Goal: Transaction & Acquisition: Book appointment/travel/reservation

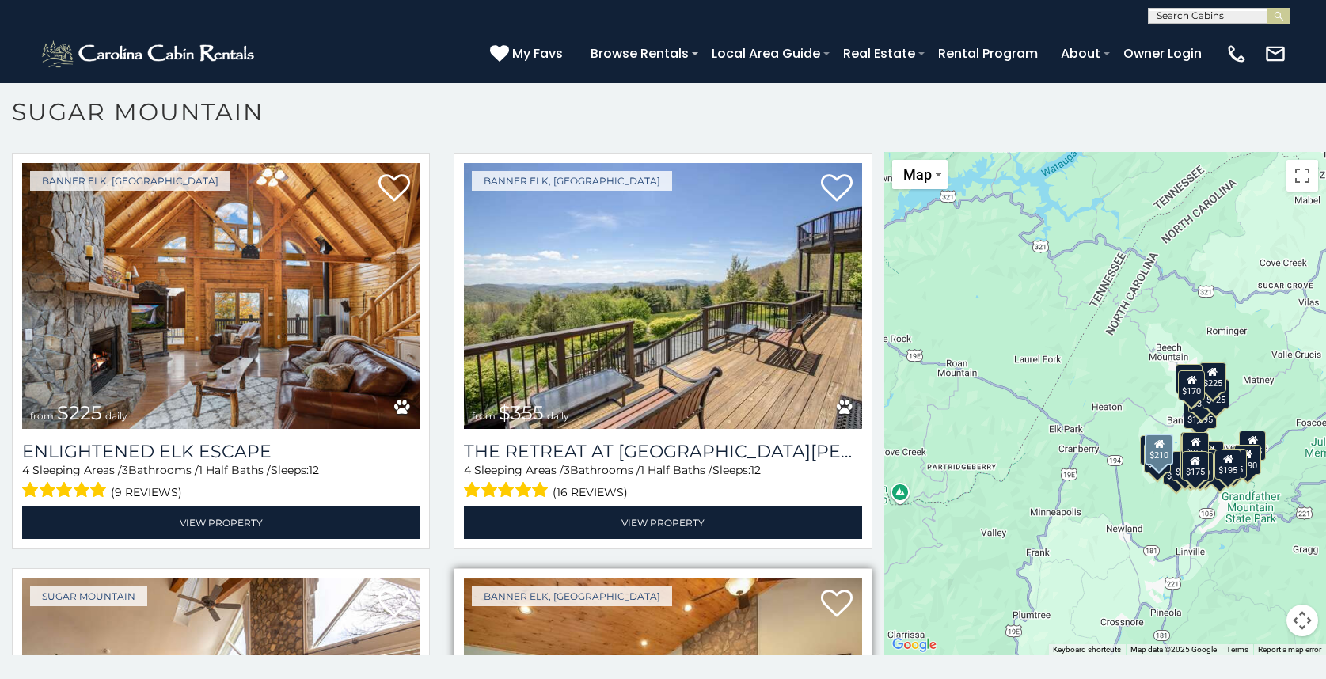
scroll to position [3324, 0]
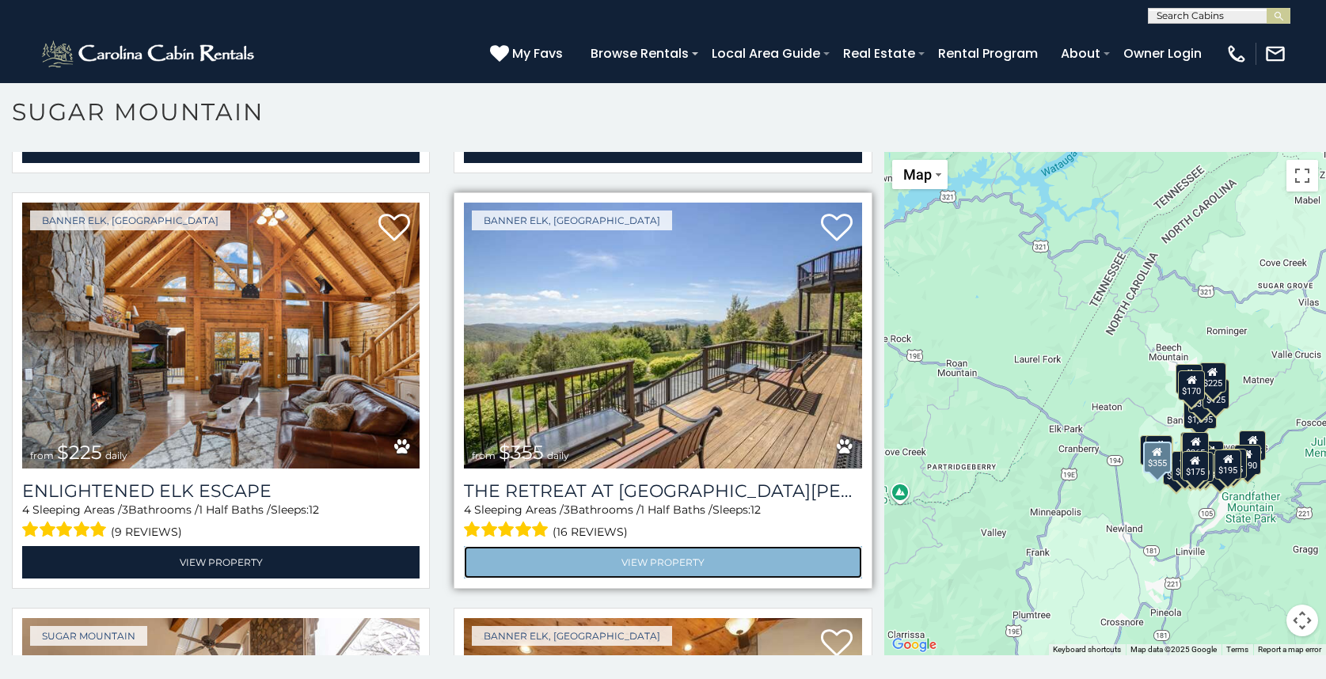
click at [704, 546] on link "View Property" at bounding box center [662, 562] width 397 height 32
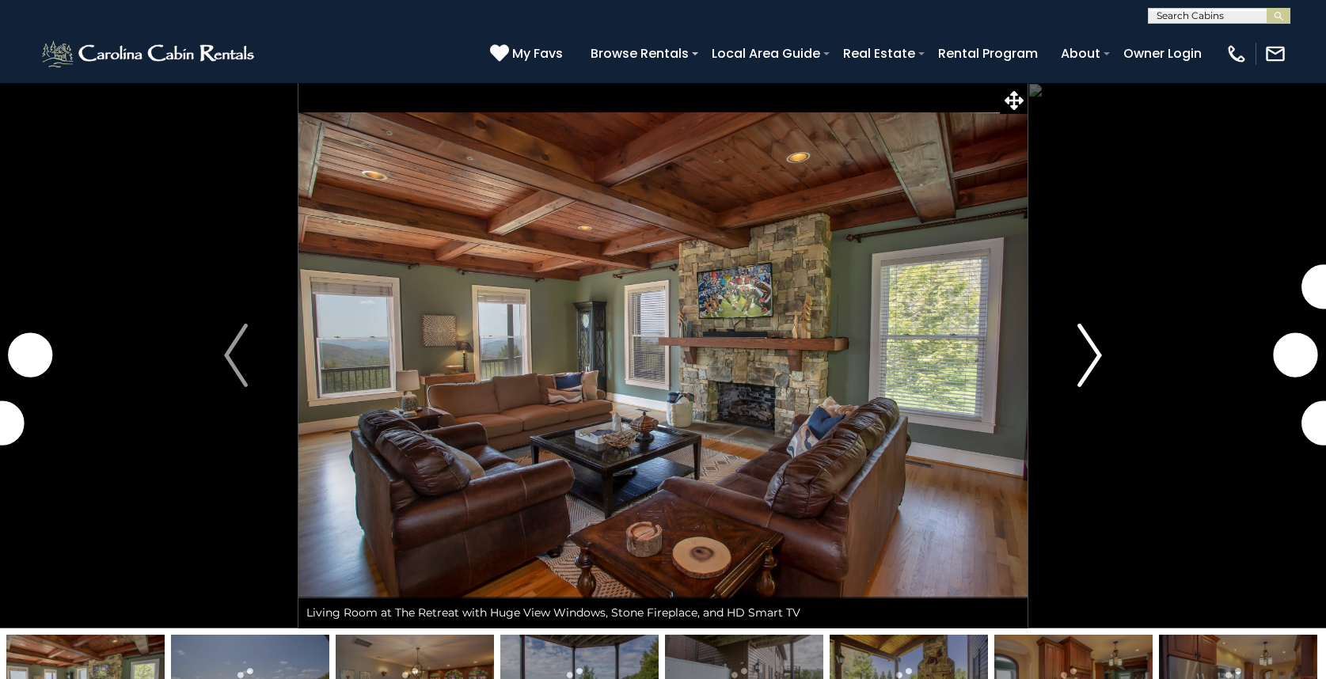
click at [1084, 347] on img "Next" at bounding box center [1090, 355] width 24 height 63
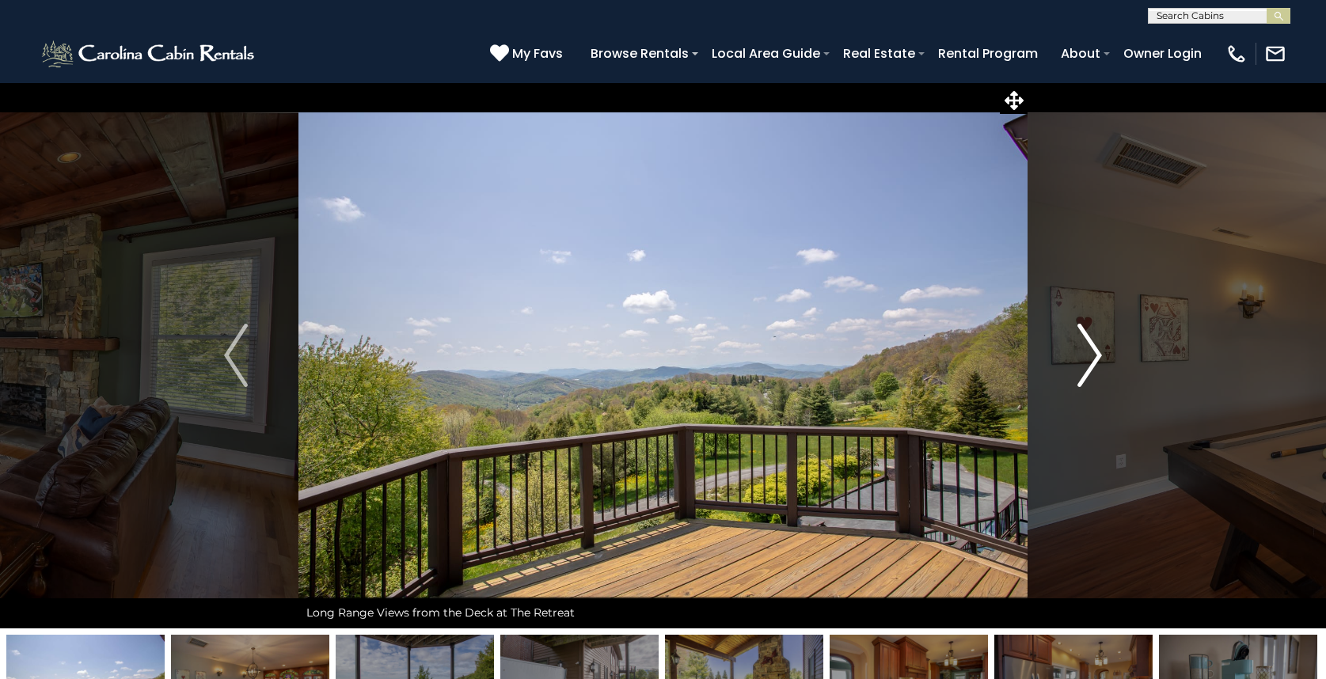
click at [1084, 347] on img "Next" at bounding box center [1090, 355] width 24 height 63
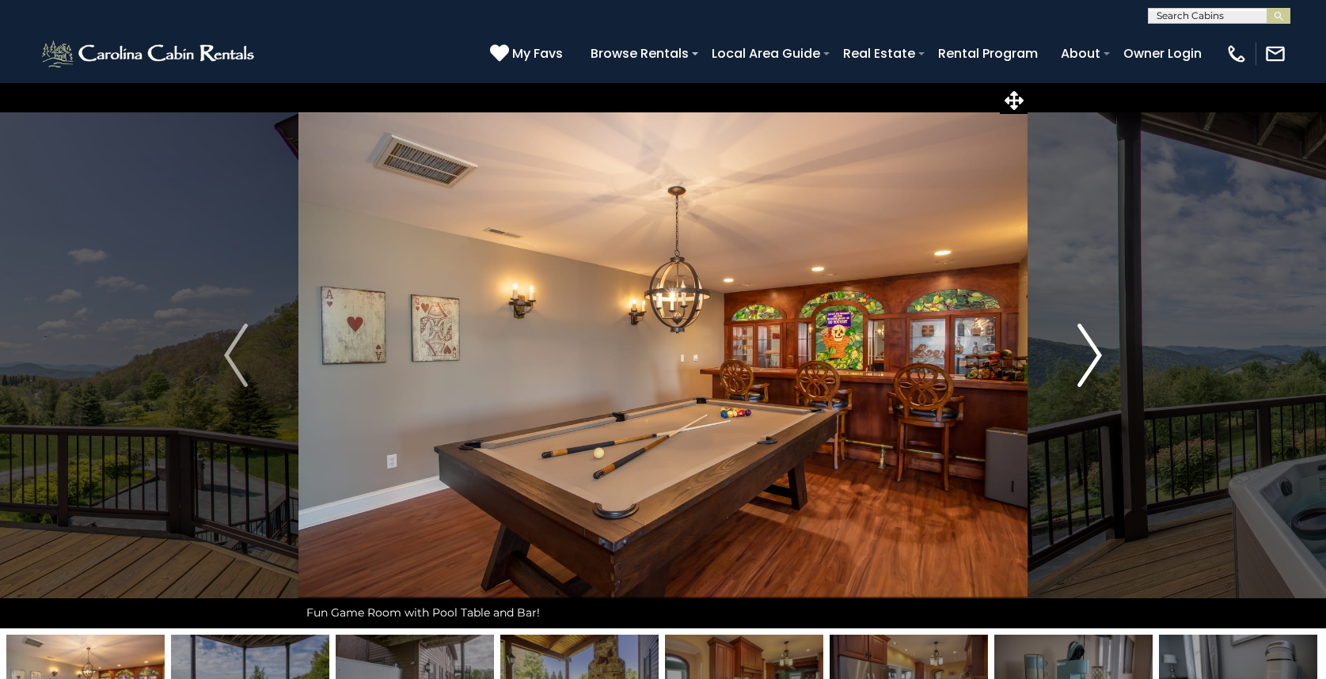
click at [1084, 347] on img "Next" at bounding box center [1090, 355] width 24 height 63
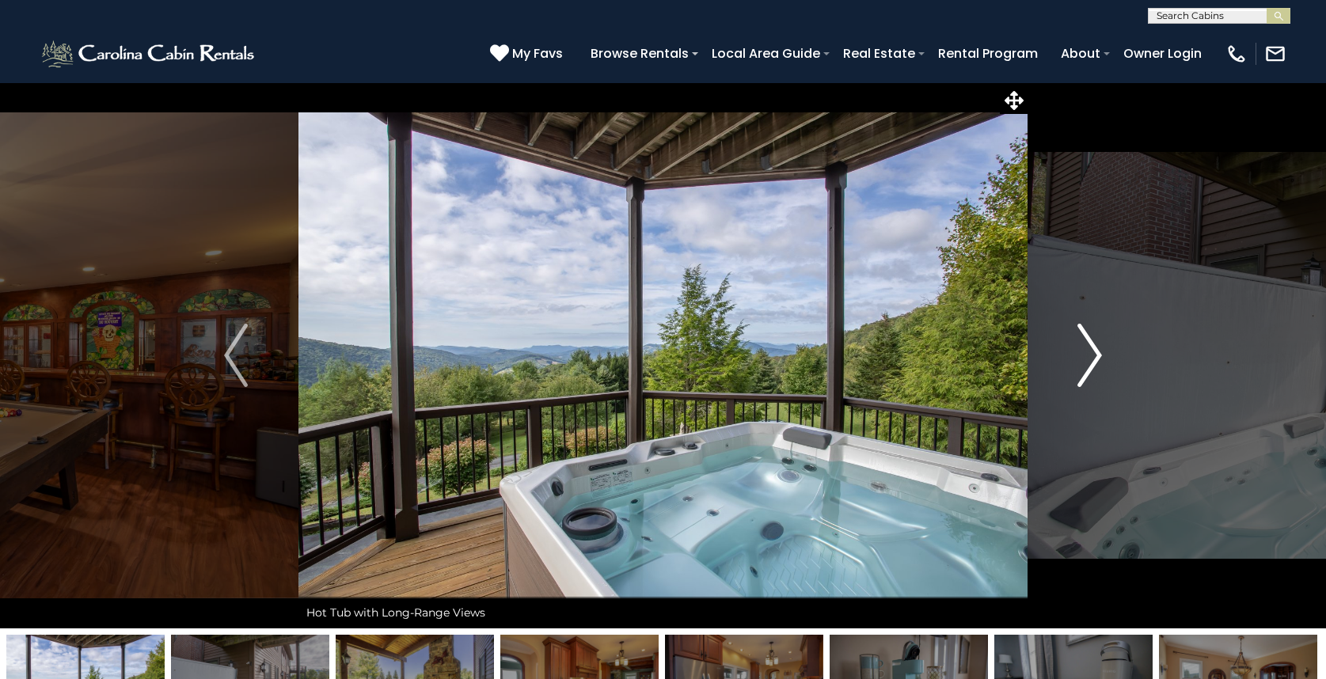
click at [1084, 347] on img "Next" at bounding box center [1090, 355] width 24 height 63
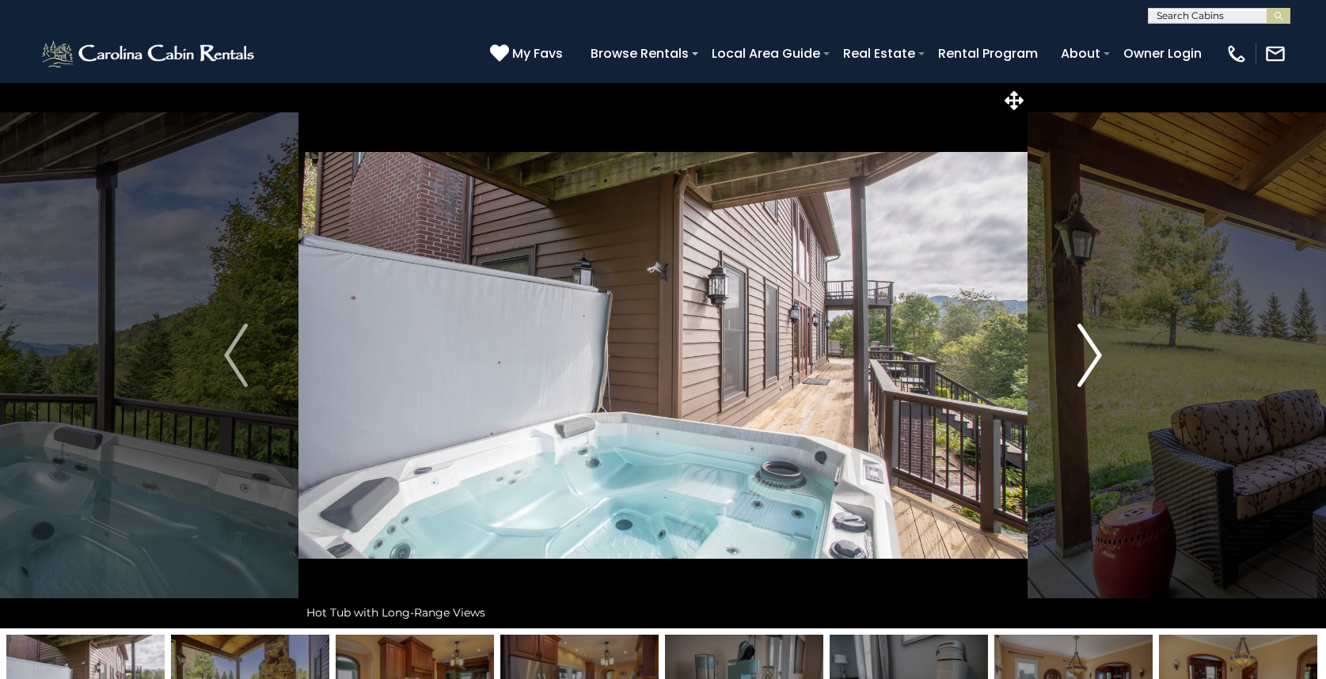
click at [1084, 347] on img "Next" at bounding box center [1090, 355] width 24 height 63
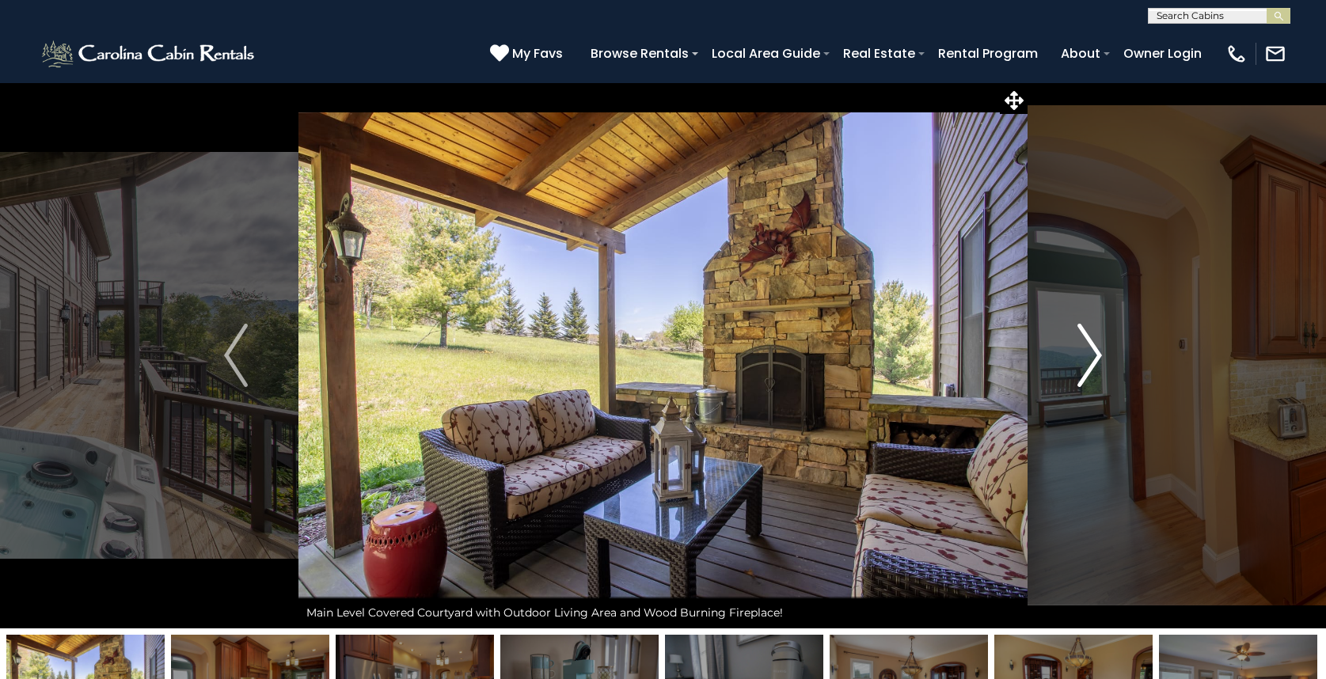
click at [1084, 347] on img "Next" at bounding box center [1090, 355] width 24 height 63
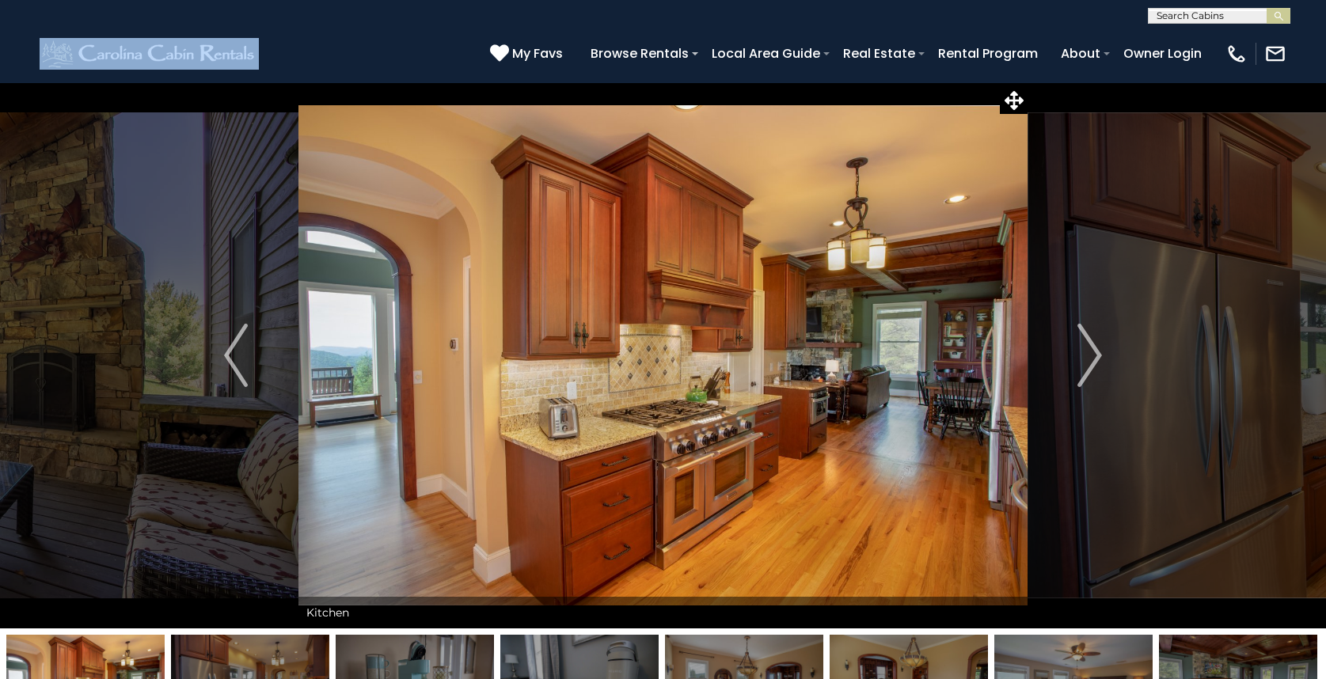
click at [302, 36] on div "[PHONE_NUMBER] My Favs Browse Rentals Local Area Guide Activities & Attractions…" at bounding box center [663, 53] width 1326 height 59
drag, startPoint x: 302, startPoint y: 36, endPoint x: 401, endPoint y: 20, distance: 100.3
click at [401, 20] on div "**********" at bounding box center [663, 12] width 1326 height 24
click at [380, 40] on div "(828) 295-6000 My Favs Browse Rentals Local Area Guide Activities & Attractions…" at bounding box center [663, 53] width 1326 height 59
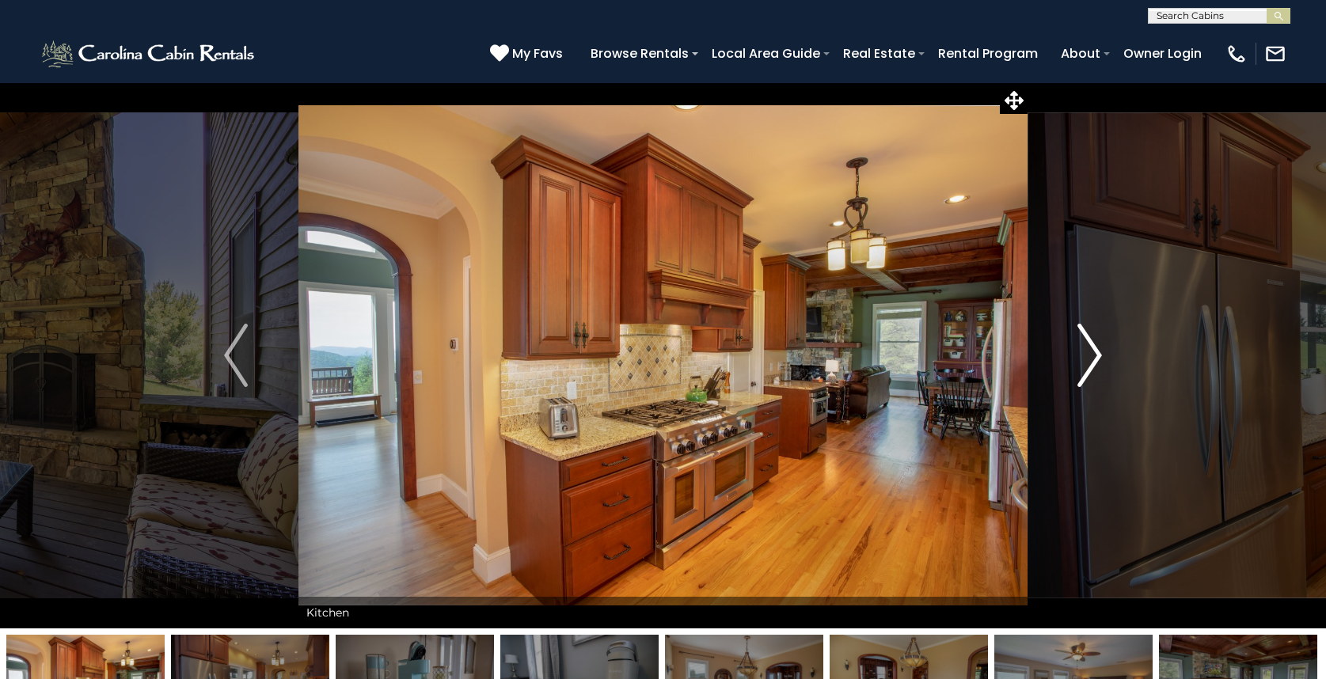
click at [1079, 333] on img "Next" at bounding box center [1090, 355] width 24 height 63
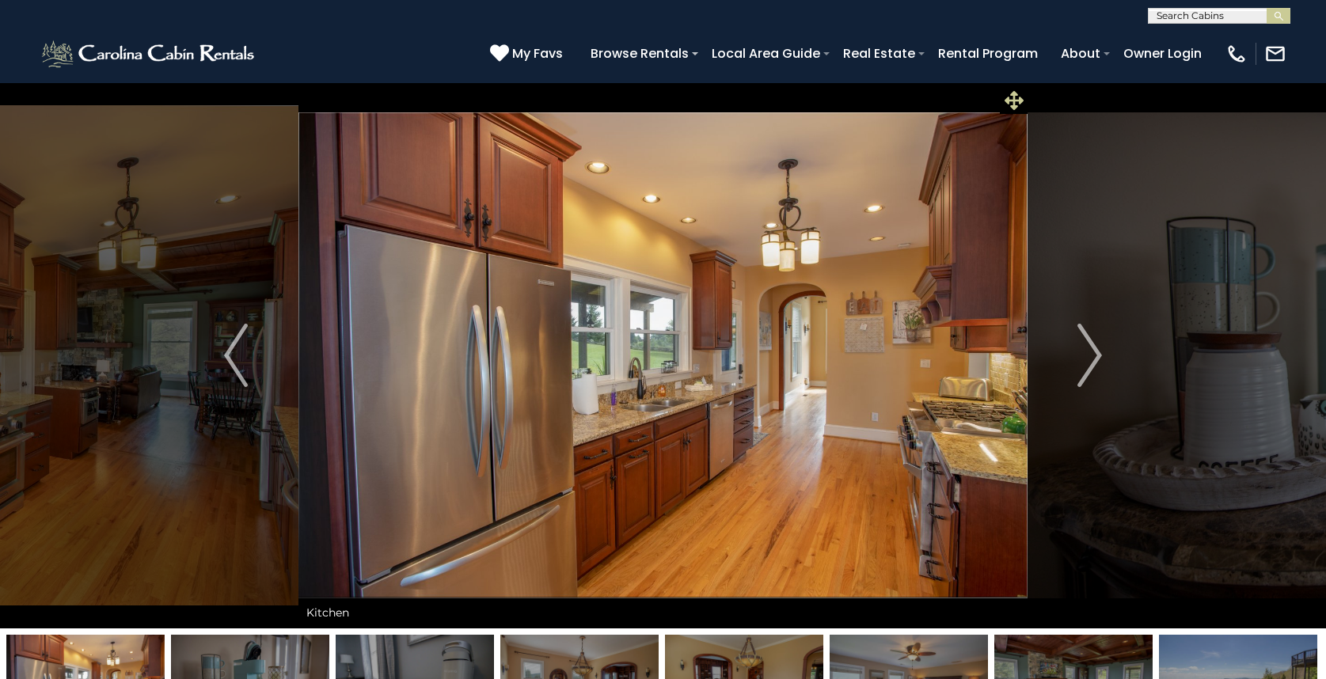
click at [1004, 97] on icon at bounding box center [1013, 100] width 19 height 19
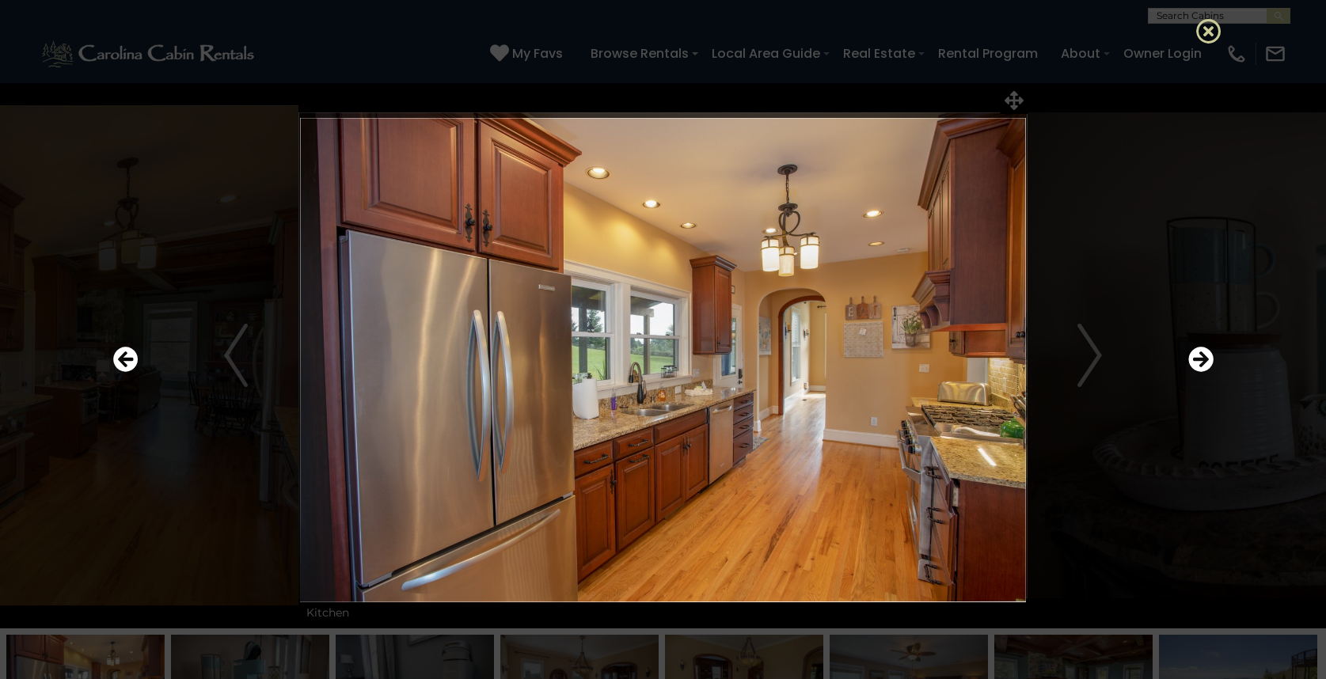
drag, startPoint x: 1199, startPoint y: 43, endPoint x: 1203, endPoint y: 35, distance: 8.8
click at [1199, 42] on div at bounding box center [663, 339] width 1326 height 679
click at [1205, 31] on icon at bounding box center [1208, 30] width 25 height 25
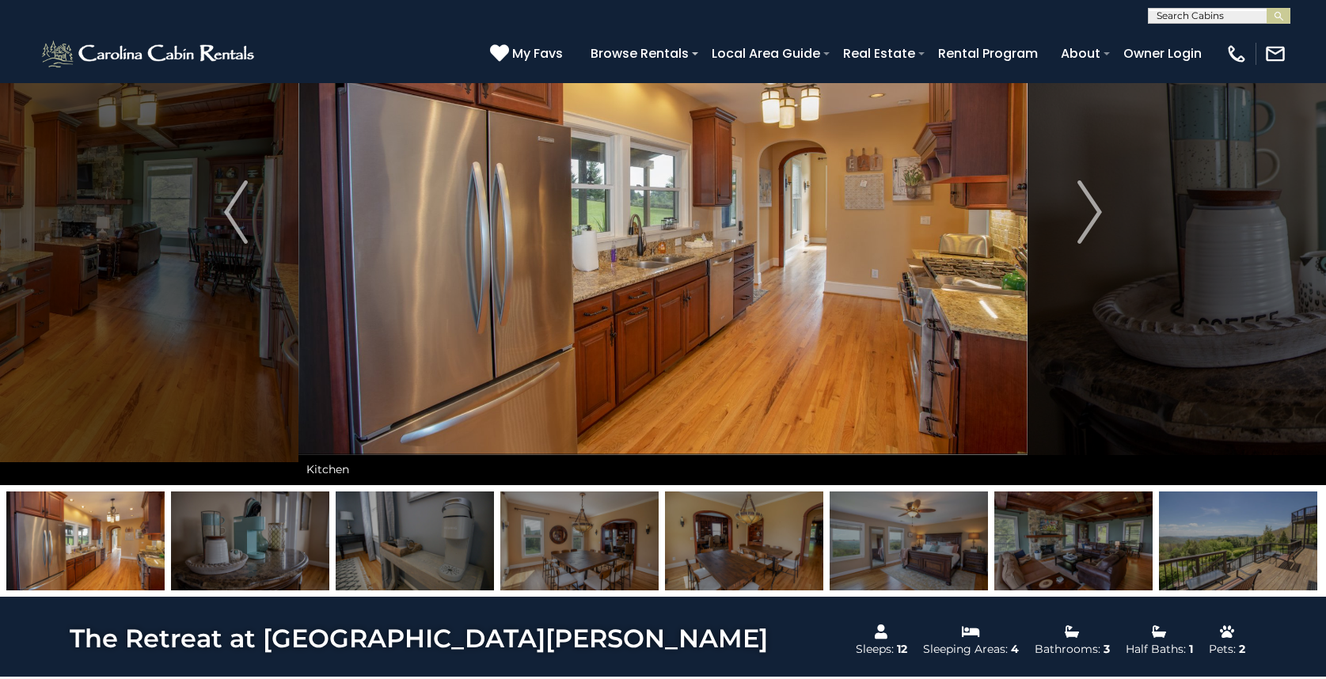
scroll to position [317, 0]
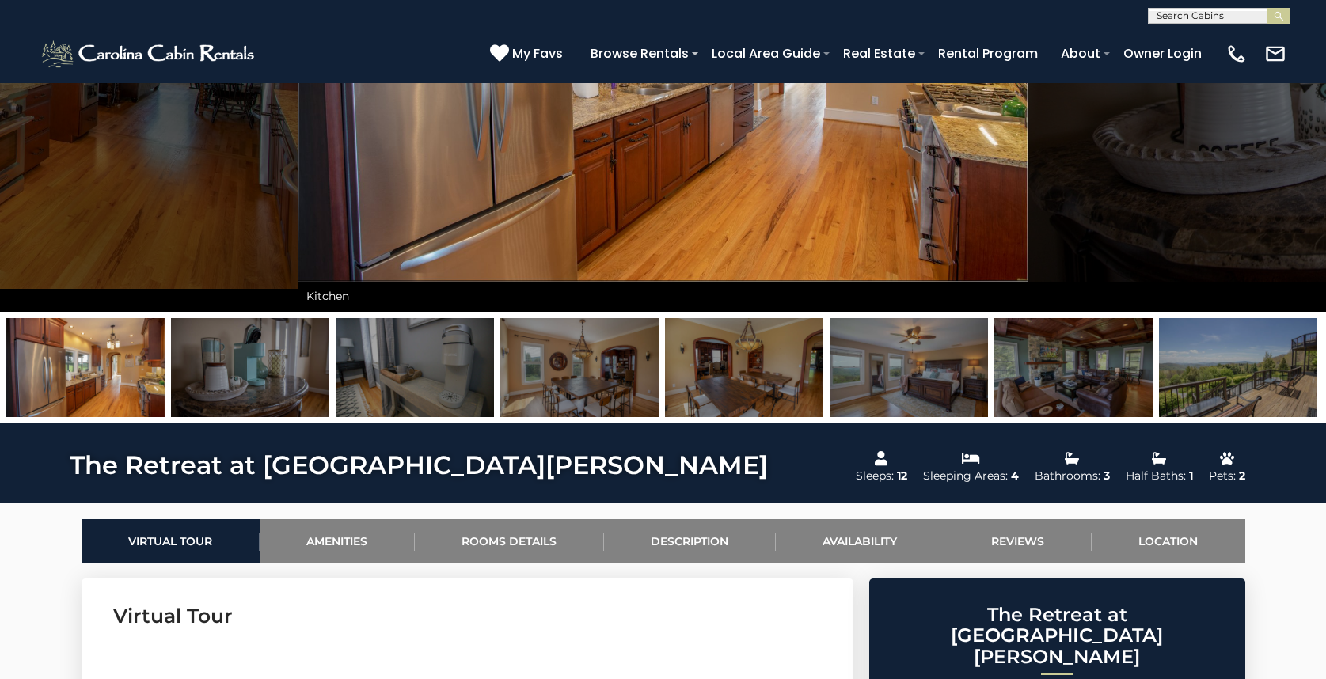
click at [1117, 356] on img at bounding box center [1073, 367] width 158 height 99
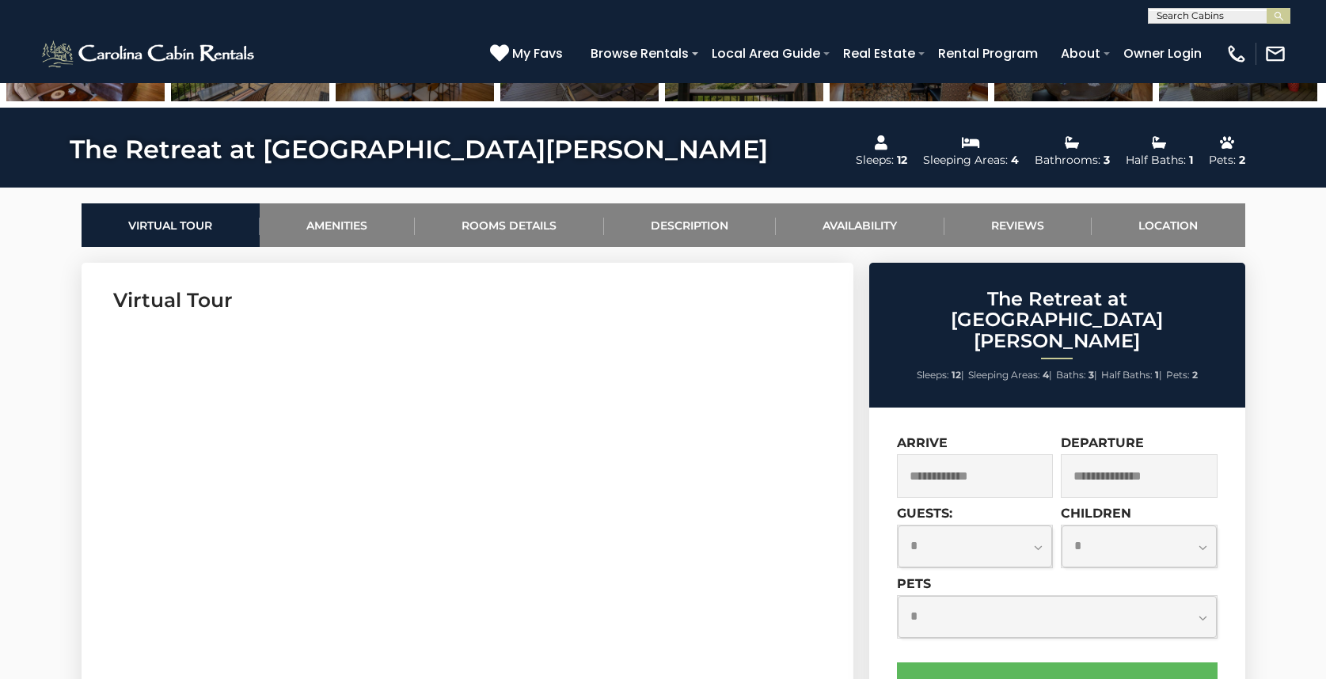
scroll to position [633, 0]
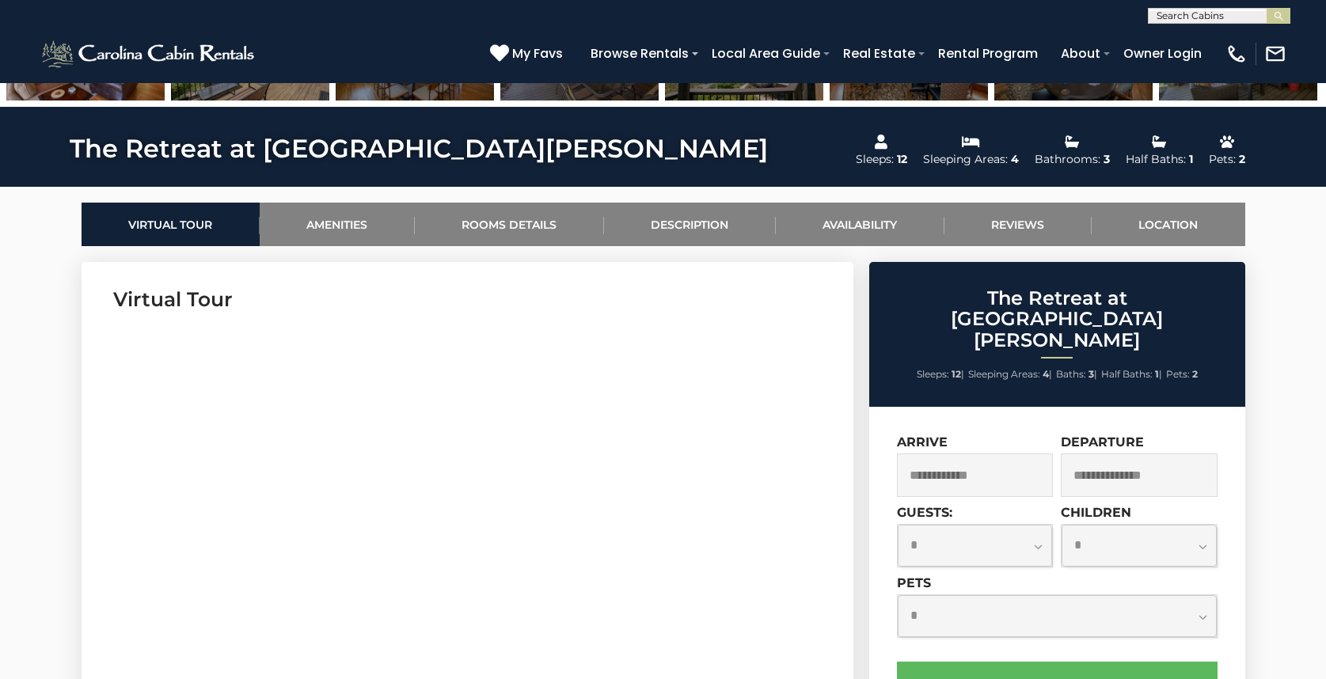
click at [1002, 525] on select "**********" at bounding box center [975, 546] width 155 height 42
select select "*"
click at [898, 525] on select "**********" at bounding box center [975, 546] width 155 height 42
click at [998, 454] on input "text" at bounding box center [975, 476] width 157 height 44
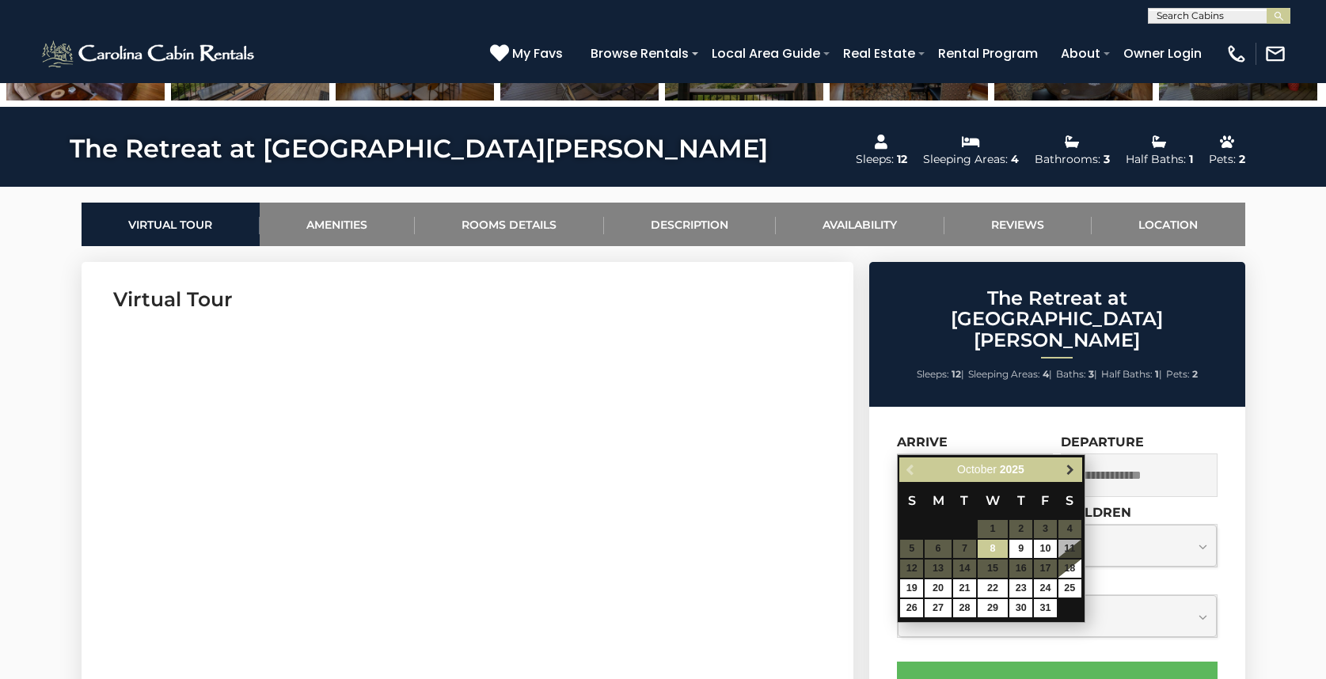
click at [1073, 473] on span "Next" at bounding box center [1070, 470] width 13 height 13
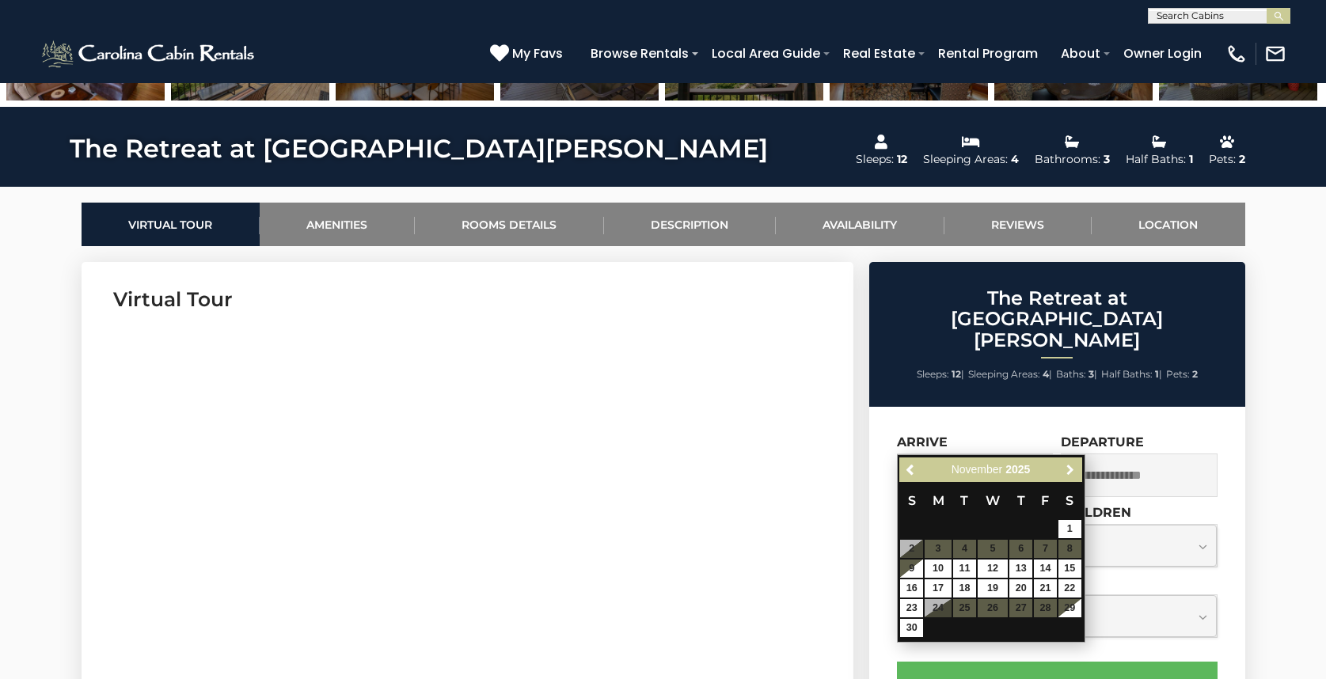
click at [1073, 473] on span "Next" at bounding box center [1070, 470] width 13 height 13
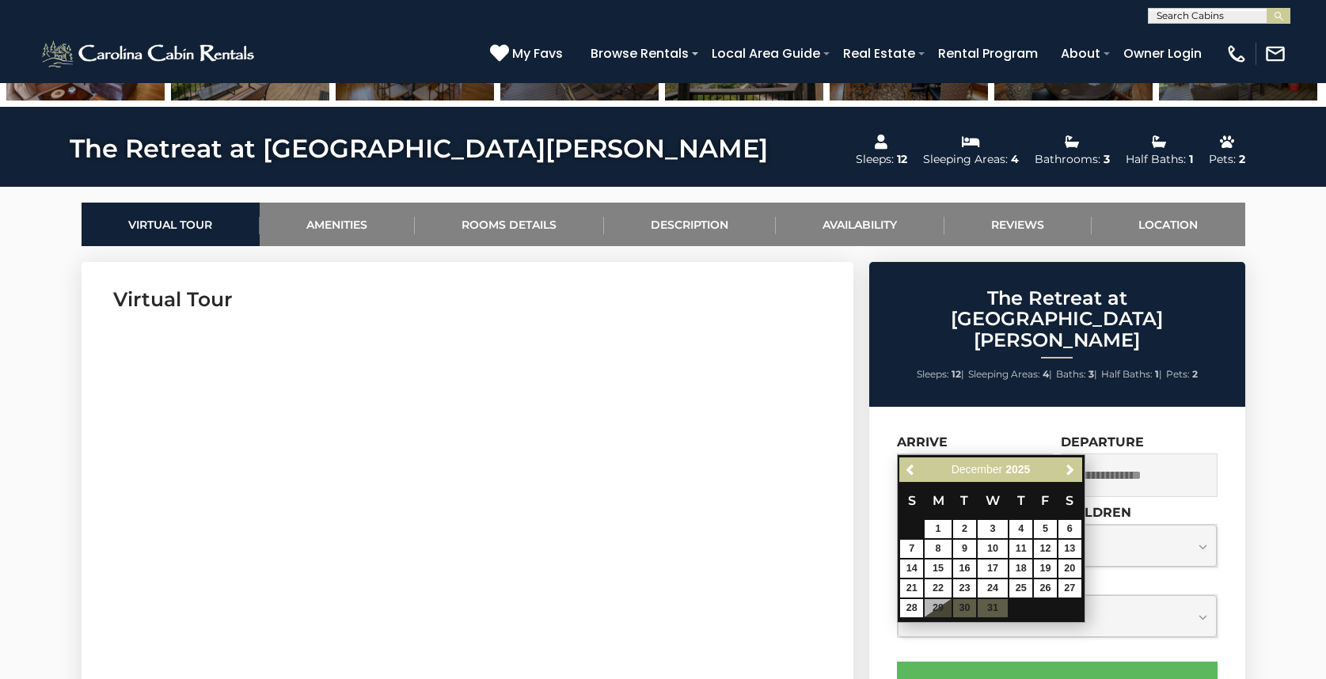
click at [982, 608] on table "S M T W T F S 1 2 3 4 5 6 7 8 9 10 11 12 13 14 15 16 17 18 19 20 21 22 23 24 25…" at bounding box center [990, 550] width 182 height 136
click at [1250, 416] on div "The Retreat at Mountain Meadows Sleeps: 12 | Sleeping Areas: 4 | Baths: 3 | Hal…" at bounding box center [1059, 584] width 396 height 644
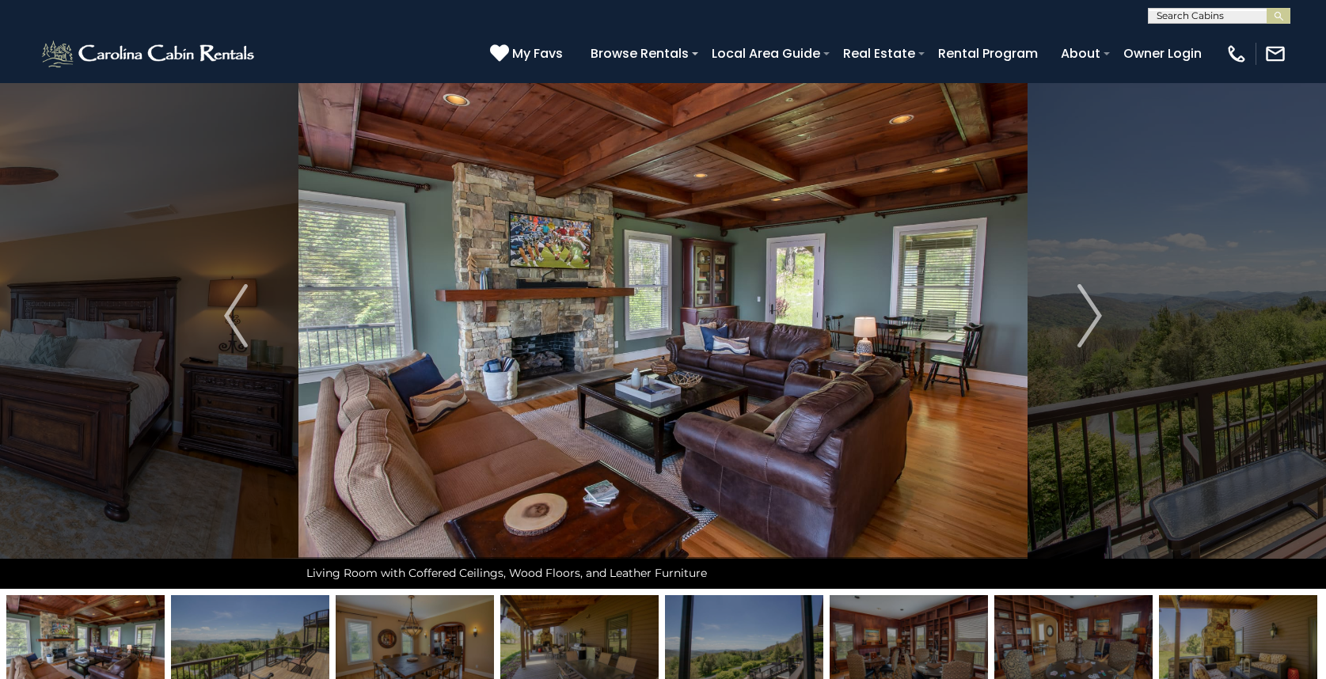
scroll to position [0, 0]
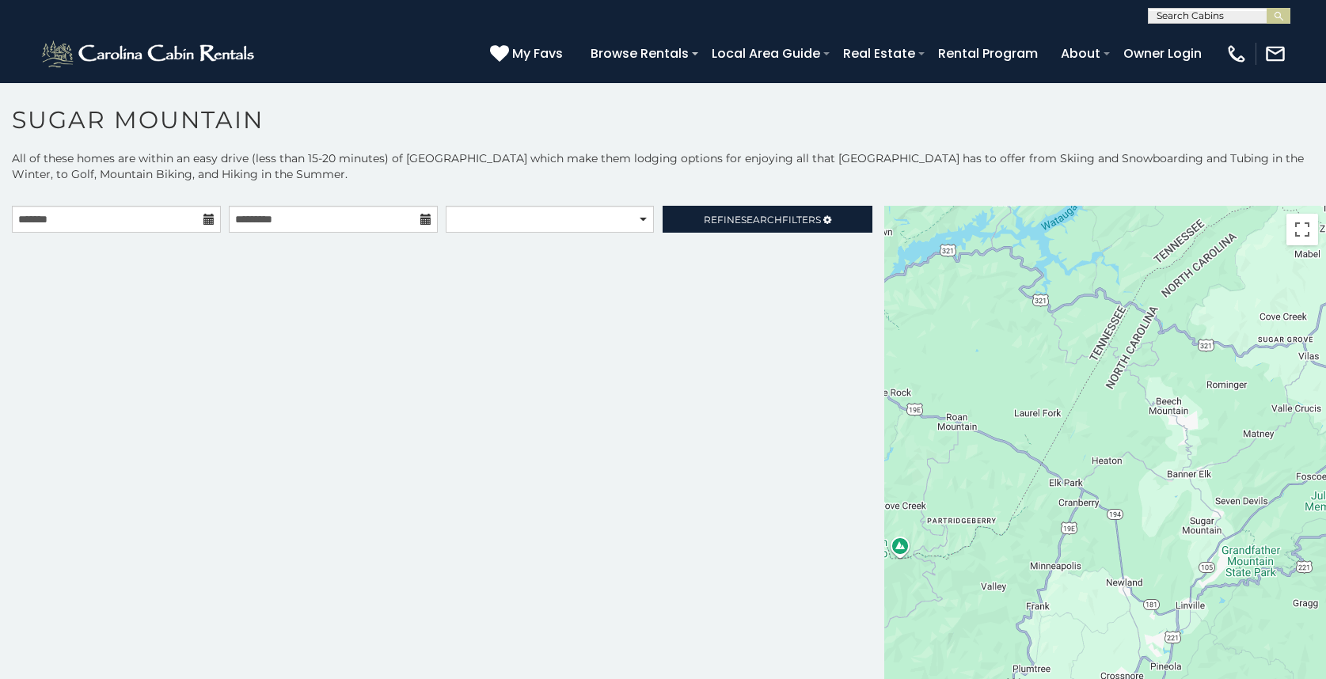
scroll to position [9, 0]
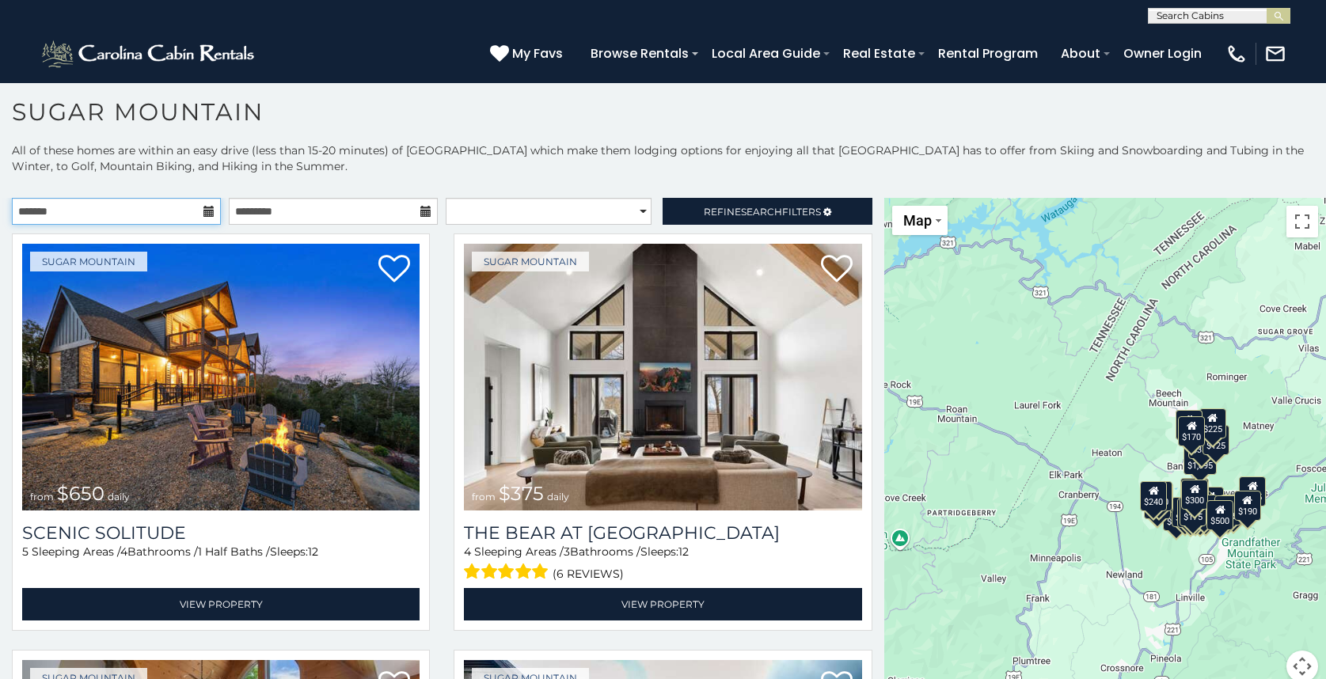
click at [196, 210] on input "text" at bounding box center [116, 211] width 209 height 27
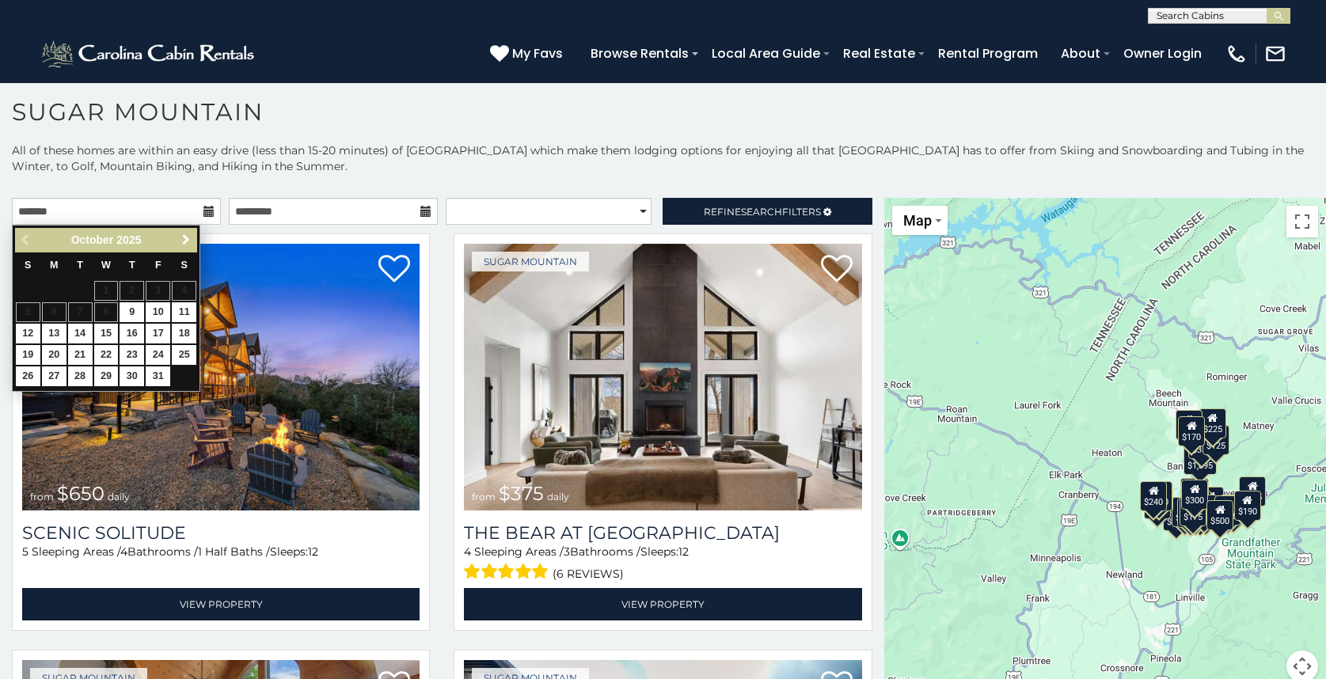
click at [186, 236] on span "Next" at bounding box center [186, 240] width 13 height 13
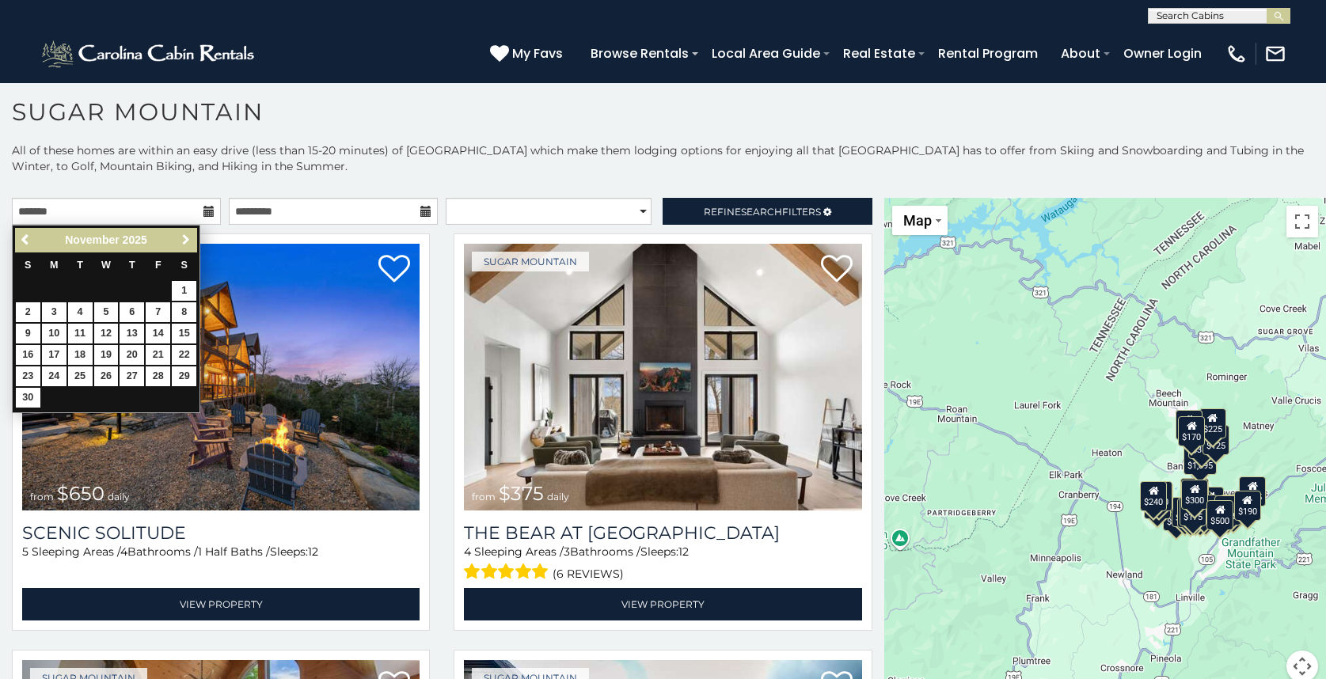
click at [188, 232] on link "Next" at bounding box center [186, 240] width 20 height 20
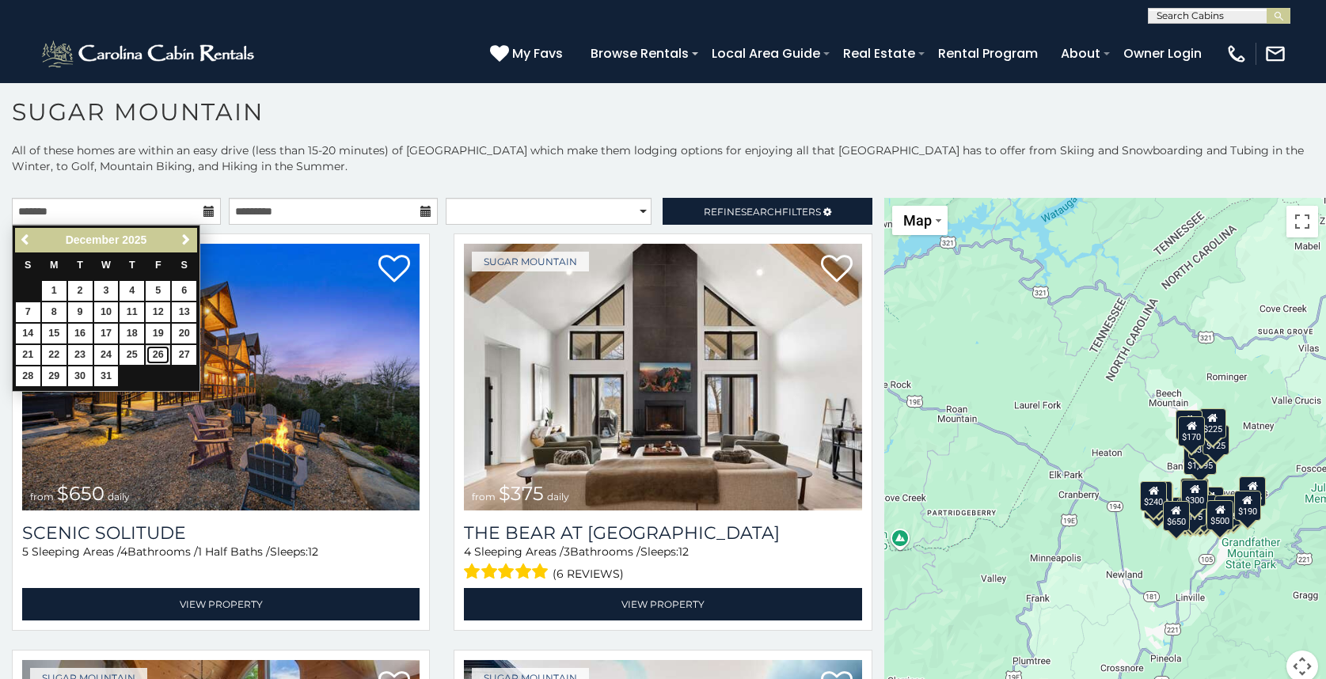
click at [164, 355] on link "26" at bounding box center [158, 355] width 25 height 20
type input "**********"
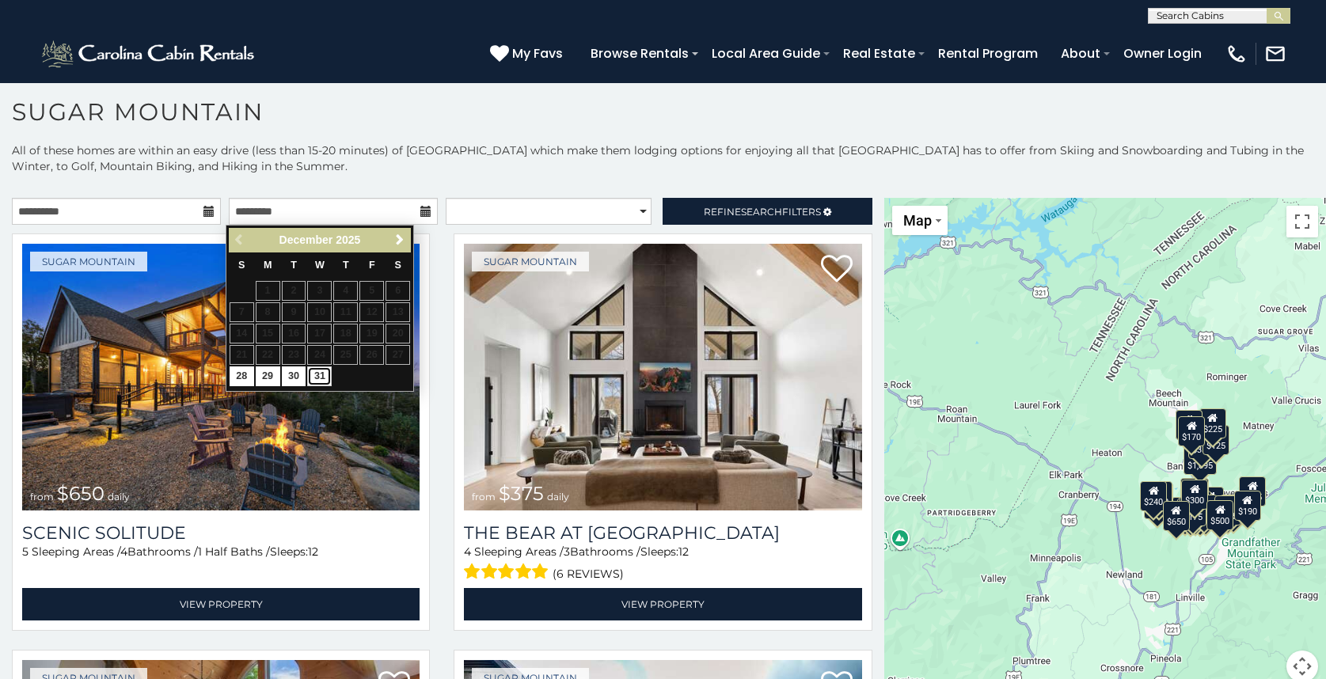
click at [314, 377] on link "31" at bounding box center [319, 376] width 25 height 20
type input "**********"
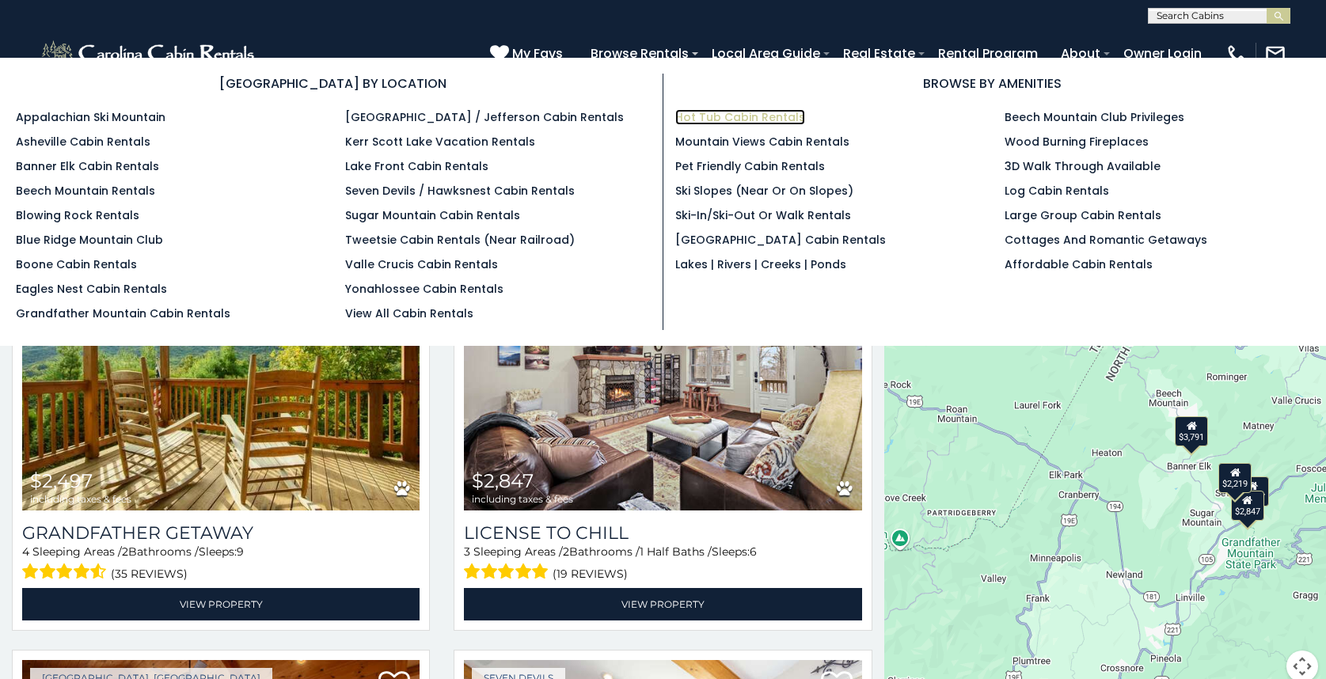
click at [704, 116] on link "Hot Tub Cabin Rentals" at bounding box center [740, 117] width 130 height 16
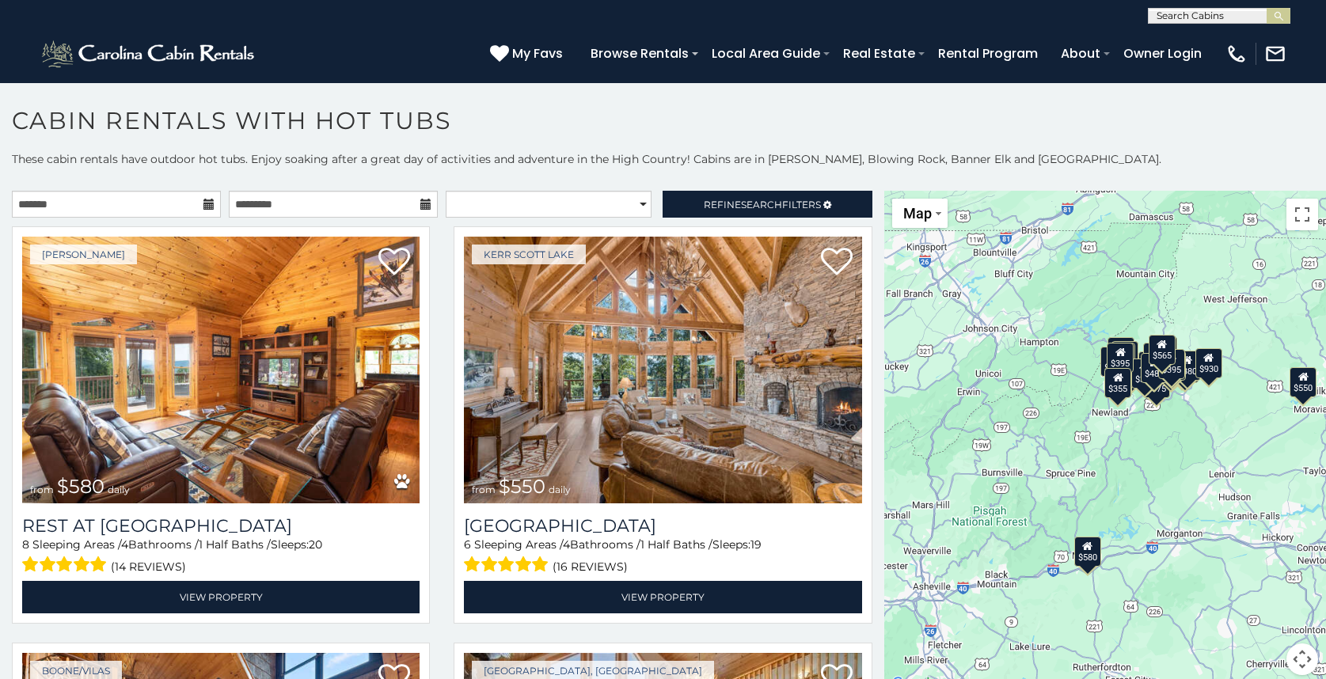
click at [203, 200] on icon at bounding box center [208, 204] width 11 height 11
click at [207, 203] on icon at bounding box center [208, 204] width 11 height 11
click at [203, 207] on icon at bounding box center [208, 204] width 11 height 11
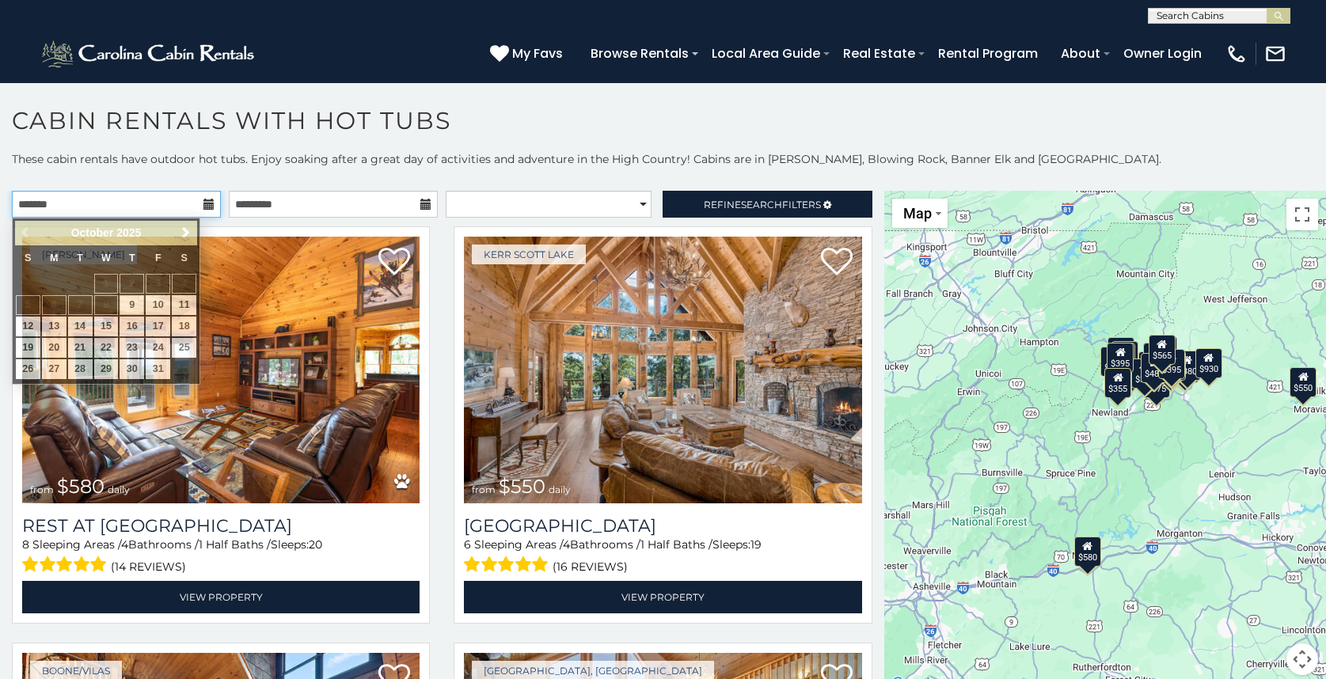
click at [195, 207] on input "text" at bounding box center [116, 204] width 209 height 27
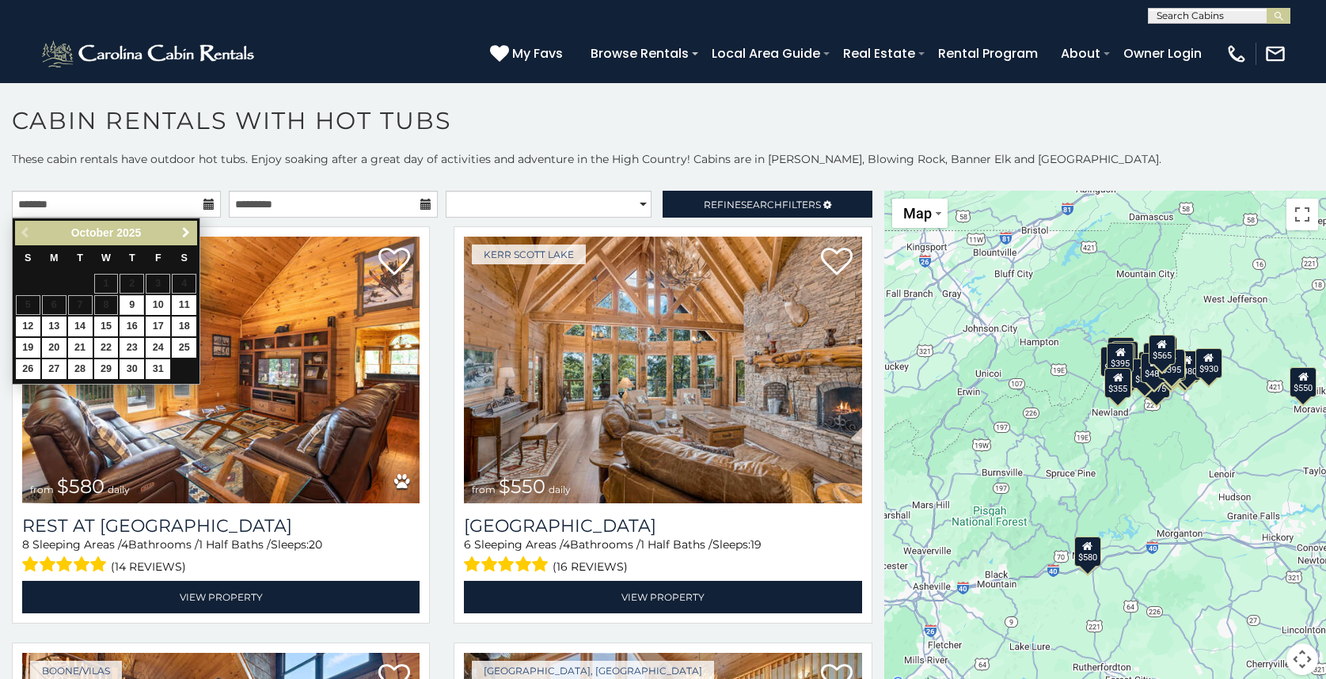
click at [196, 234] on link "Next" at bounding box center [186, 233] width 20 height 20
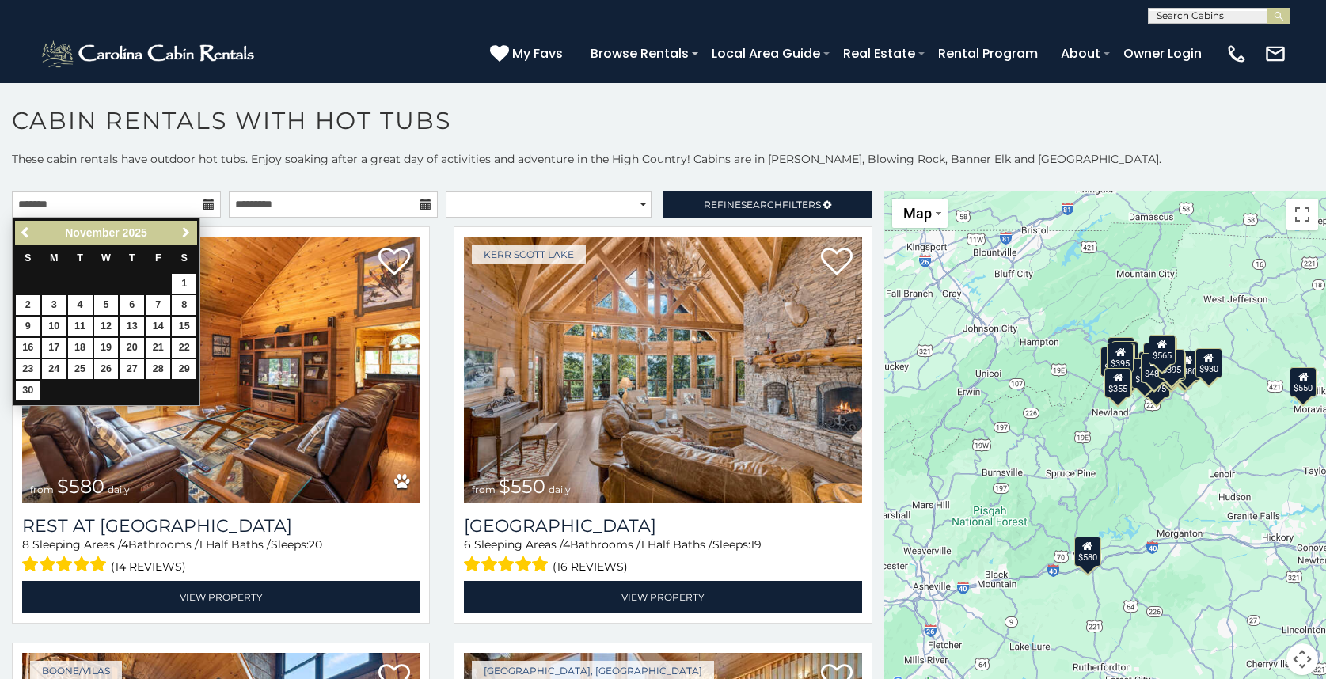
click at [194, 234] on link "Next" at bounding box center [186, 233] width 20 height 20
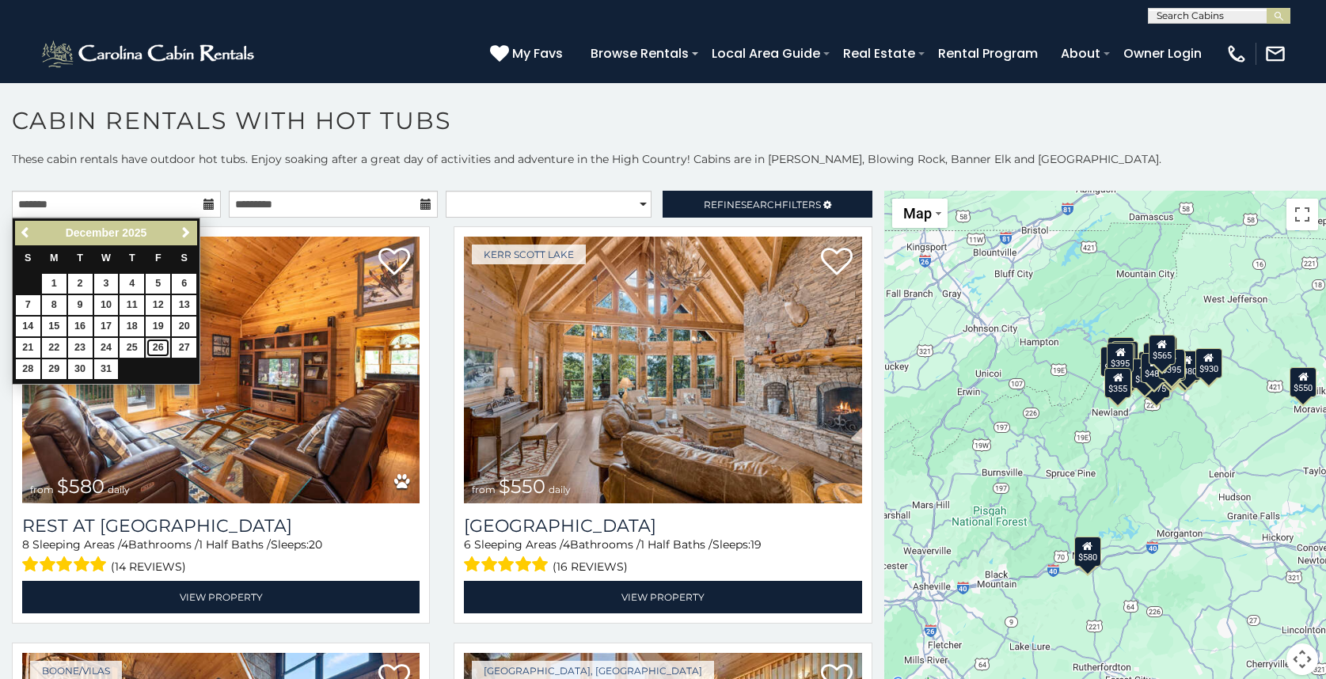
click at [166, 351] on link "26" at bounding box center [158, 348] width 25 height 20
type input "**********"
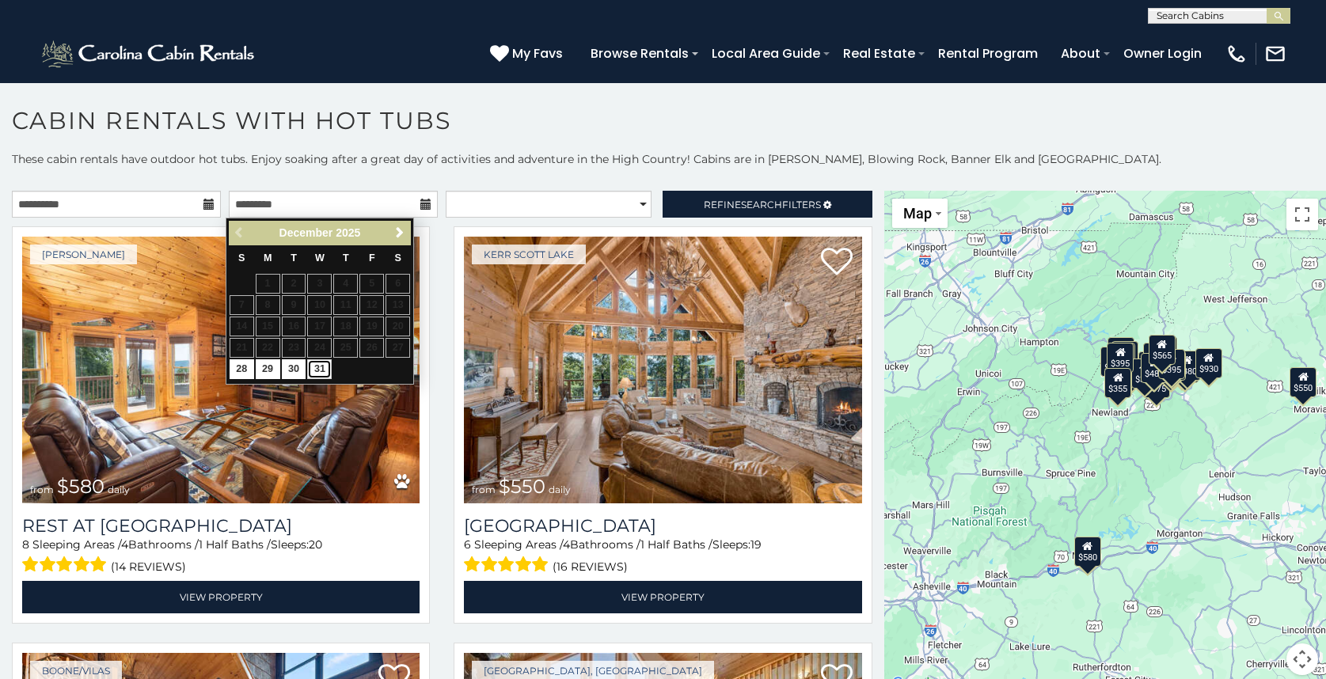
click at [310, 367] on link "31" at bounding box center [319, 369] width 25 height 20
type input "**********"
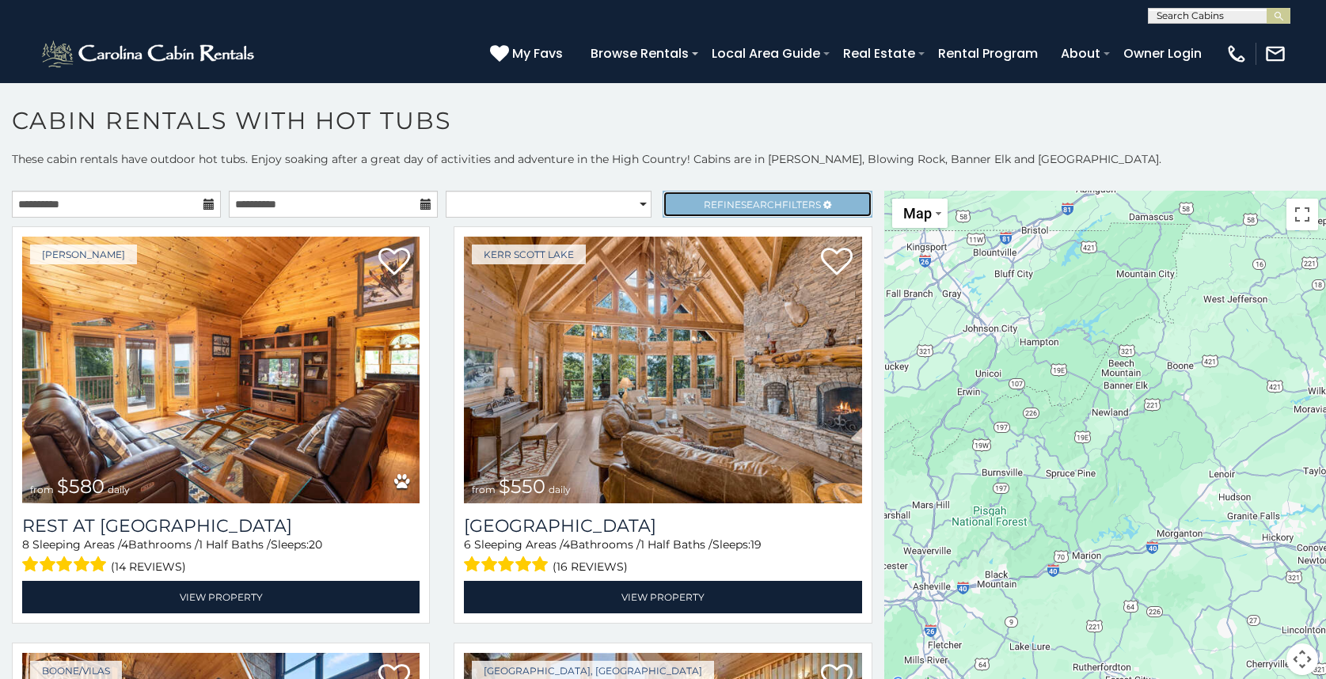
click at [747, 205] on span "Search" at bounding box center [761, 205] width 41 height 12
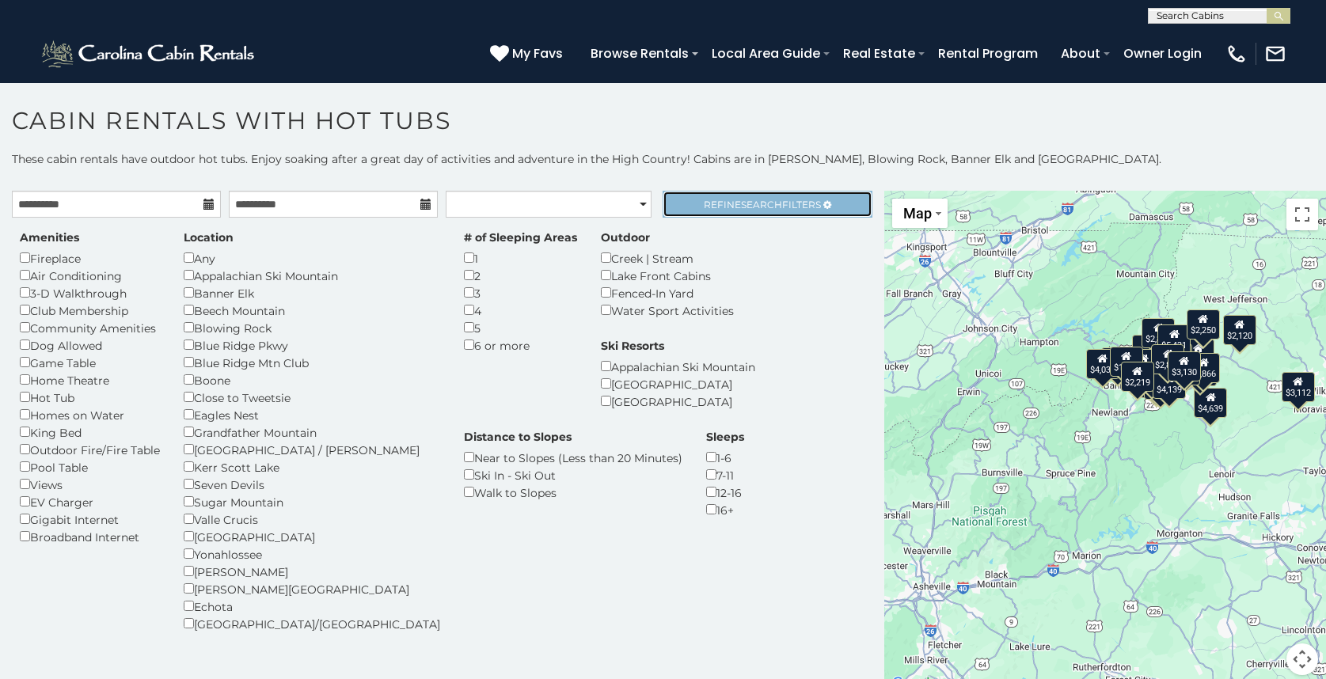
click at [682, 199] on link "Refine Search Filters" at bounding box center [767, 204] width 209 height 27
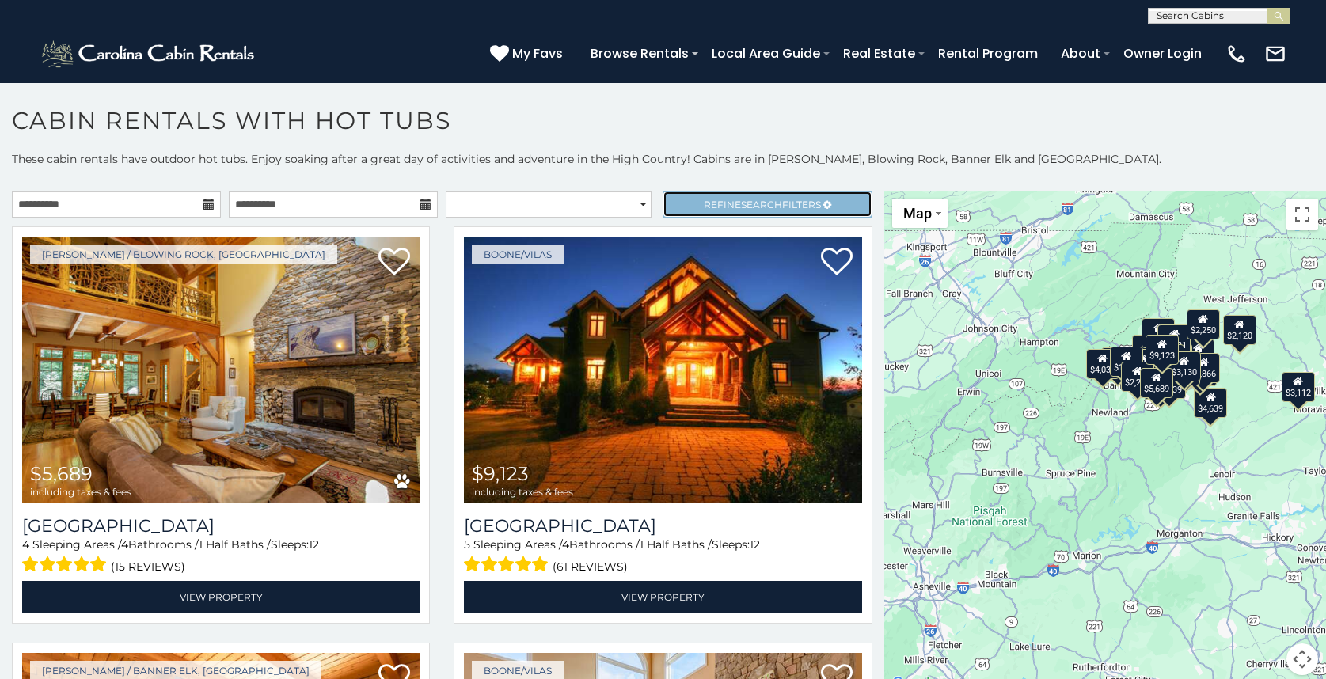
click at [685, 203] on link "Refine Search Filters" at bounding box center [767, 204] width 209 height 27
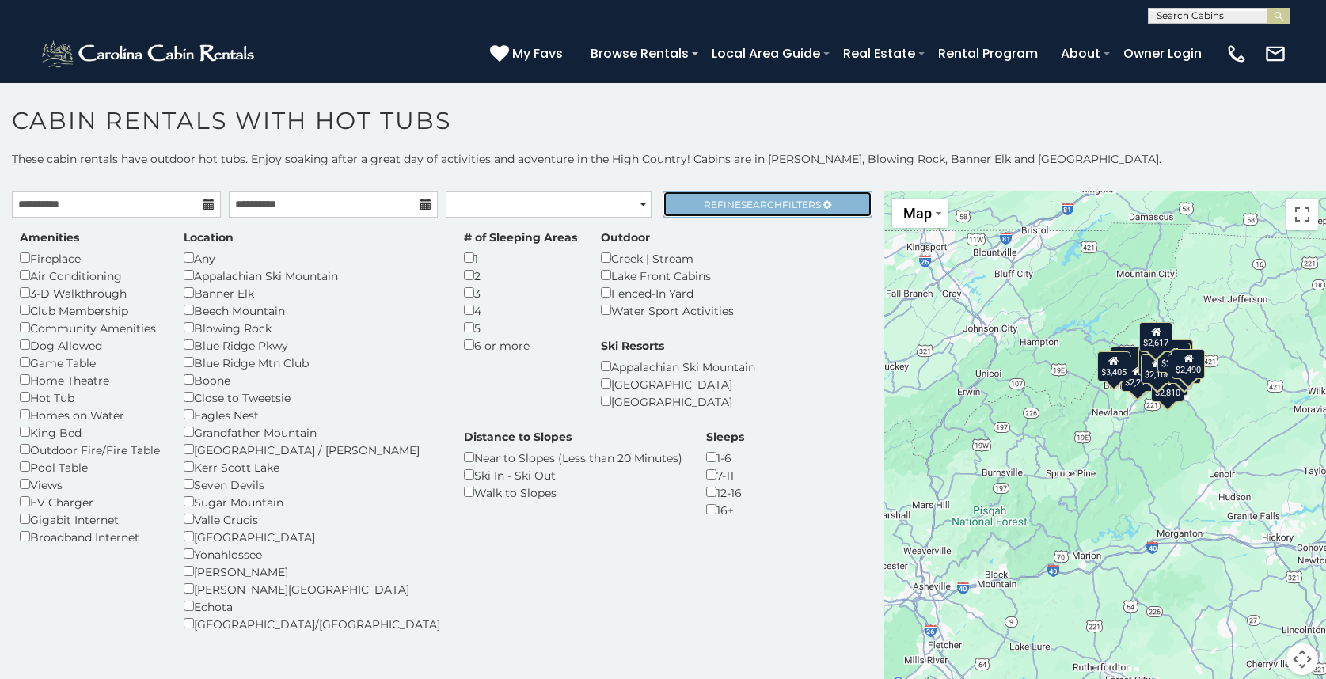
click at [783, 205] on span "Refine Search Filters" at bounding box center [762, 205] width 117 height 12
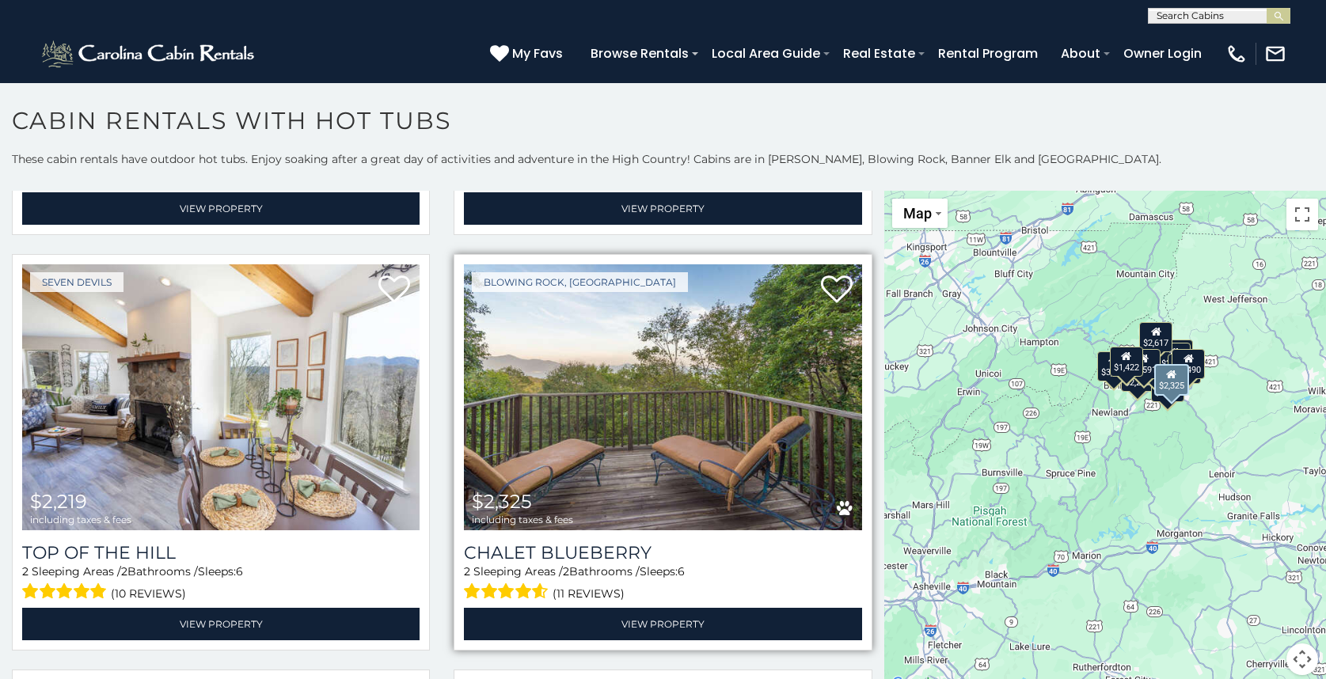
scroll to position [396, 0]
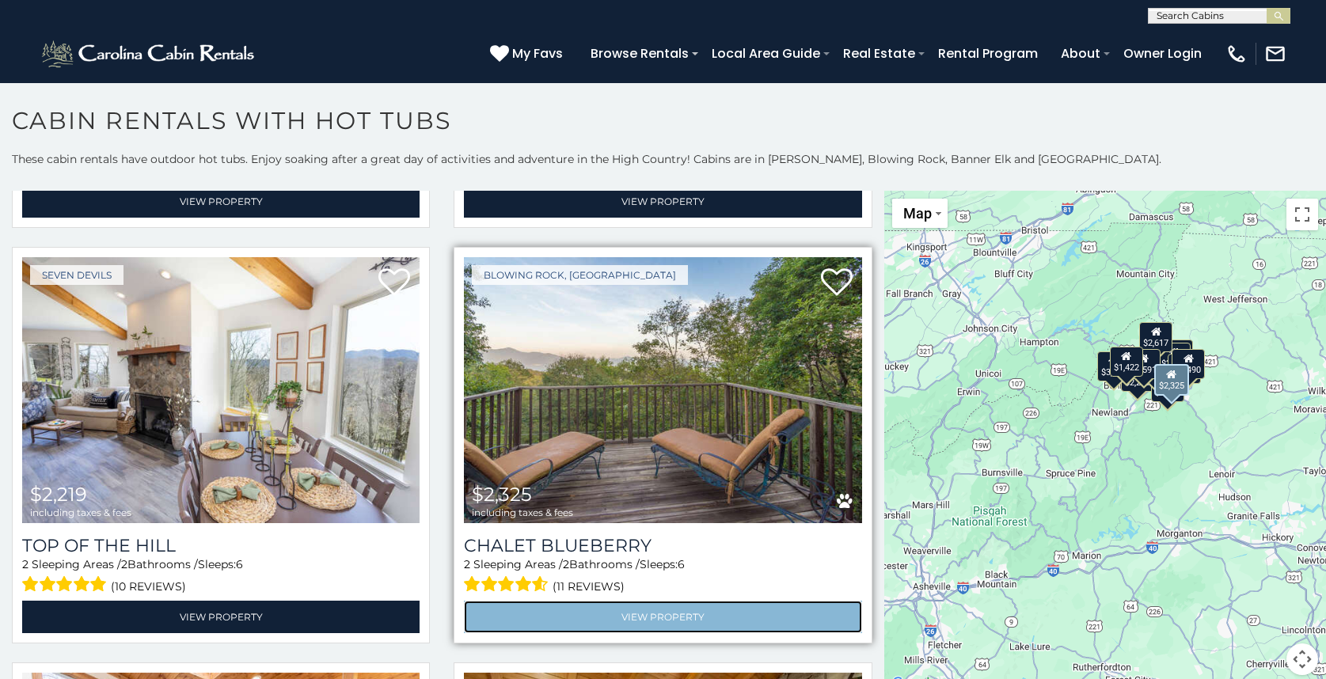
click at [667, 612] on link "View Property" at bounding box center [662, 617] width 397 height 32
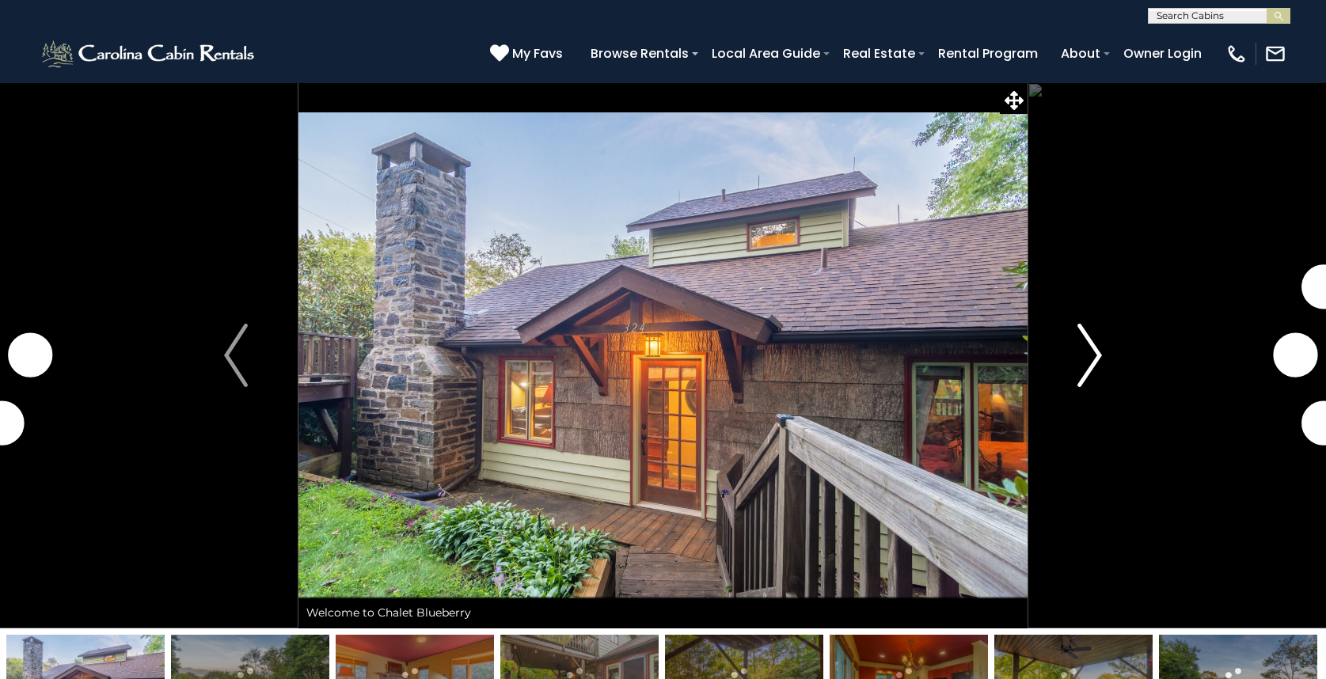
click at [1081, 351] on img "Next" at bounding box center [1090, 355] width 24 height 63
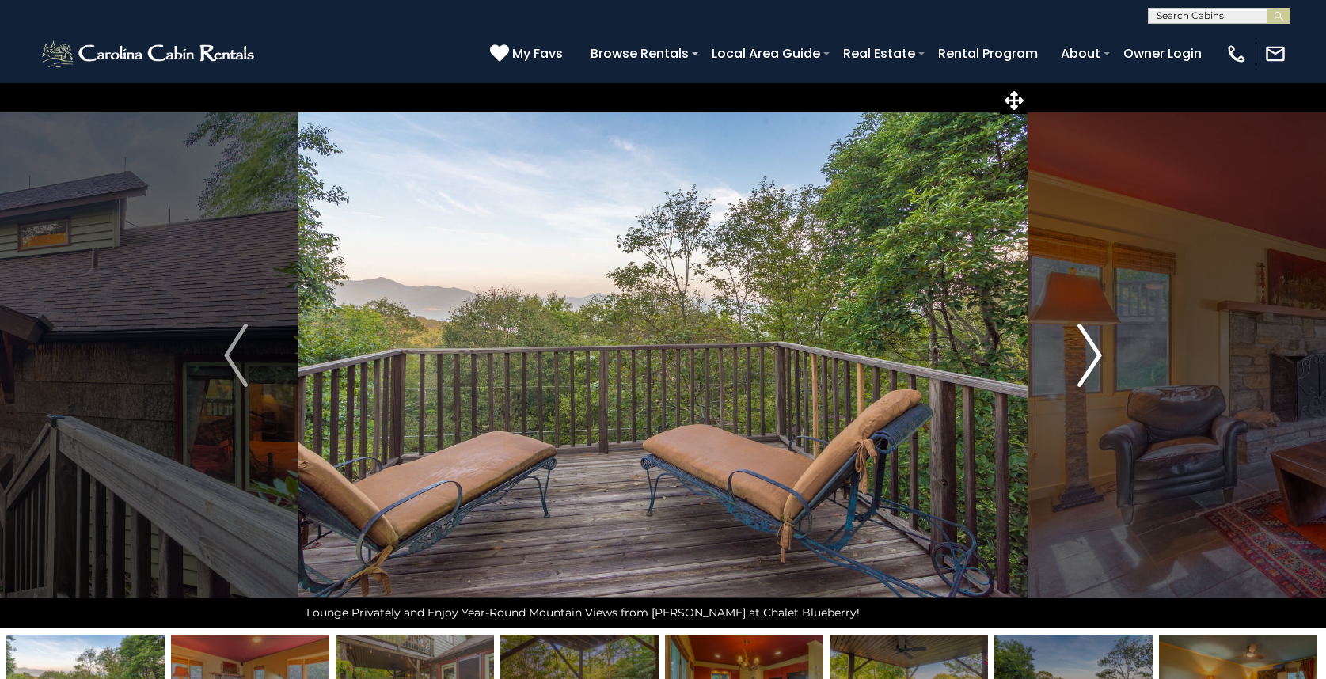
click at [1098, 345] on img "Next" at bounding box center [1090, 355] width 24 height 63
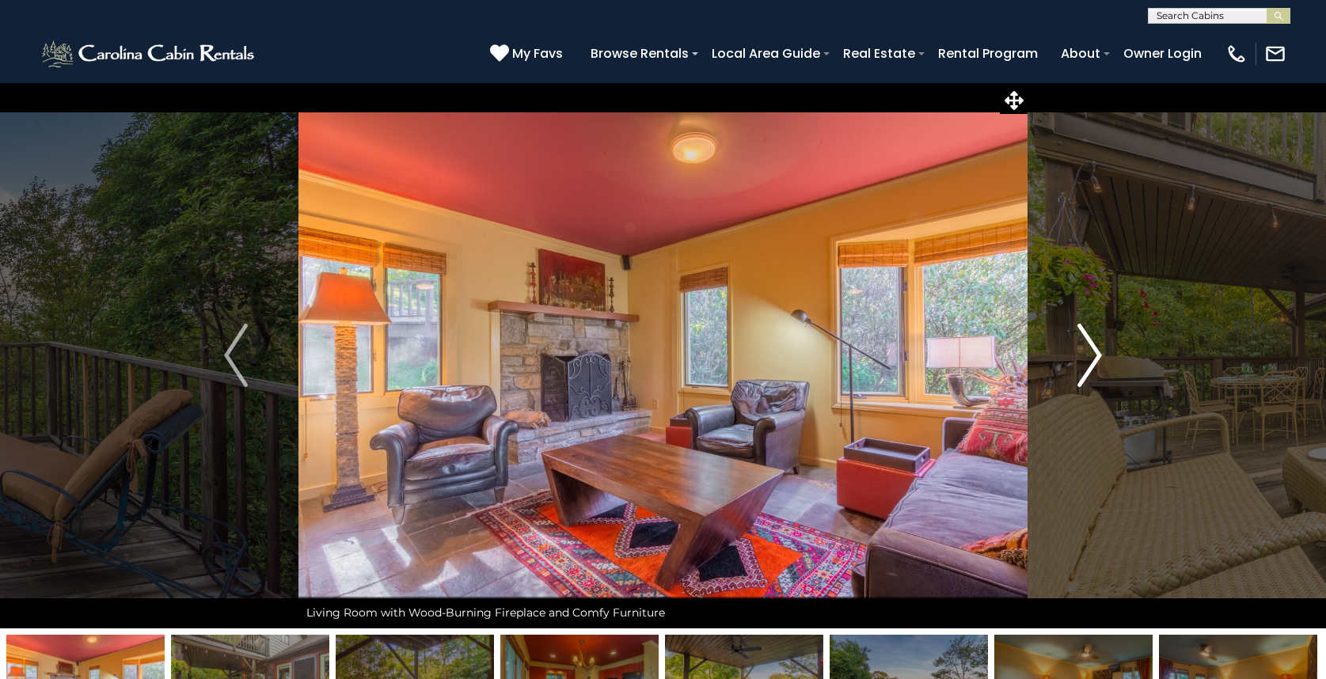
click at [1098, 345] on img "Next" at bounding box center [1090, 355] width 24 height 63
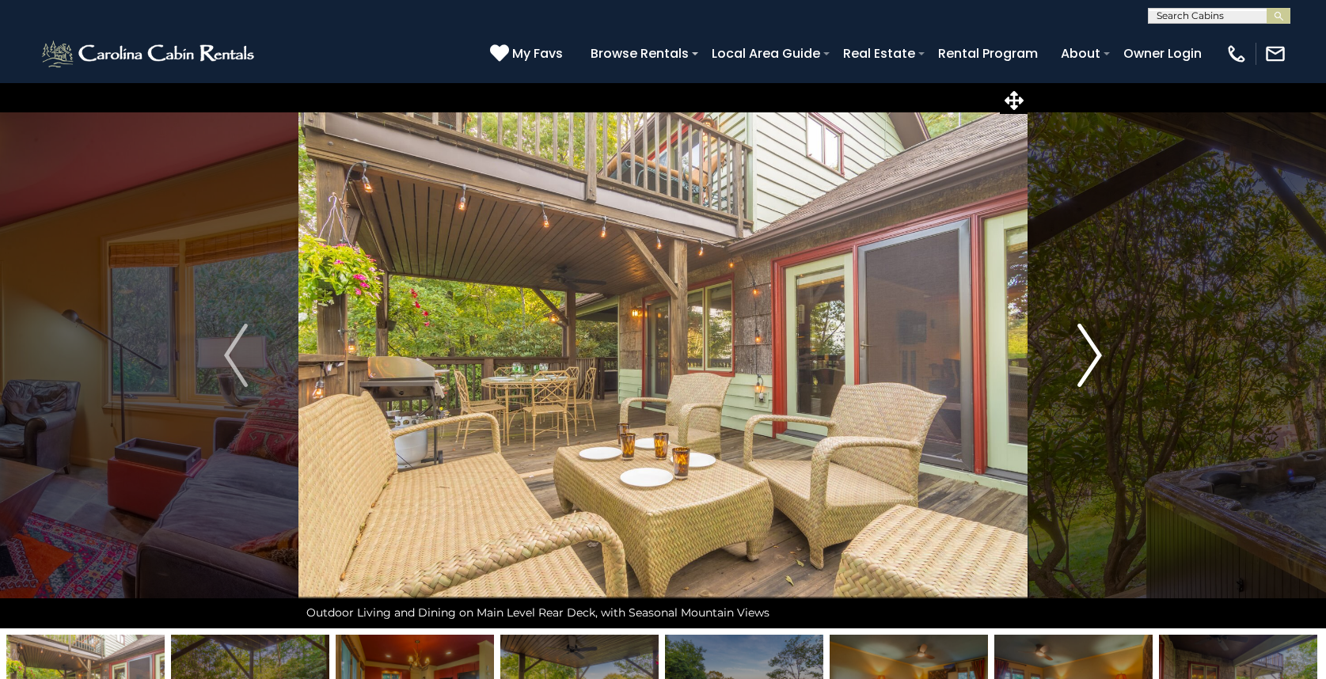
click at [1098, 344] on img "Next" at bounding box center [1090, 355] width 24 height 63
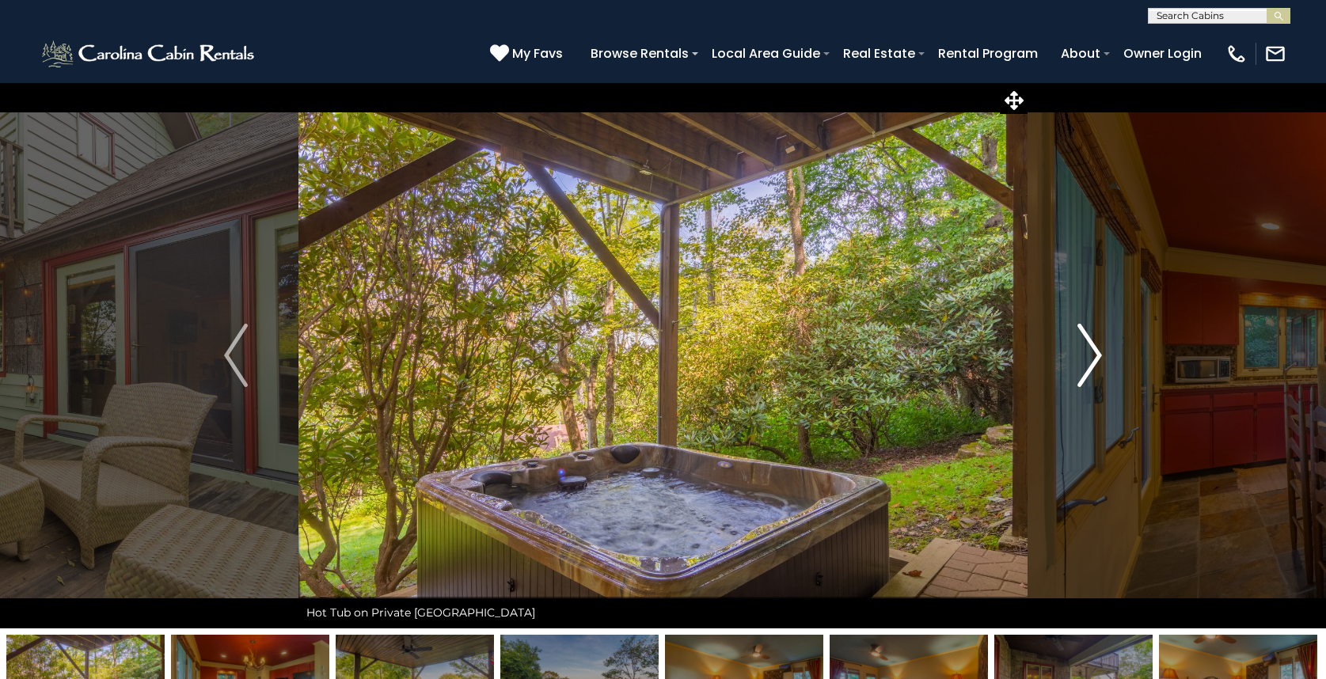
click at [1098, 345] on img "Next" at bounding box center [1090, 355] width 24 height 63
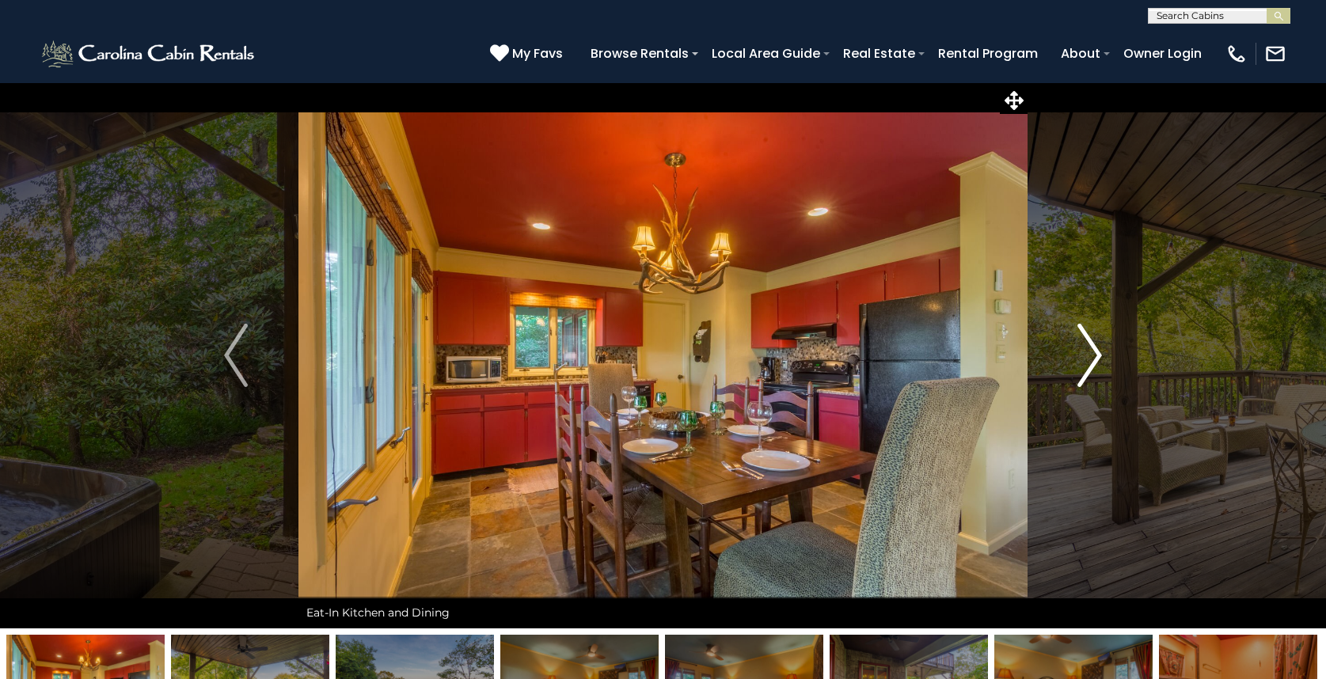
click at [1098, 344] on img "Next" at bounding box center [1090, 355] width 24 height 63
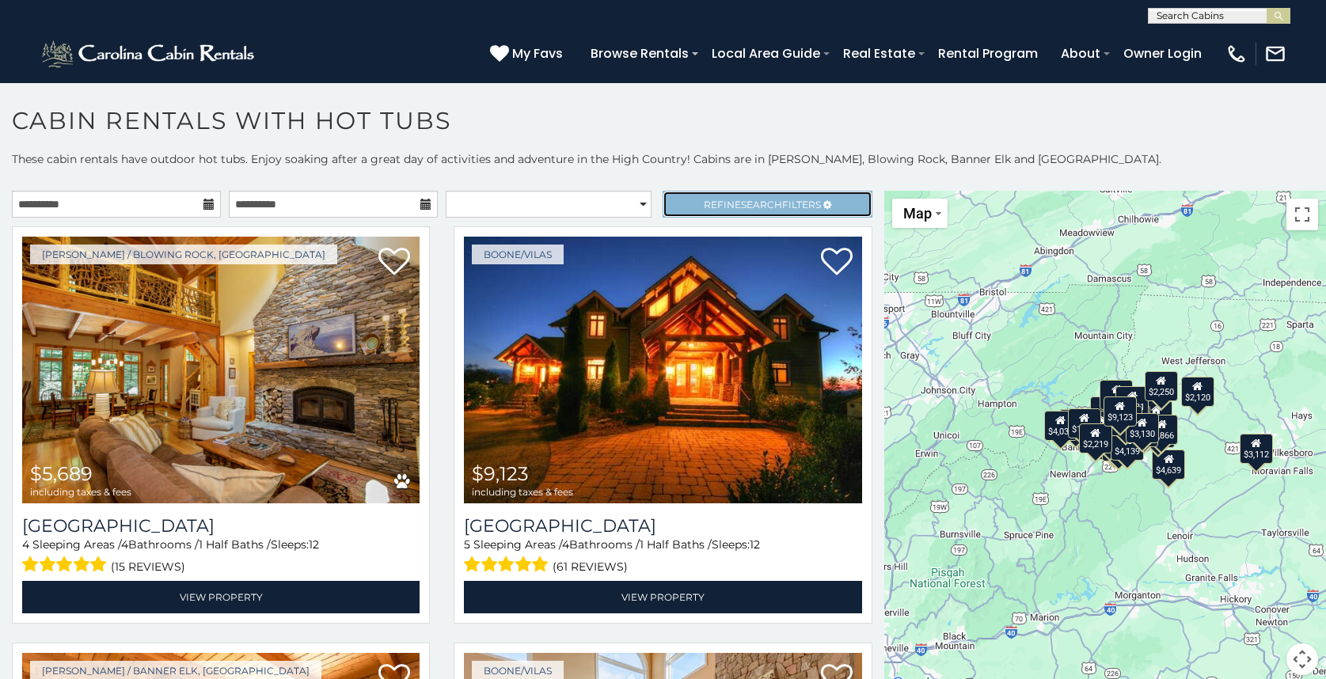
click at [804, 199] on span "Refine Search Filters" at bounding box center [762, 205] width 117 height 12
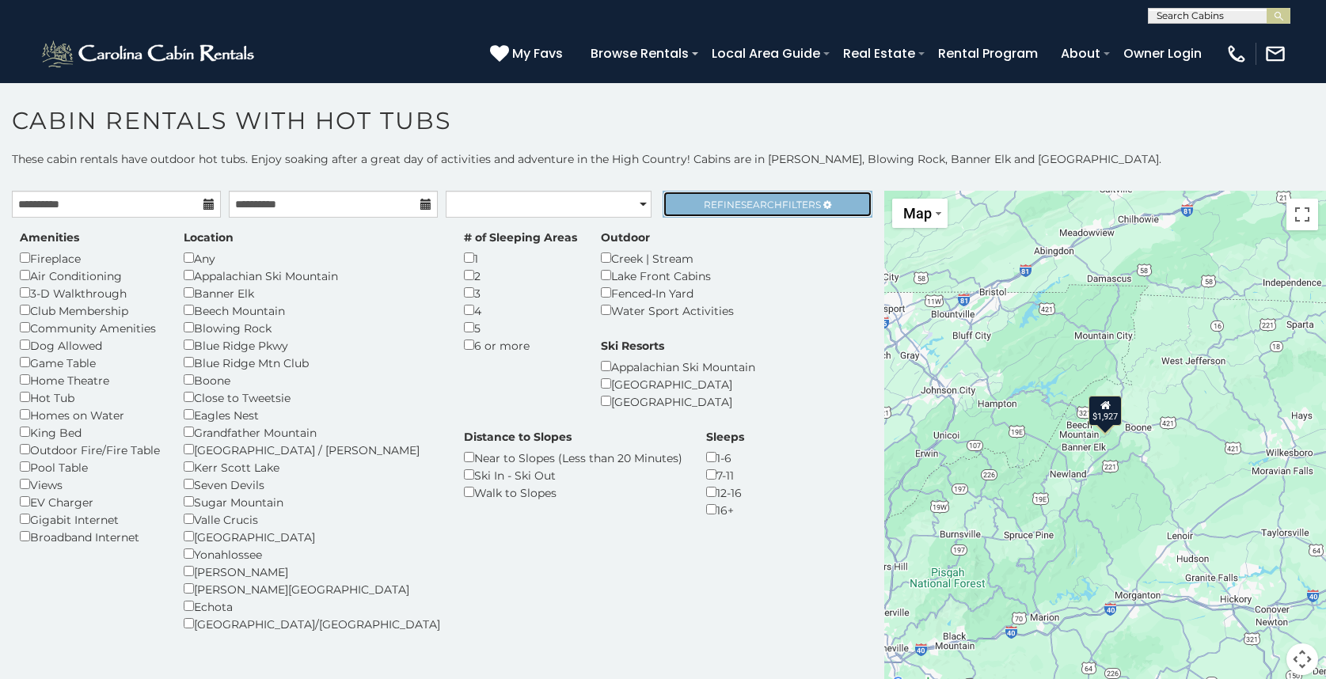
click at [712, 195] on link "Refine Search Filters" at bounding box center [767, 204] width 209 height 27
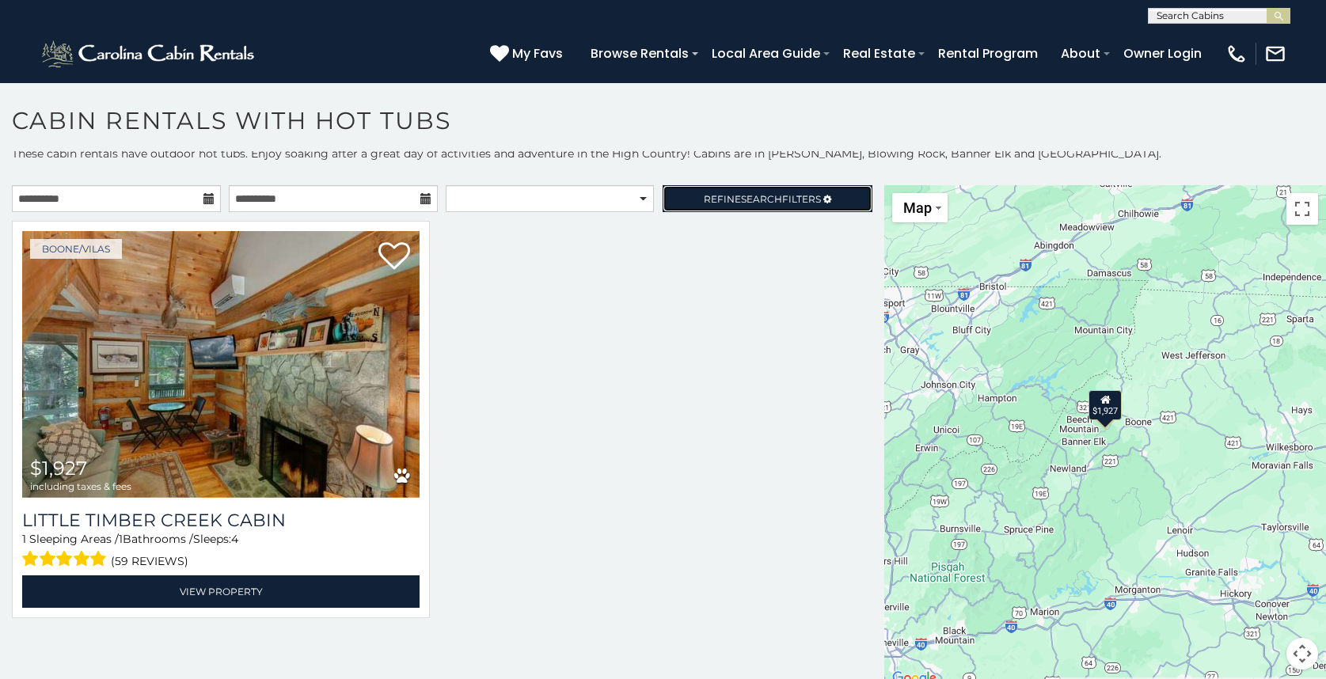
scroll to position [6, 0]
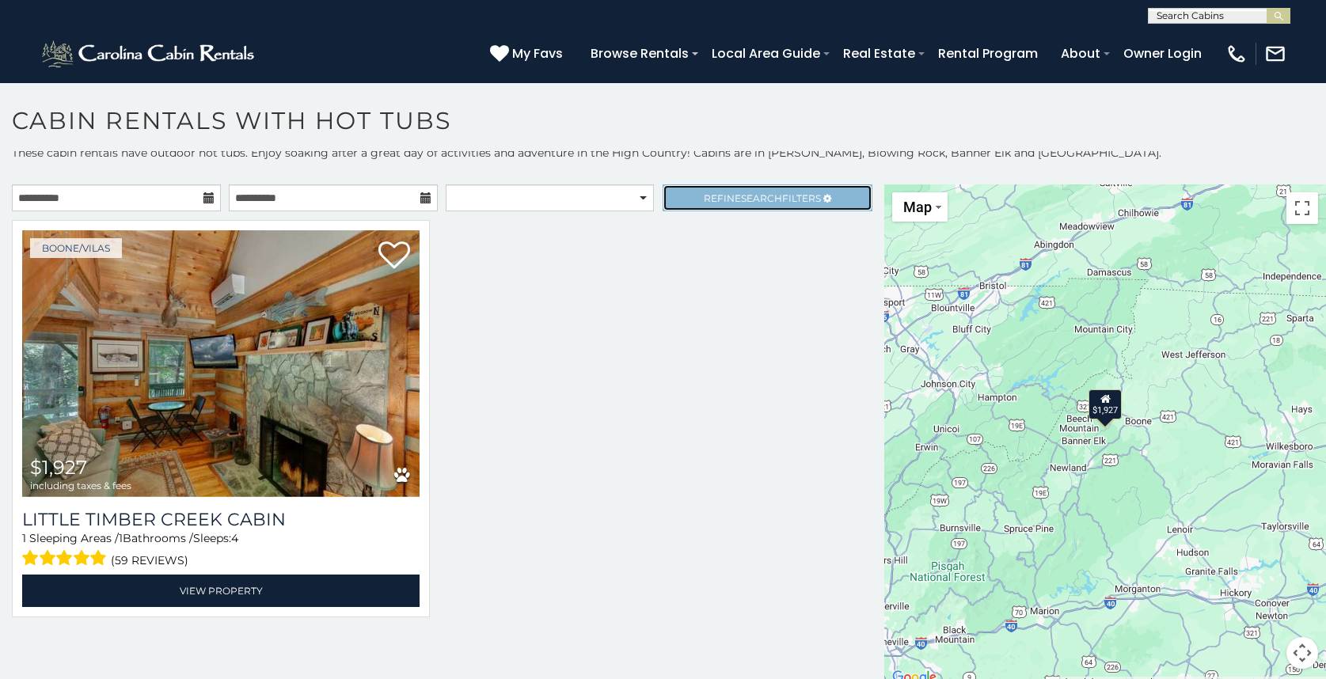
click at [716, 189] on link "Refine Search Filters" at bounding box center [767, 197] width 209 height 27
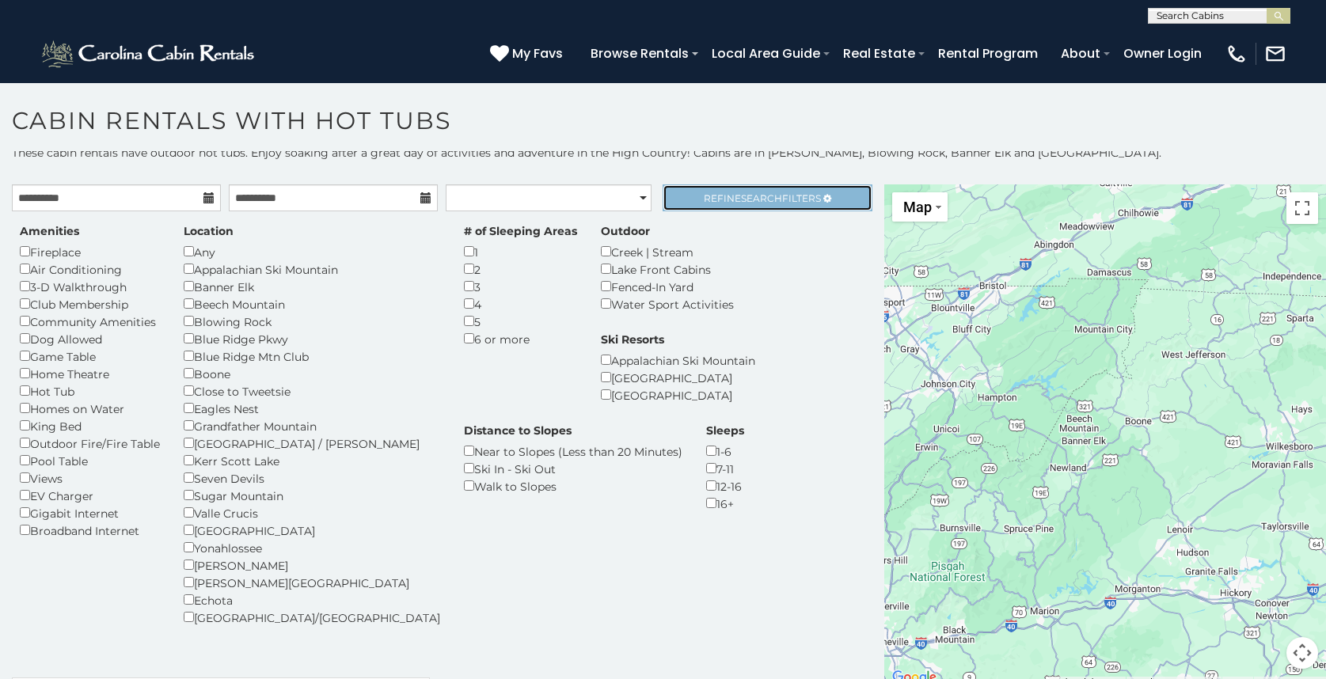
click at [704, 192] on span "Refine Search Filters" at bounding box center [762, 198] width 117 height 12
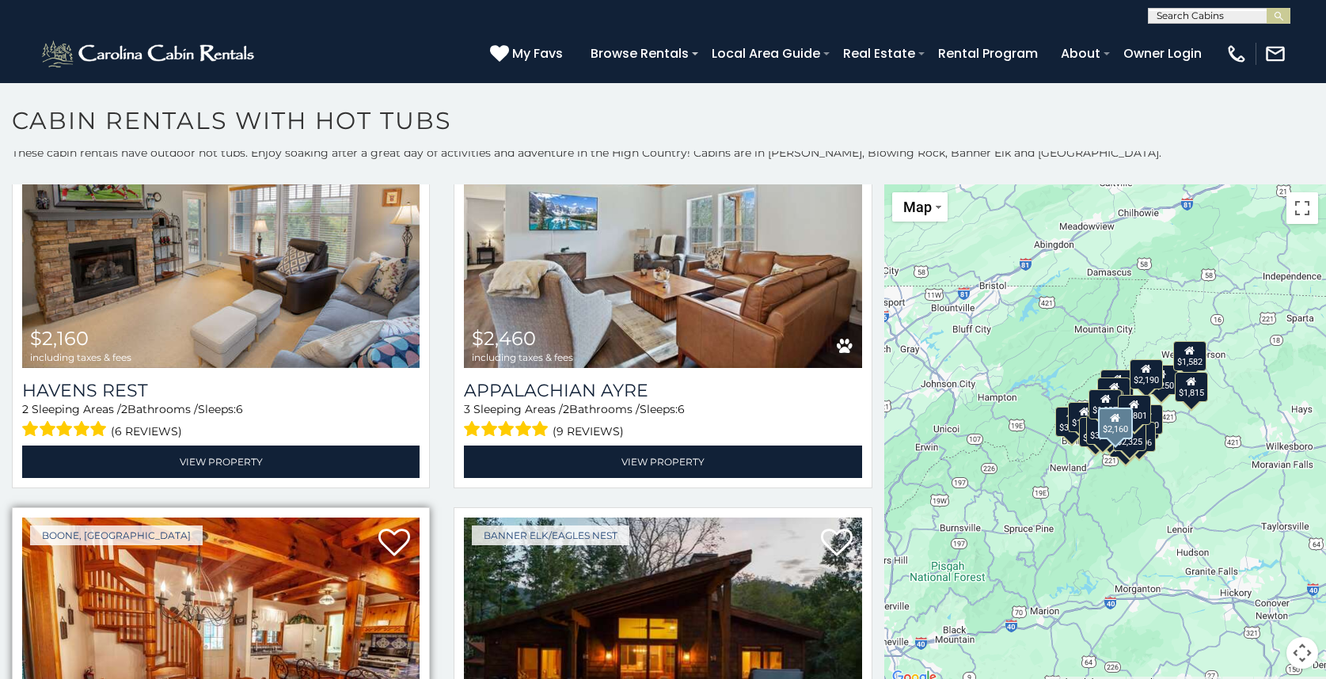
scroll to position [4116, 0]
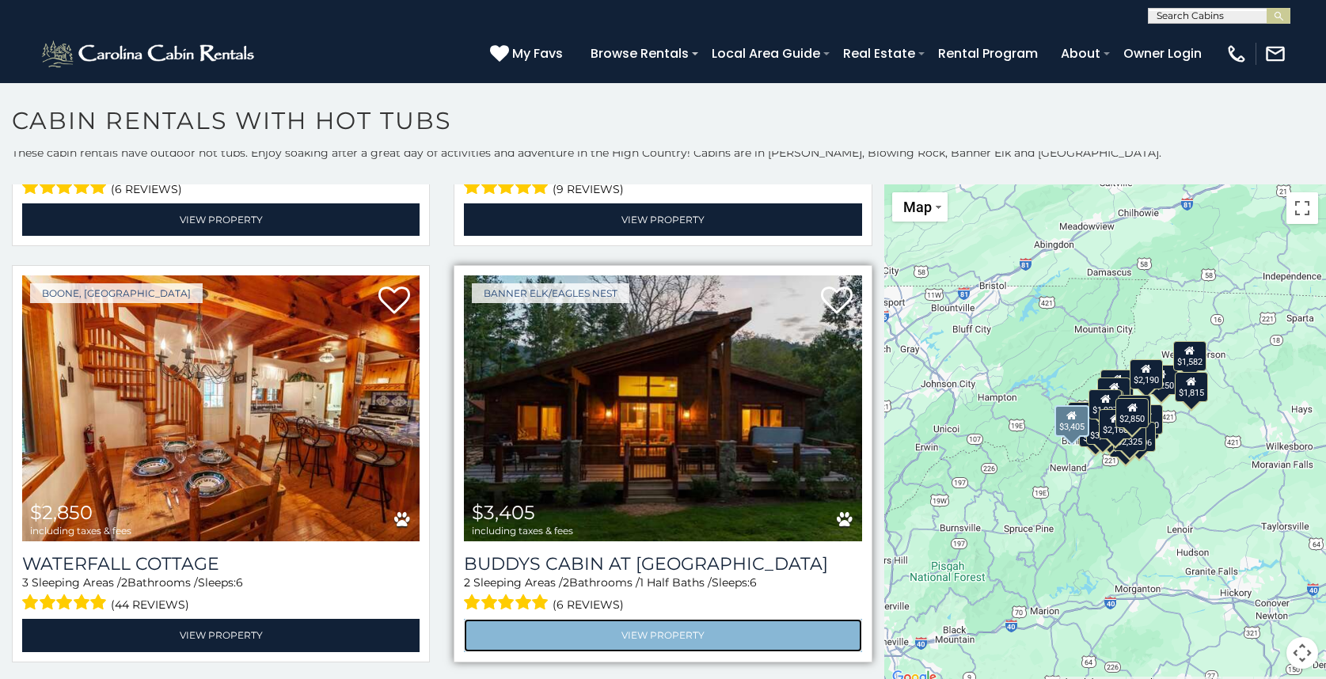
drag, startPoint x: 609, startPoint y: 583, endPoint x: 631, endPoint y: 596, distance: 24.8
click at [609, 619] on link "View Property" at bounding box center [662, 635] width 397 height 32
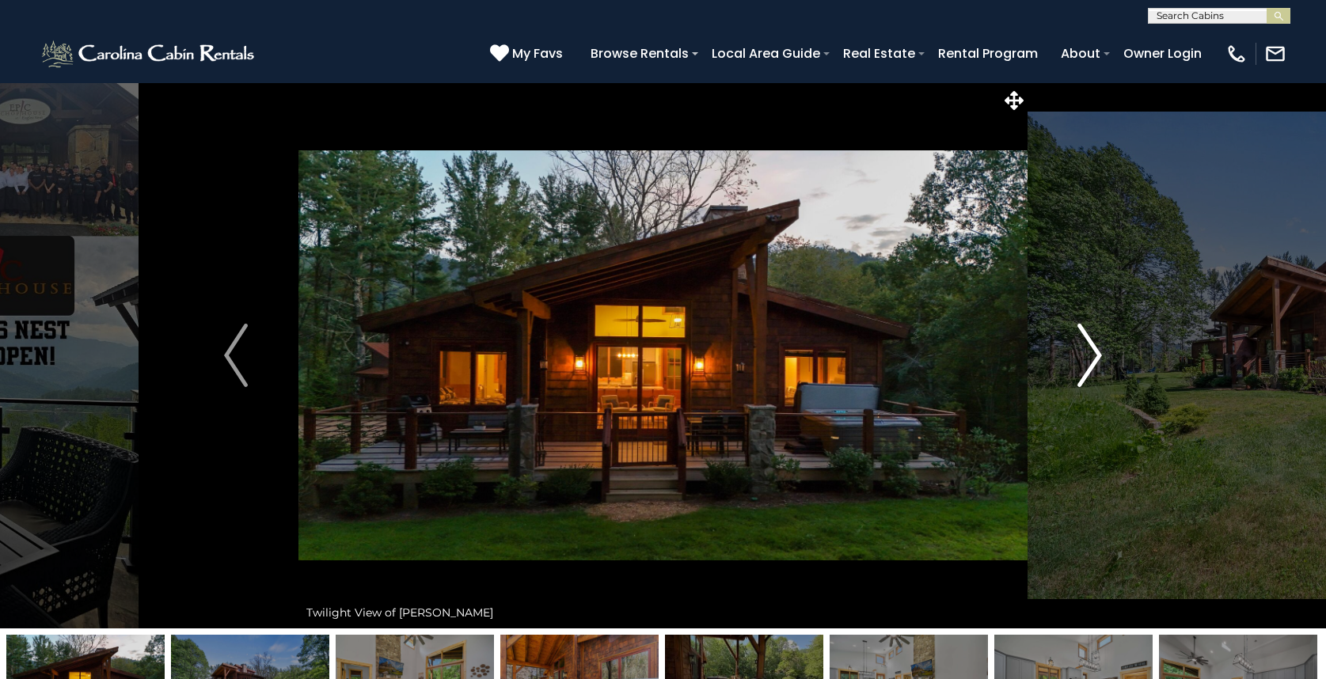
click at [1081, 362] on img "Next" at bounding box center [1090, 355] width 24 height 63
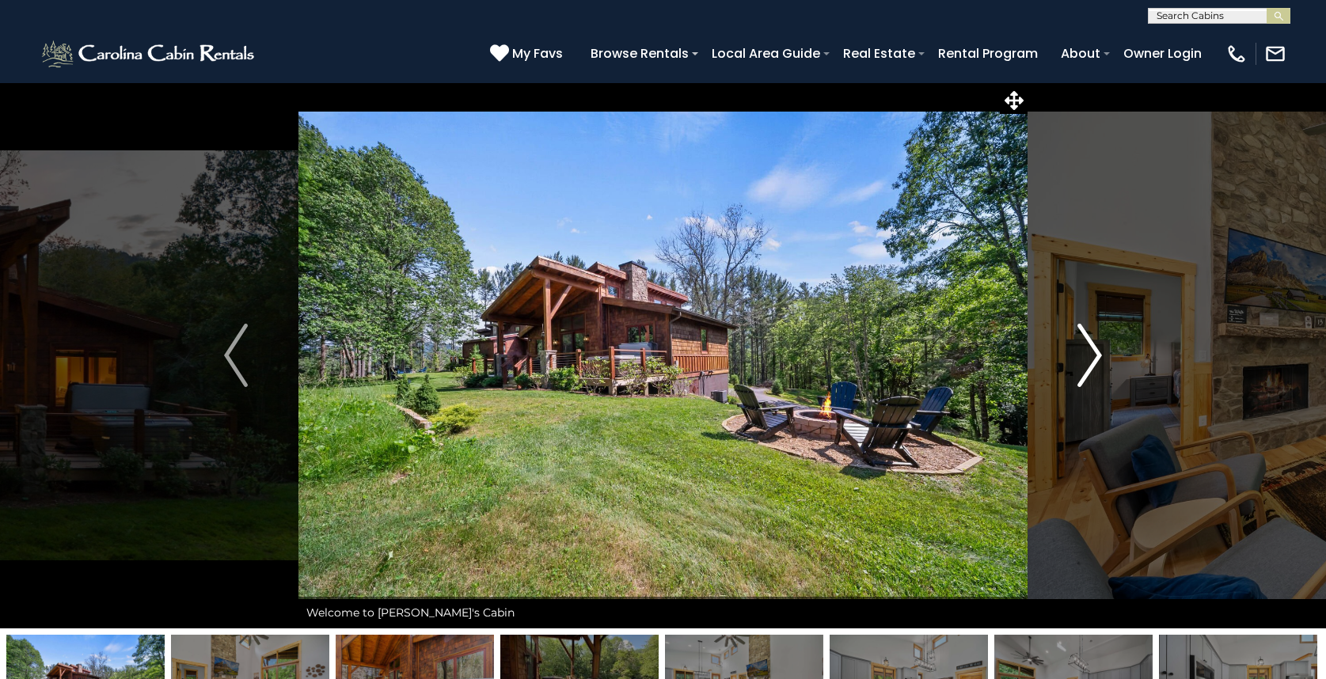
click at [1081, 360] on img "Next" at bounding box center [1090, 355] width 24 height 63
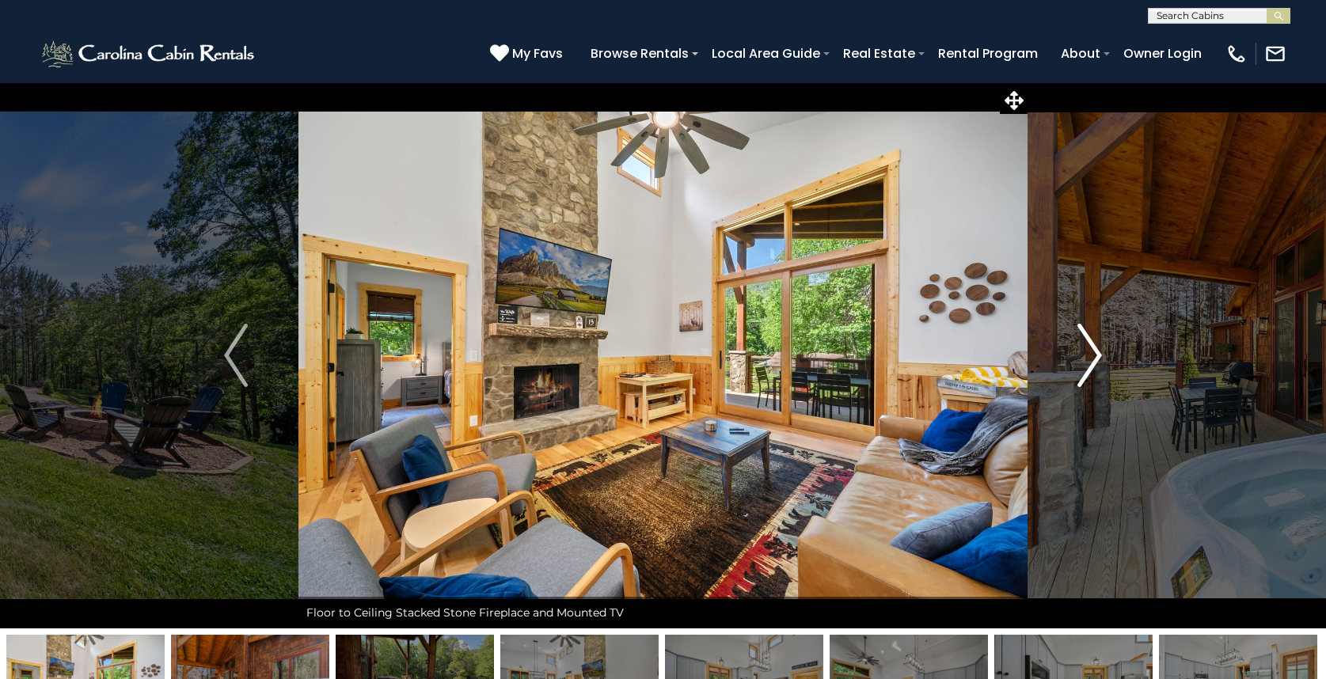
click at [1087, 361] on img "Next" at bounding box center [1090, 355] width 24 height 63
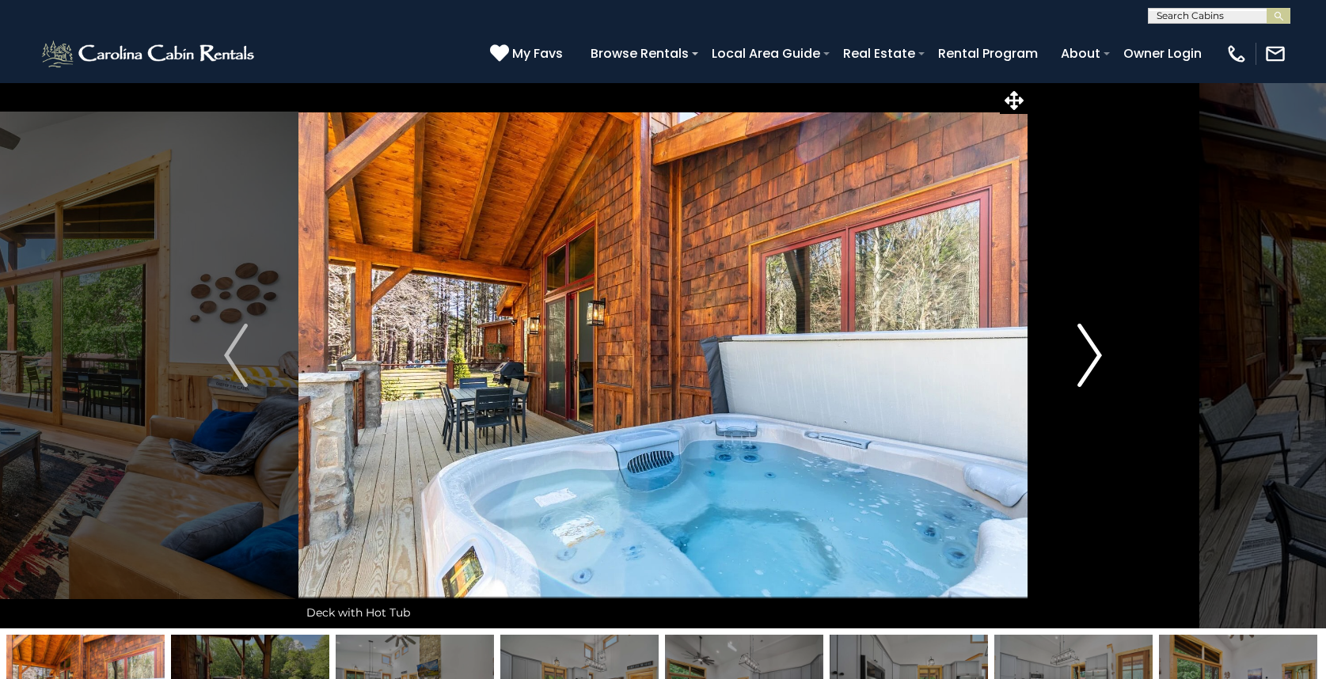
click at [1088, 363] on img "Next" at bounding box center [1090, 355] width 24 height 63
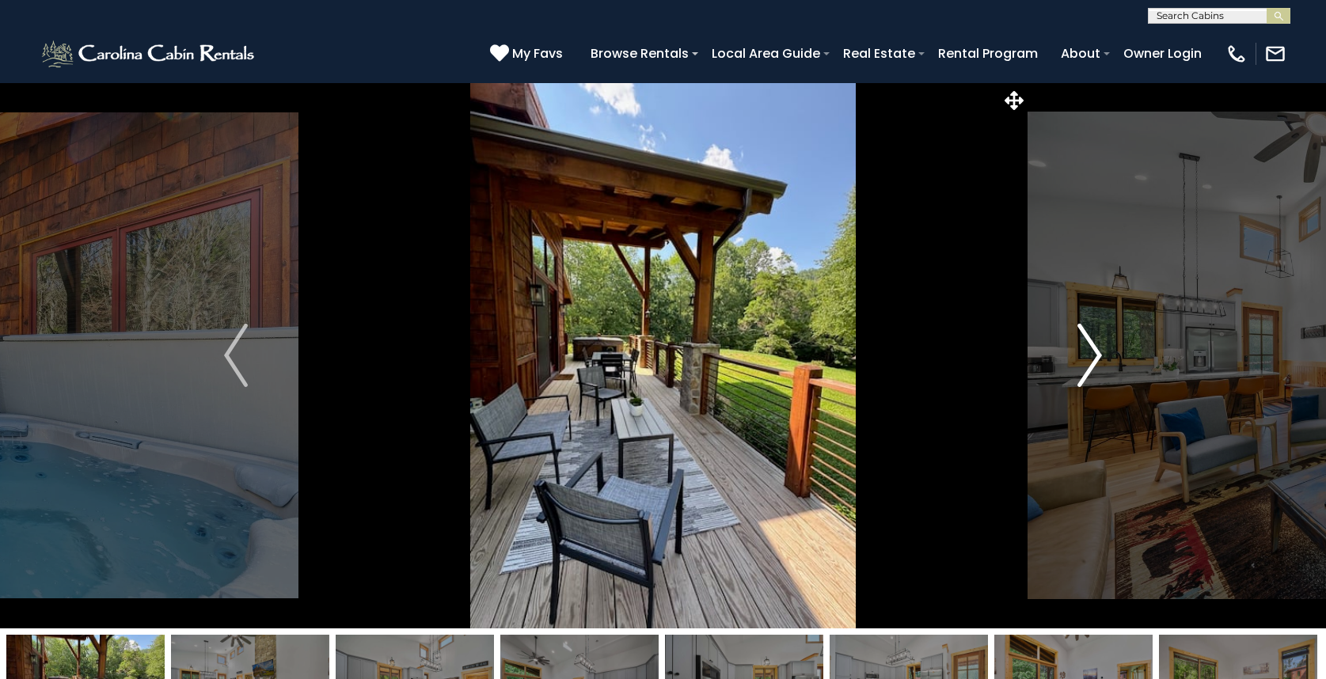
click at [1088, 363] on img "Next" at bounding box center [1090, 355] width 24 height 63
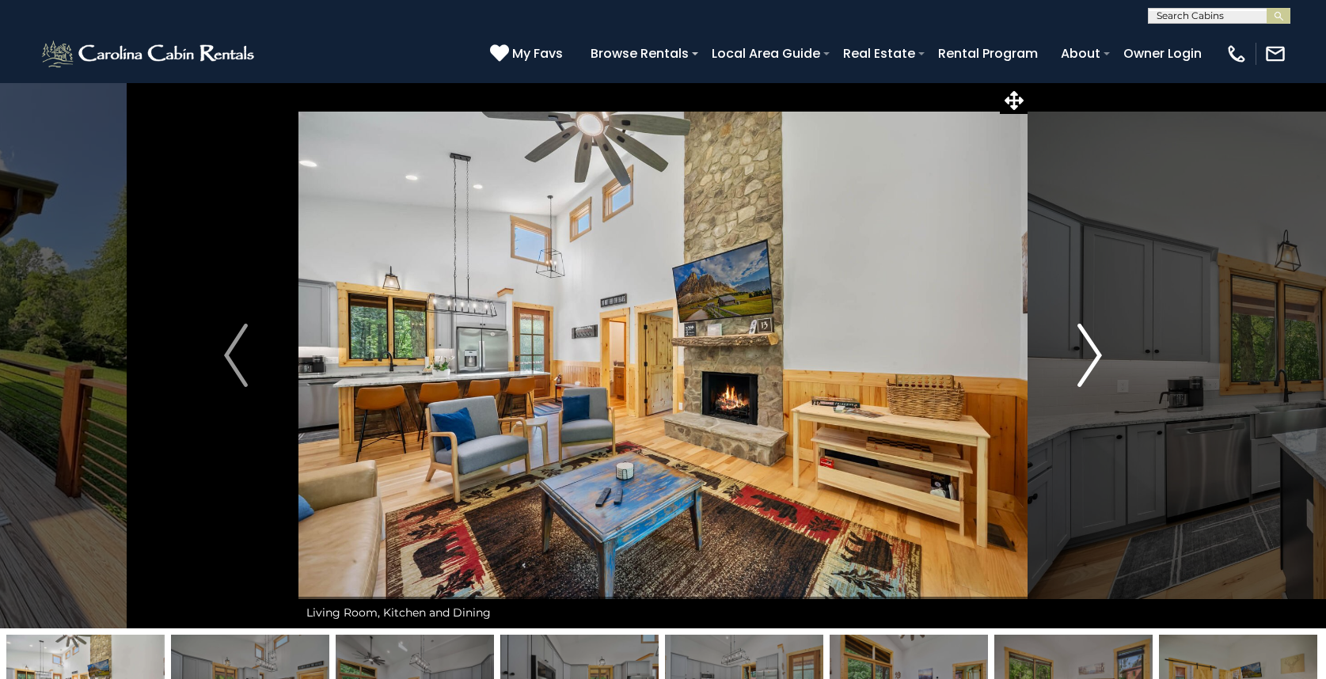
click at [1088, 363] on img "Next" at bounding box center [1090, 355] width 24 height 63
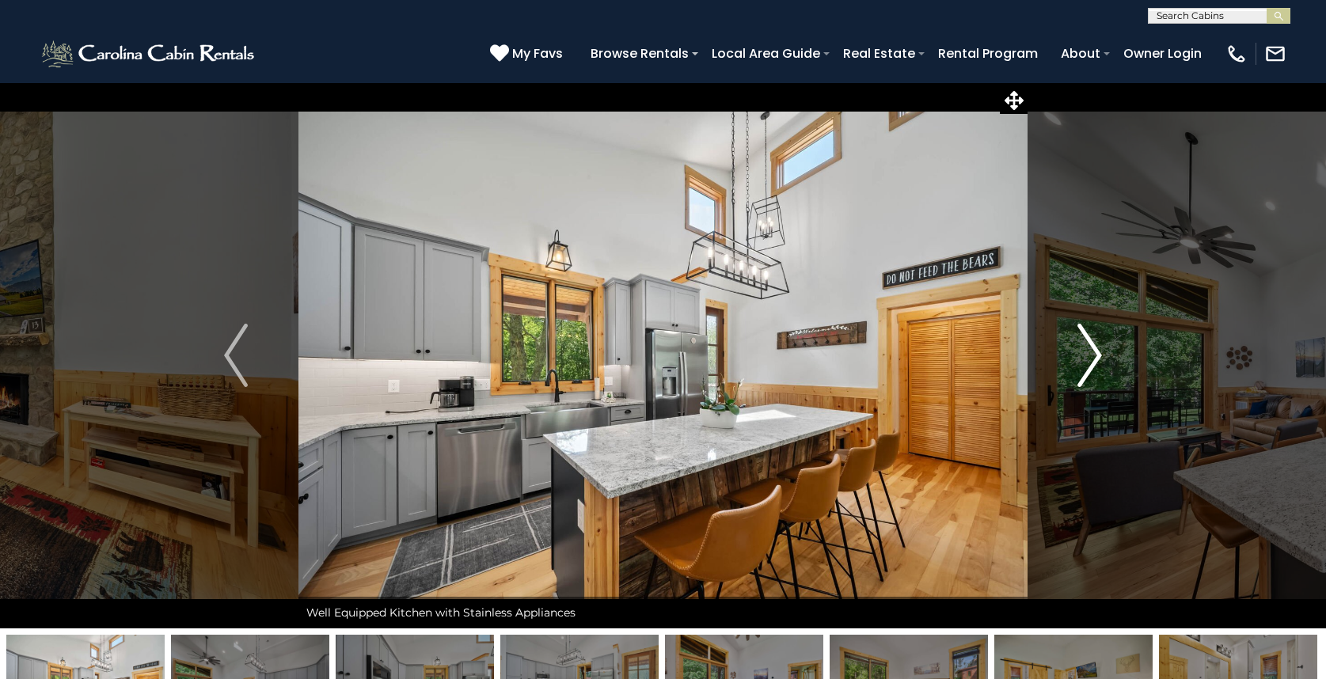
click at [1088, 363] on img "Next" at bounding box center [1090, 355] width 24 height 63
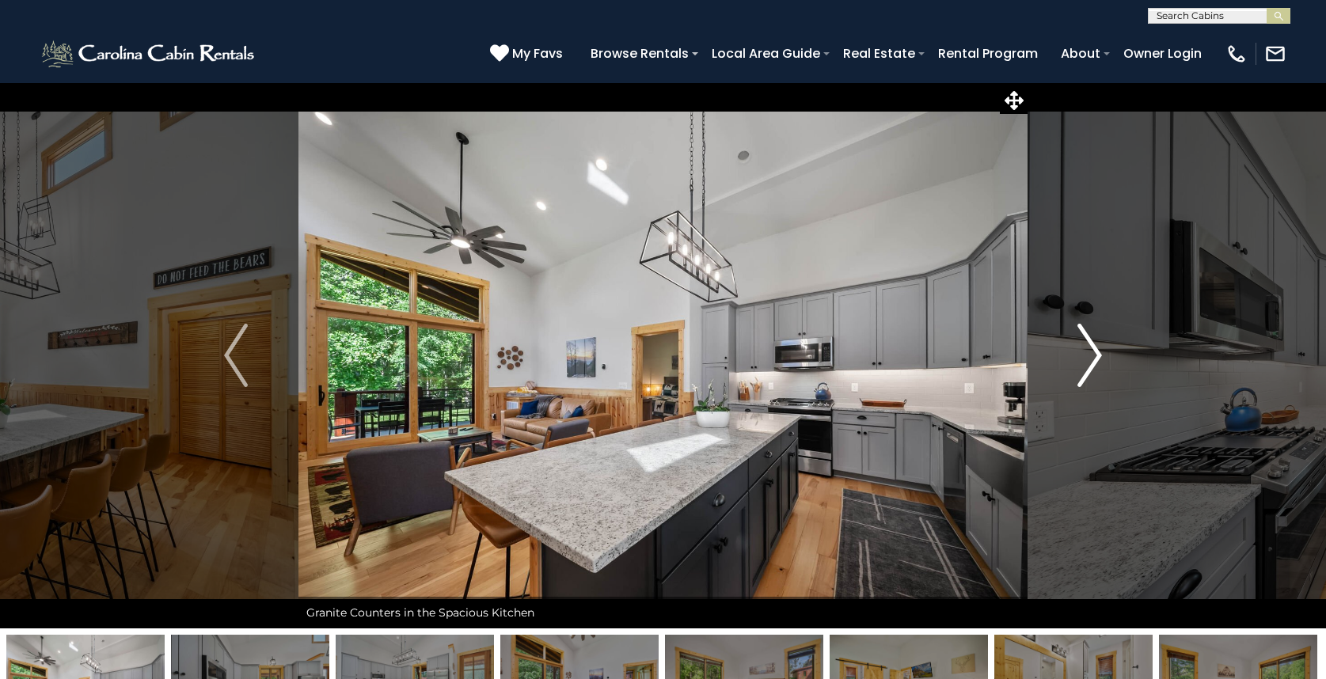
click at [1088, 363] on img "Next" at bounding box center [1090, 355] width 24 height 63
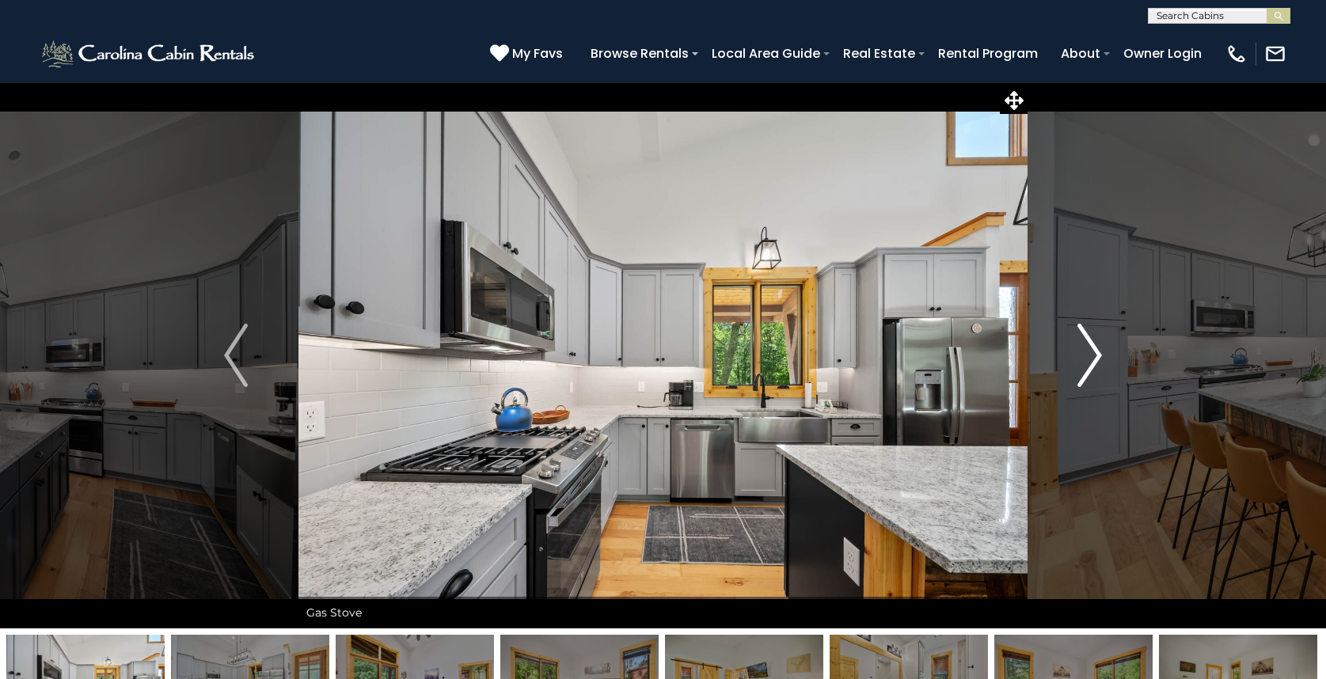
click at [1088, 363] on img "Next" at bounding box center [1090, 355] width 24 height 63
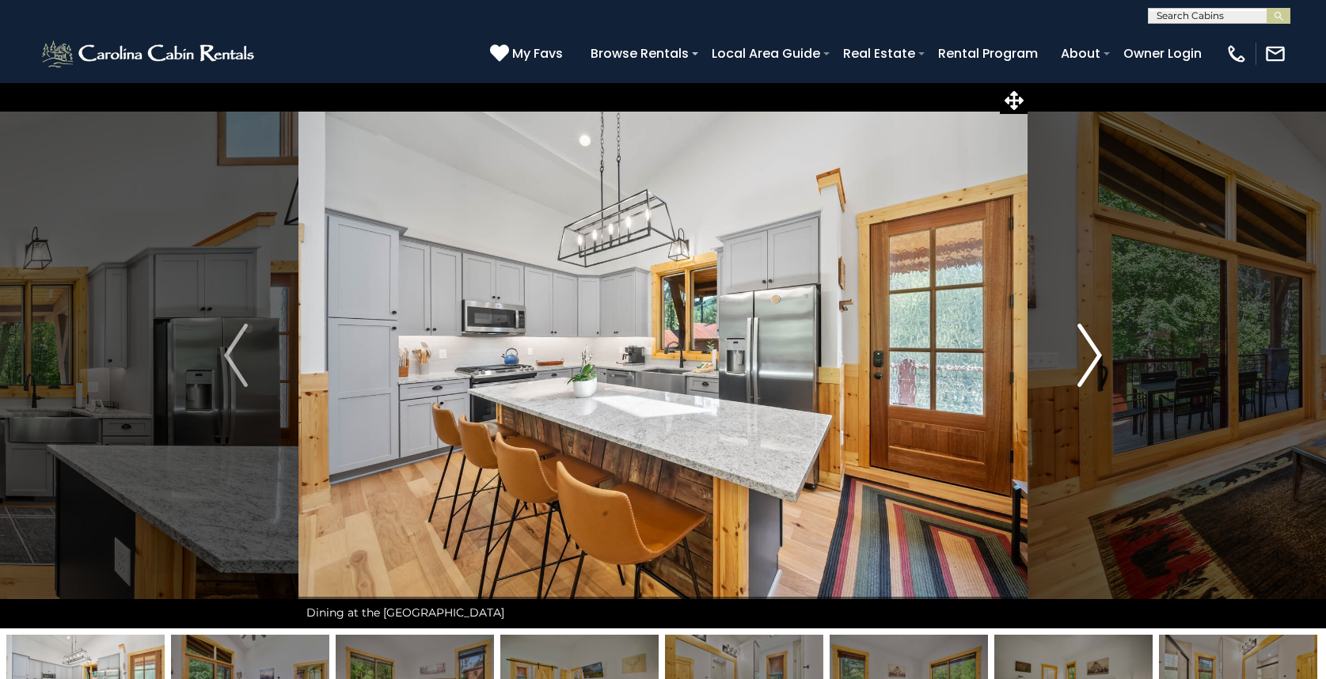
click at [1088, 363] on img "Next" at bounding box center [1090, 355] width 24 height 63
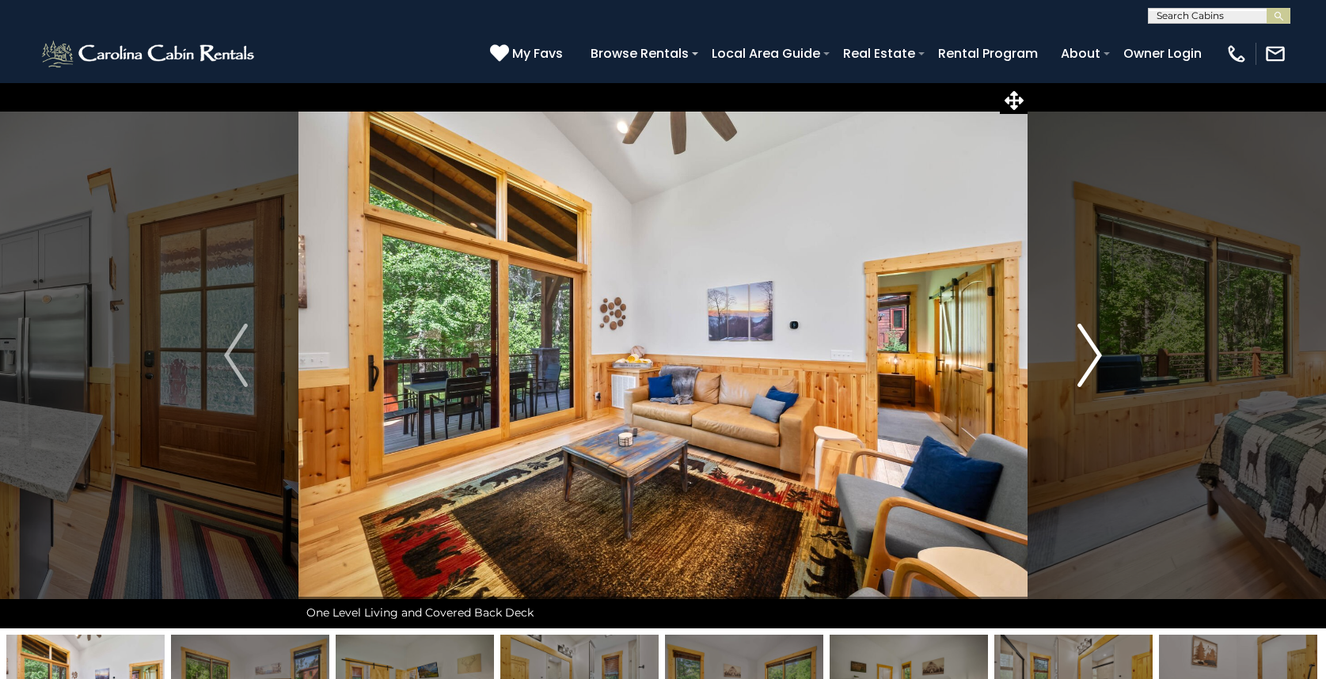
click at [1084, 354] on img "Next" at bounding box center [1090, 355] width 24 height 63
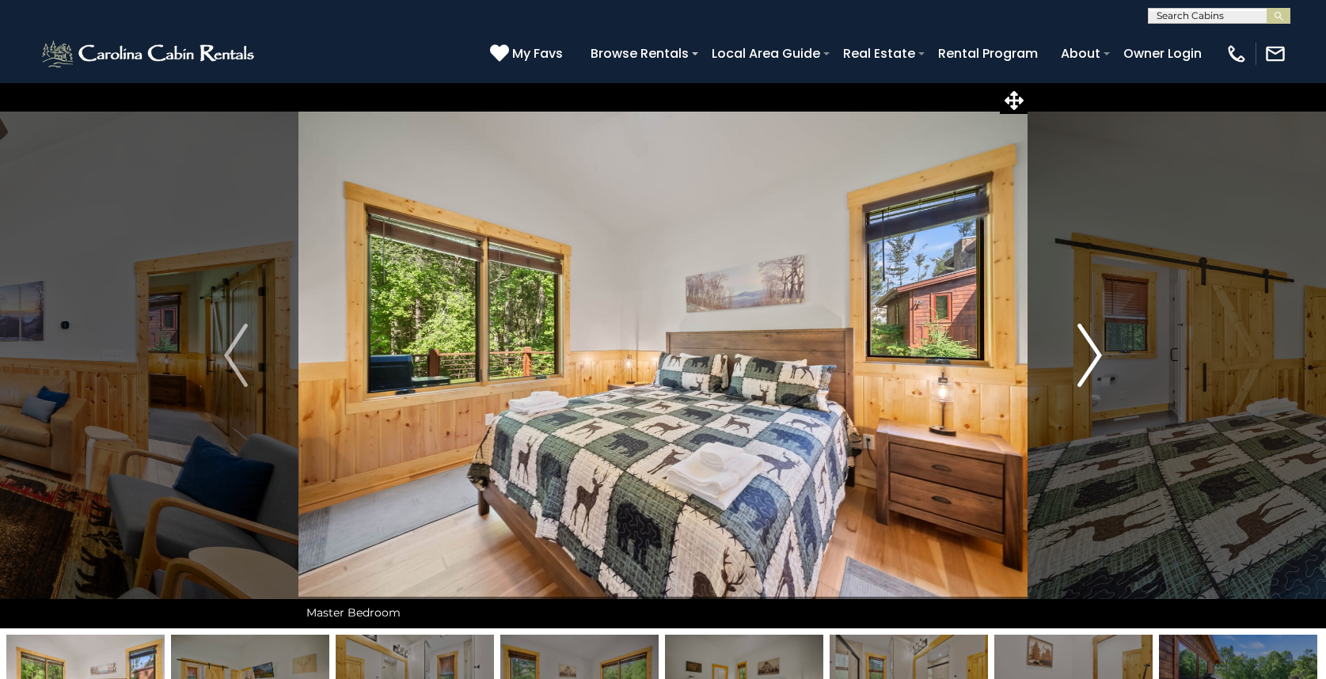
click at [1085, 354] on img "Next" at bounding box center [1090, 355] width 24 height 63
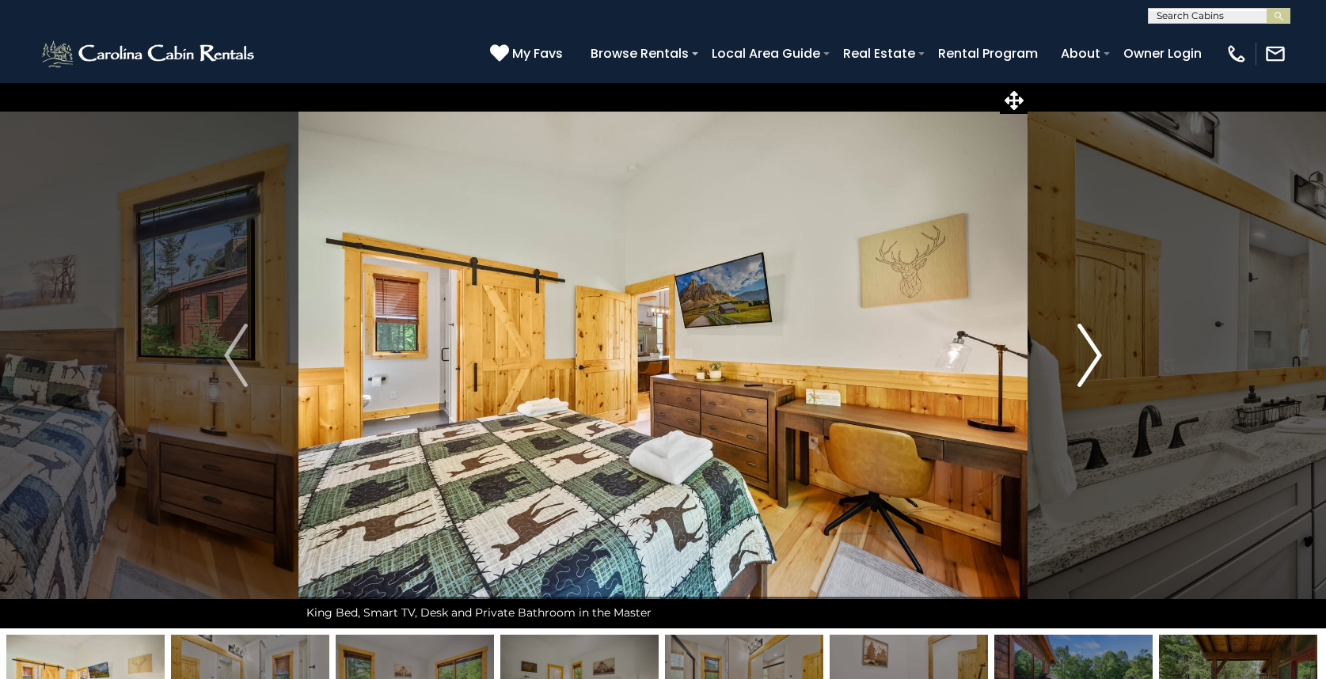
click at [1088, 352] on img "Next" at bounding box center [1090, 355] width 24 height 63
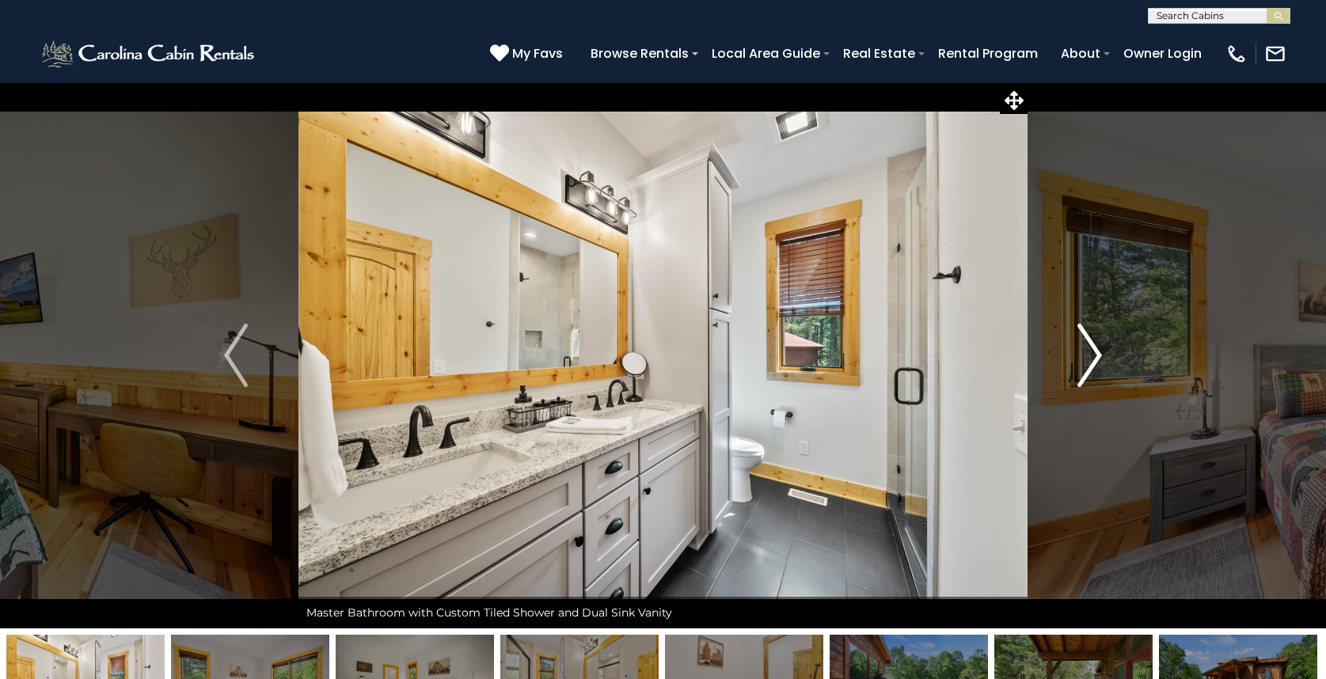
click at [1081, 350] on img "Next" at bounding box center [1090, 355] width 24 height 63
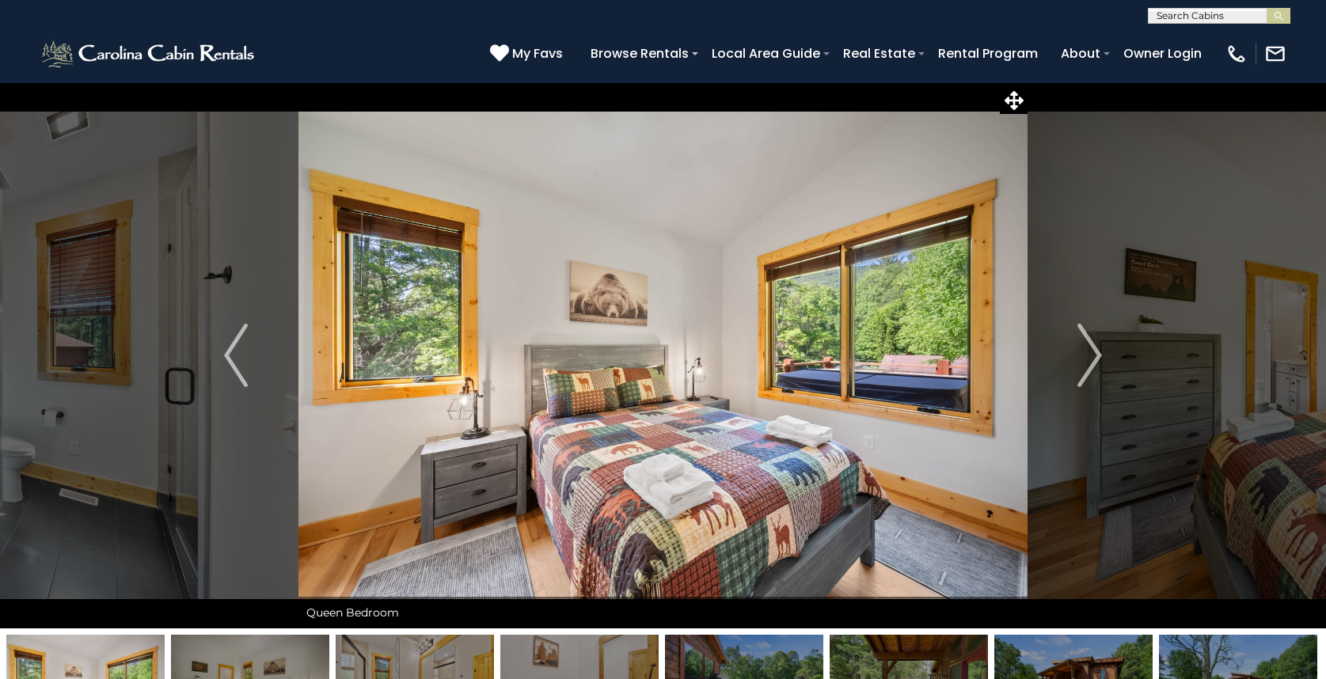
click at [332, 47] on div "(828) 295-6000 My Favs Browse Rentals Local Area Guide Activities & Attractions…" at bounding box center [663, 53] width 1326 height 59
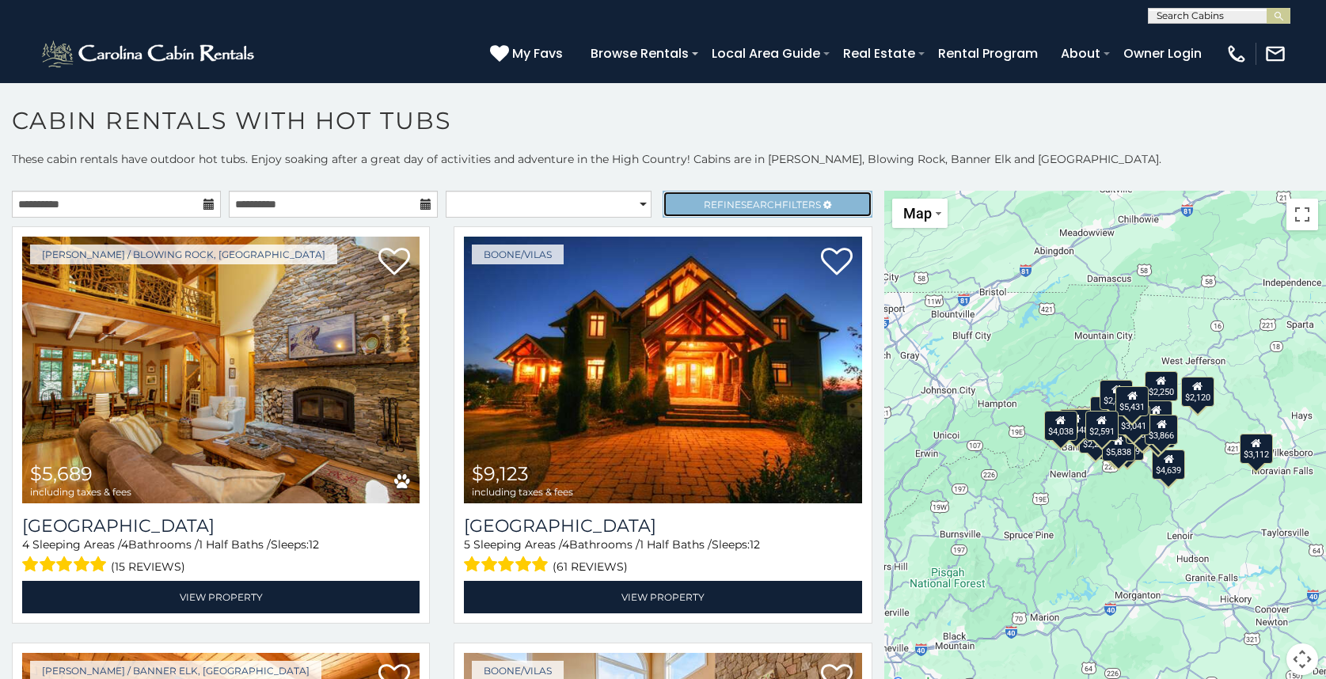
click at [750, 199] on span "Search" at bounding box center [761, 205] width 41 height 12
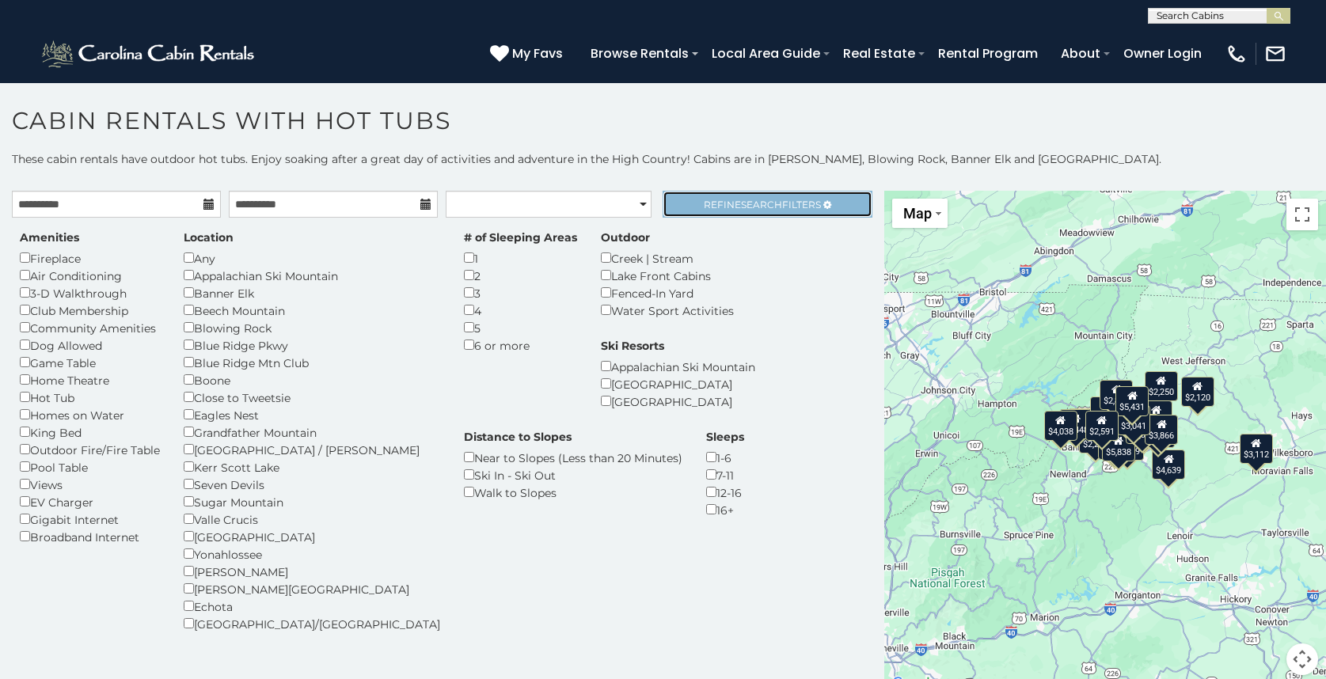
click at [704, 199] on span "Refine Search Filters" at bounding box center [762, 205] width 117 height 12
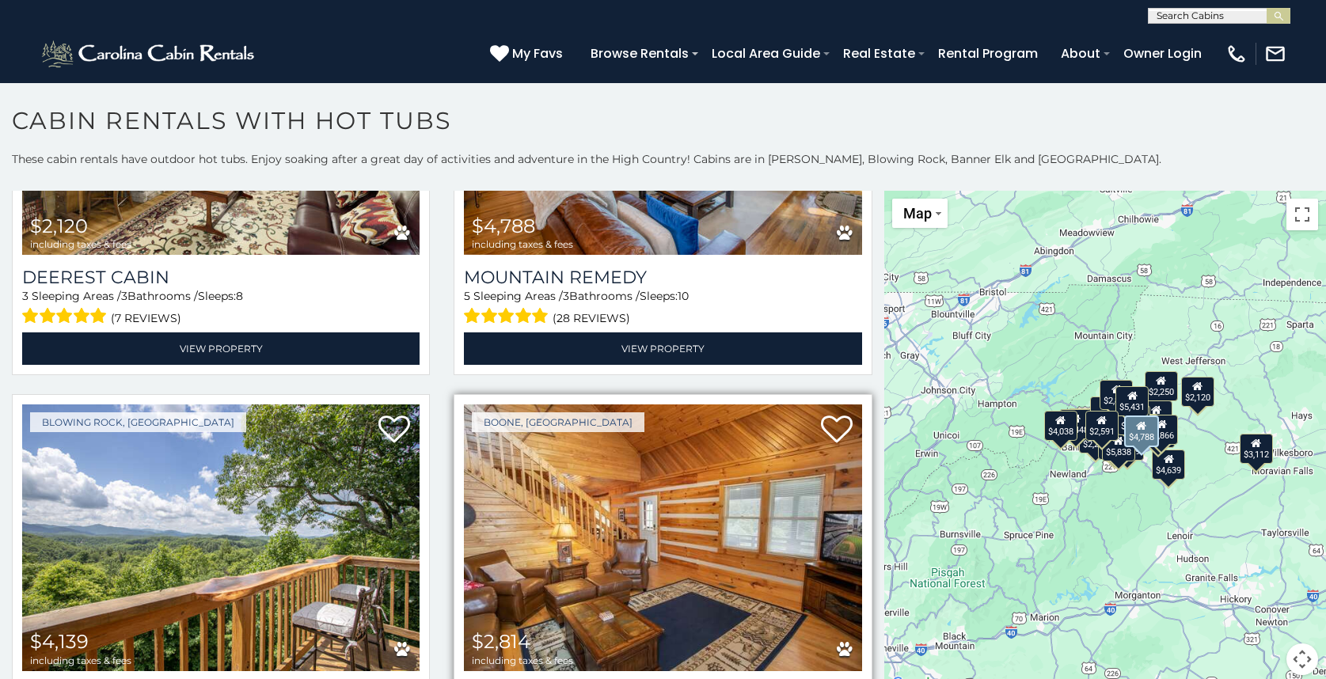
scroll to position [4828, 0]
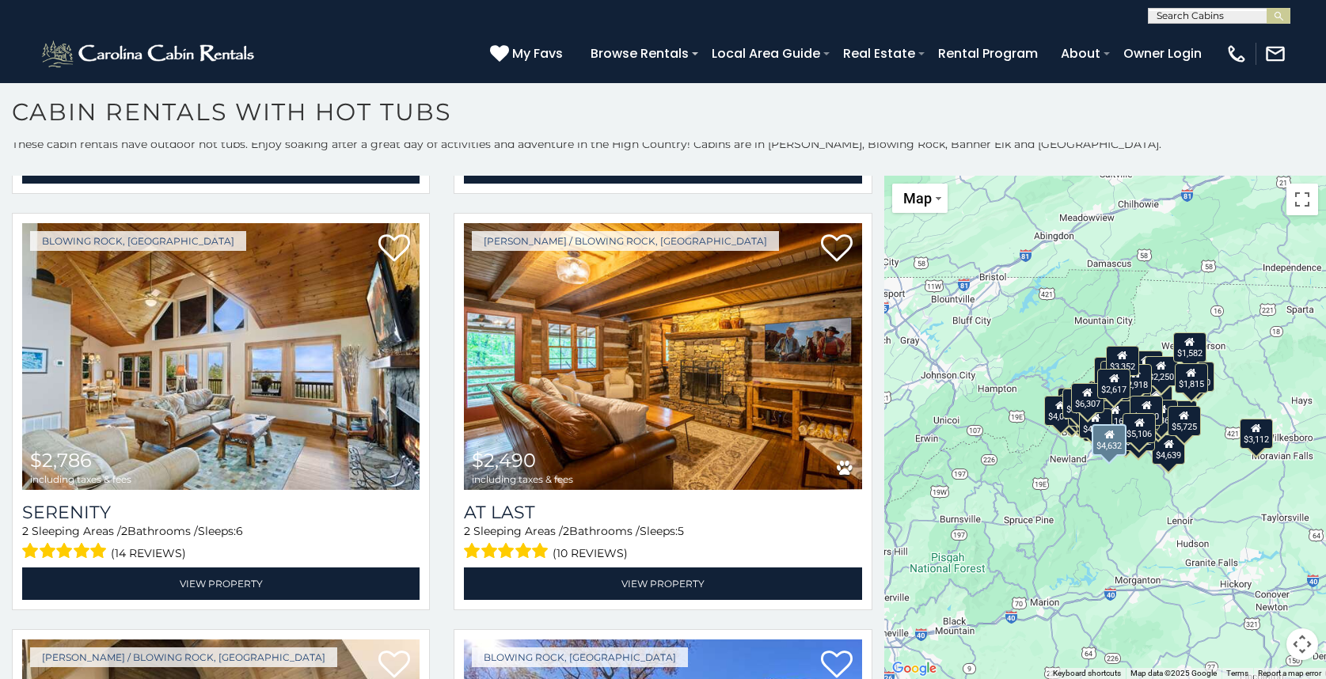
scroll to position [12659, 0]
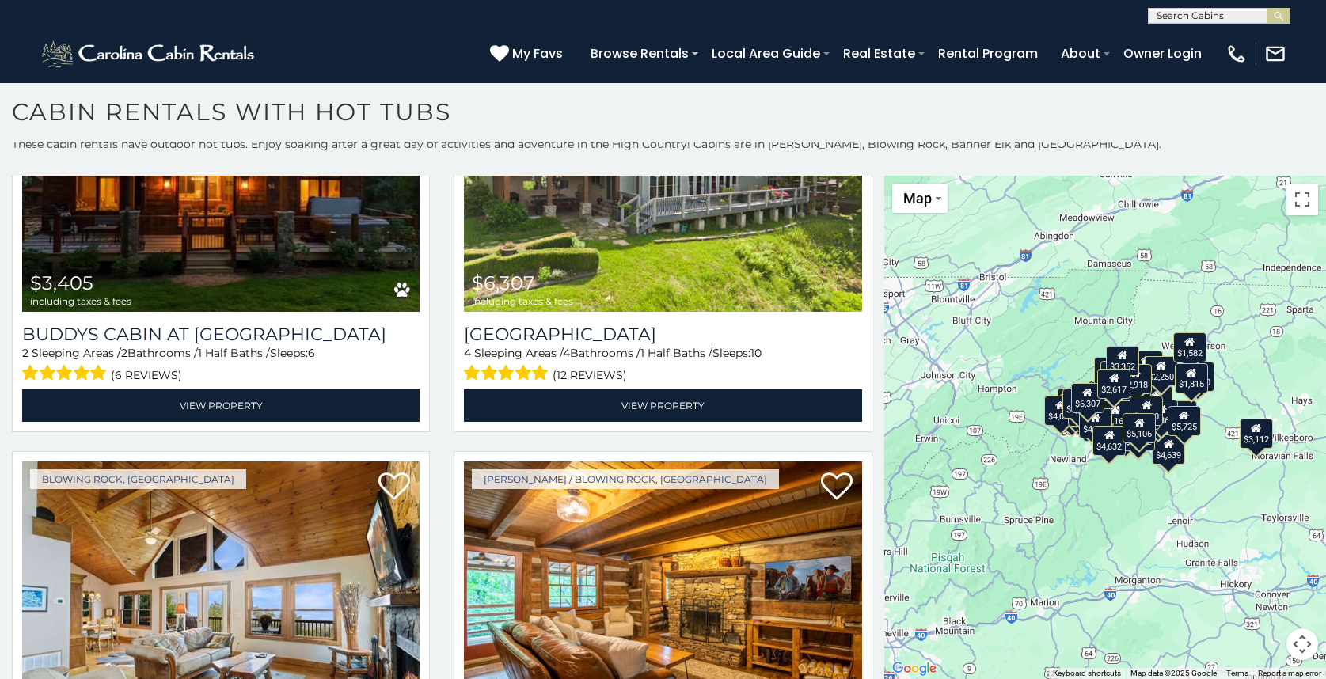
click at [819, 118] on h1 "Cabin Rentals with Hot Tubs" at bounding box center [663, 119] width 1326 height 45
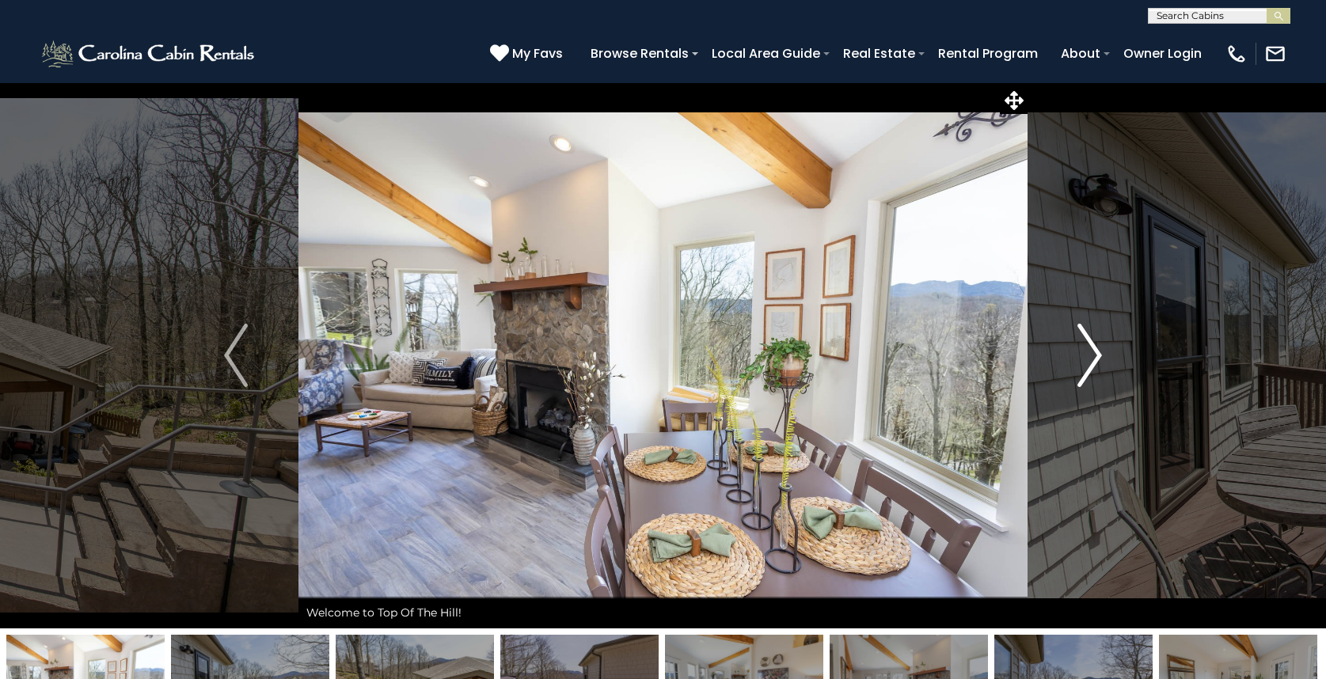
click at [1089, 343] on img "Next" at bounding box center [1090, 355] width 24 height 63
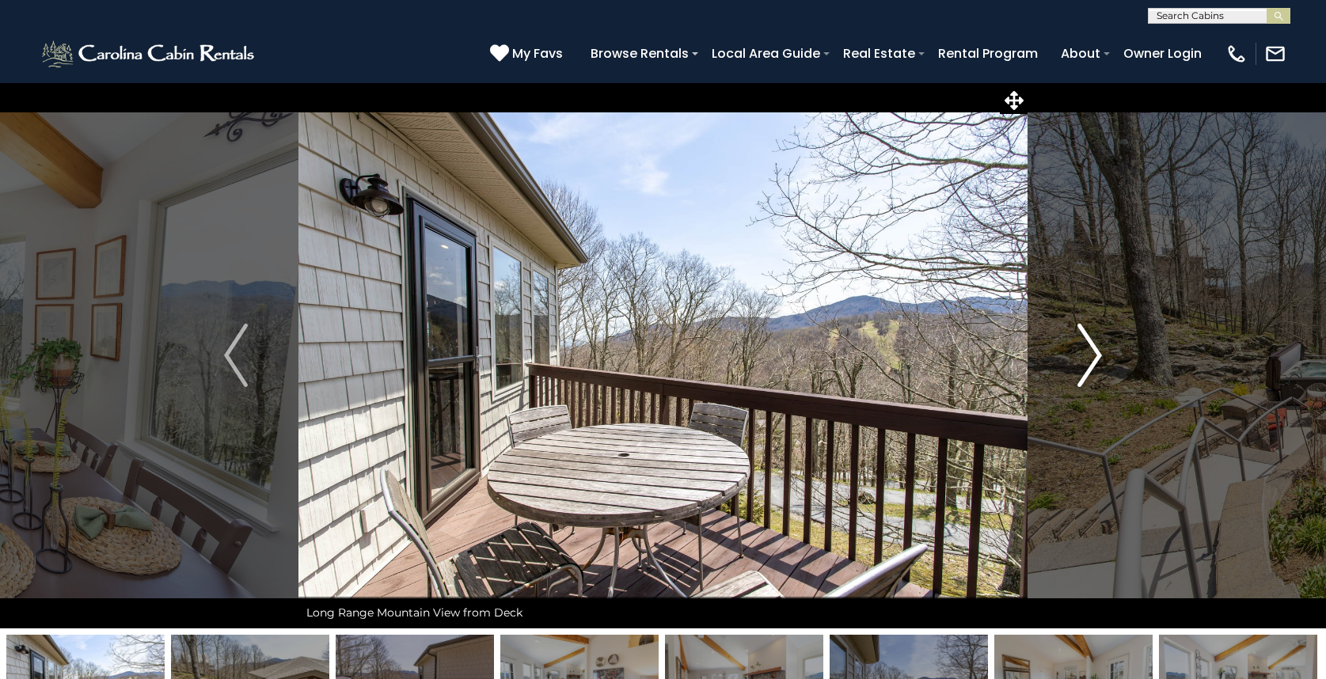
click at [1088, 343] on img "Next" at bounding box center [1090, 355] width 24 height 63
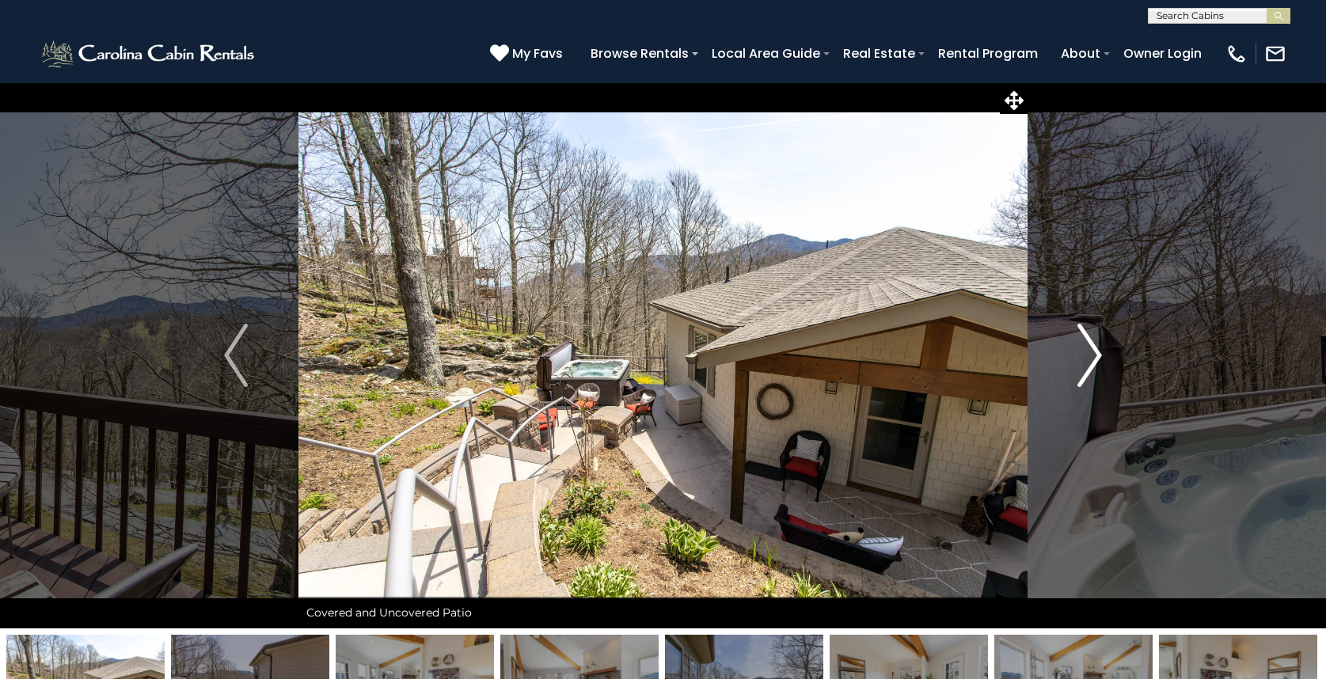
click at [1083, 341] on img "Next" at bounding box center [1090, 355] width 24 height 63
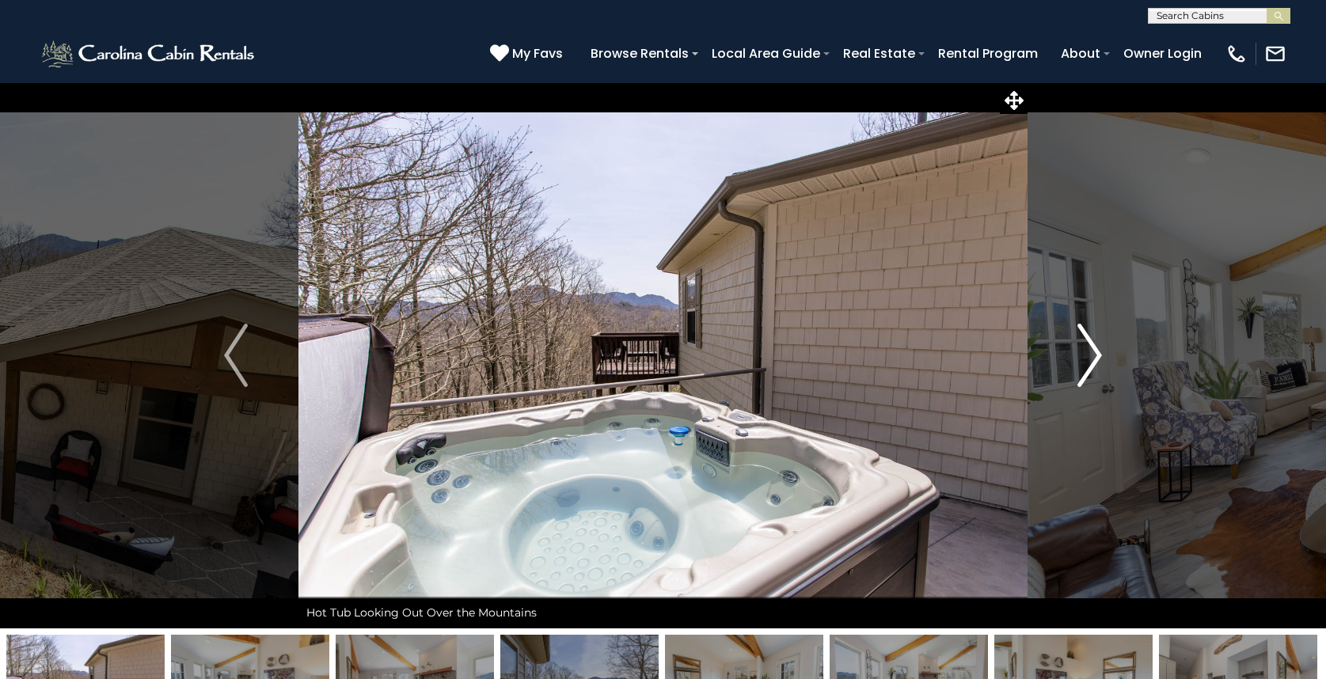
click at [1083, 341] on img "Next" at bounding box center [1090, 355] width 24 height 63
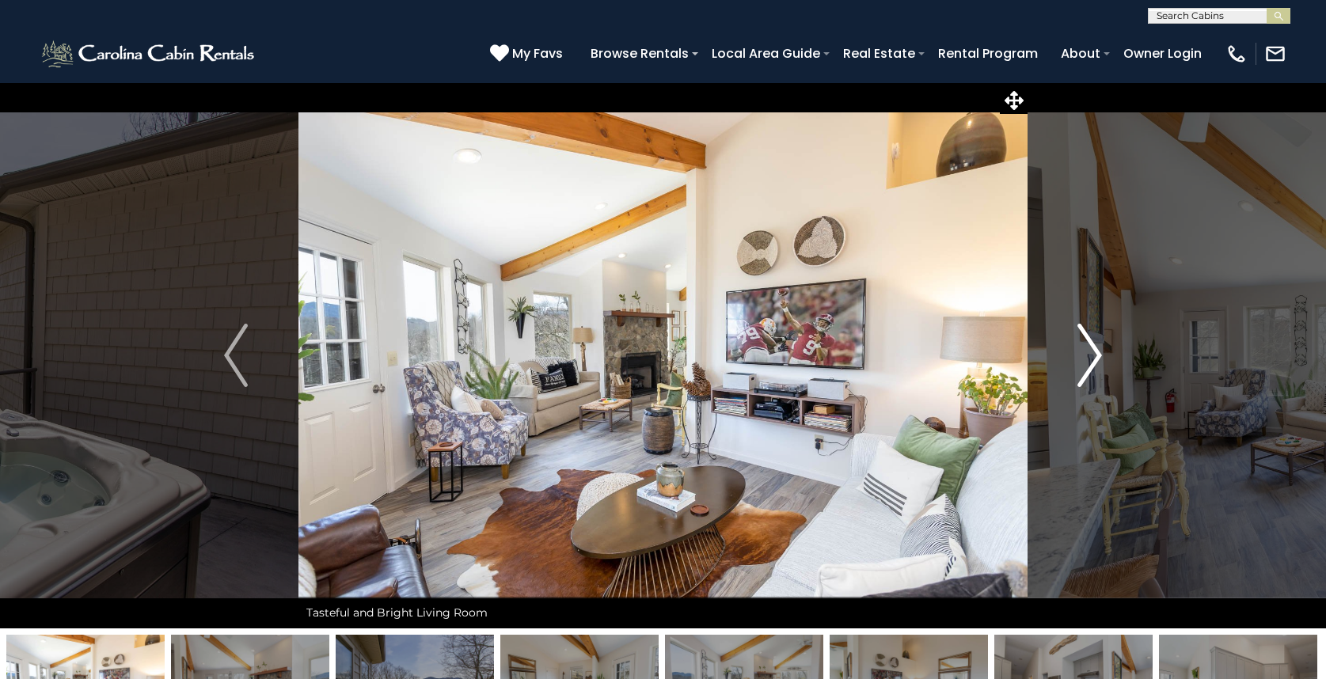
click at [1083, 341] on img "Next" at bounding box center [1090, 355] width 24 height 63
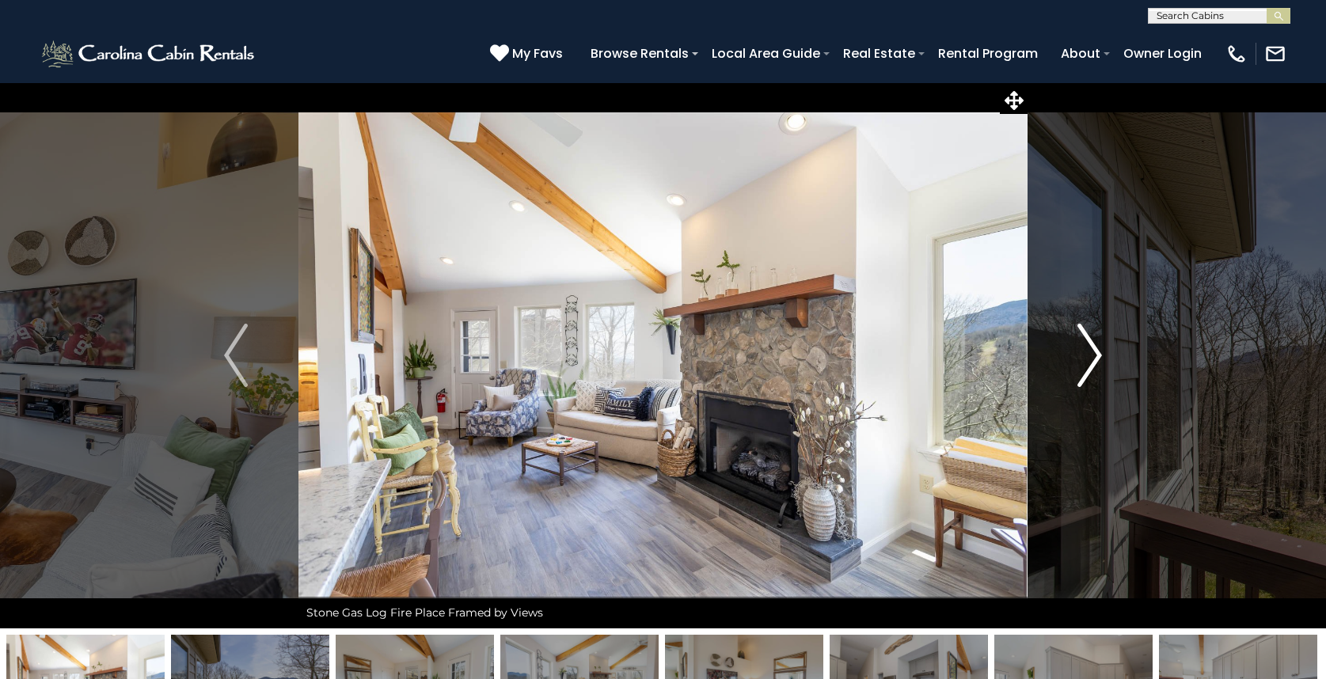
click at [1083, 341] on img "Next" at bounding box center [1090, 355] width 24 height 63
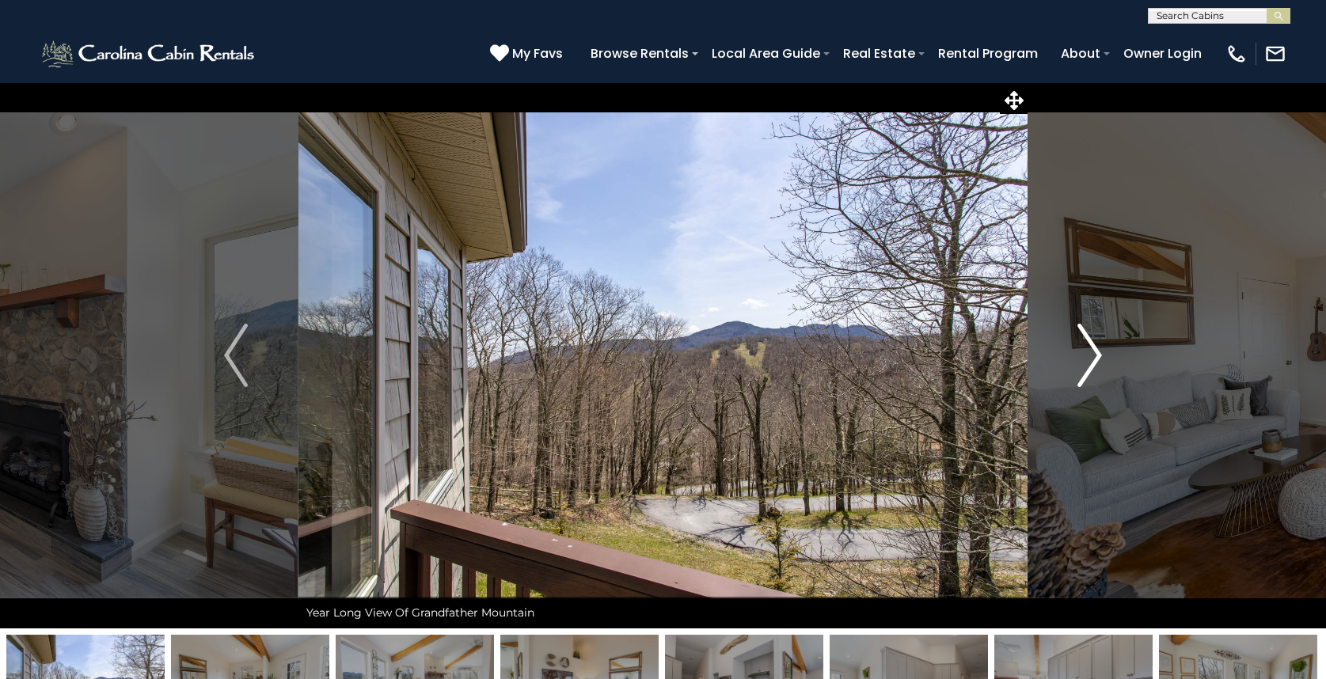
click at [1083, 341] on img "Next" at bounding box center [1090, 355] width 24 height 63
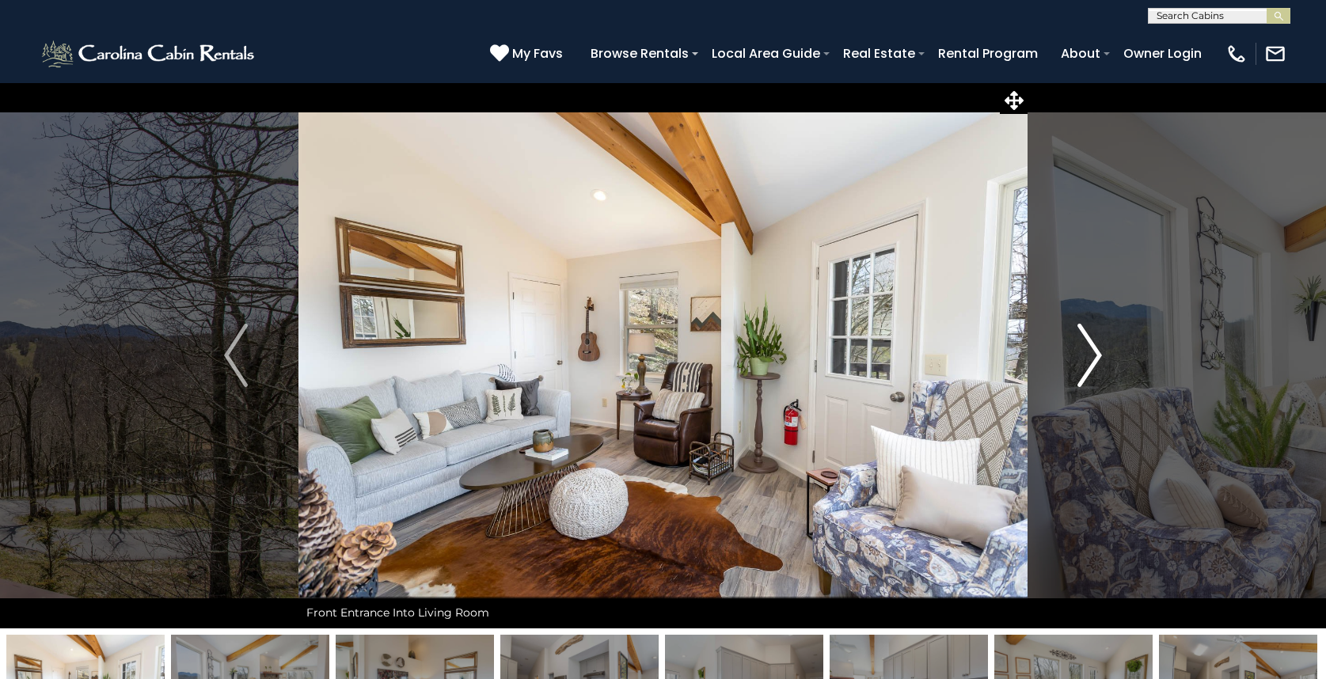
click at [1083, 341] on img "Next" at bounding box center [1090, 355] width 24 height 63
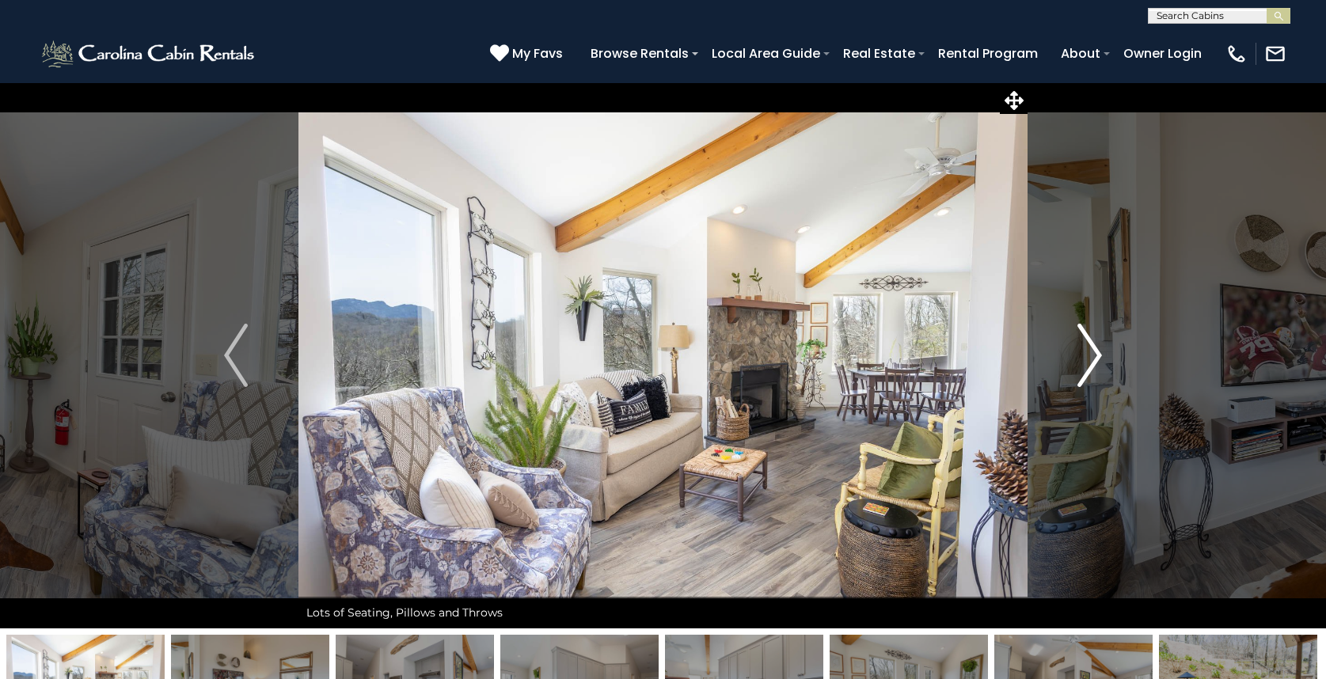
click at [1083, 341] on img "Next" at bounding box center [1090, 355] width 24 height 63
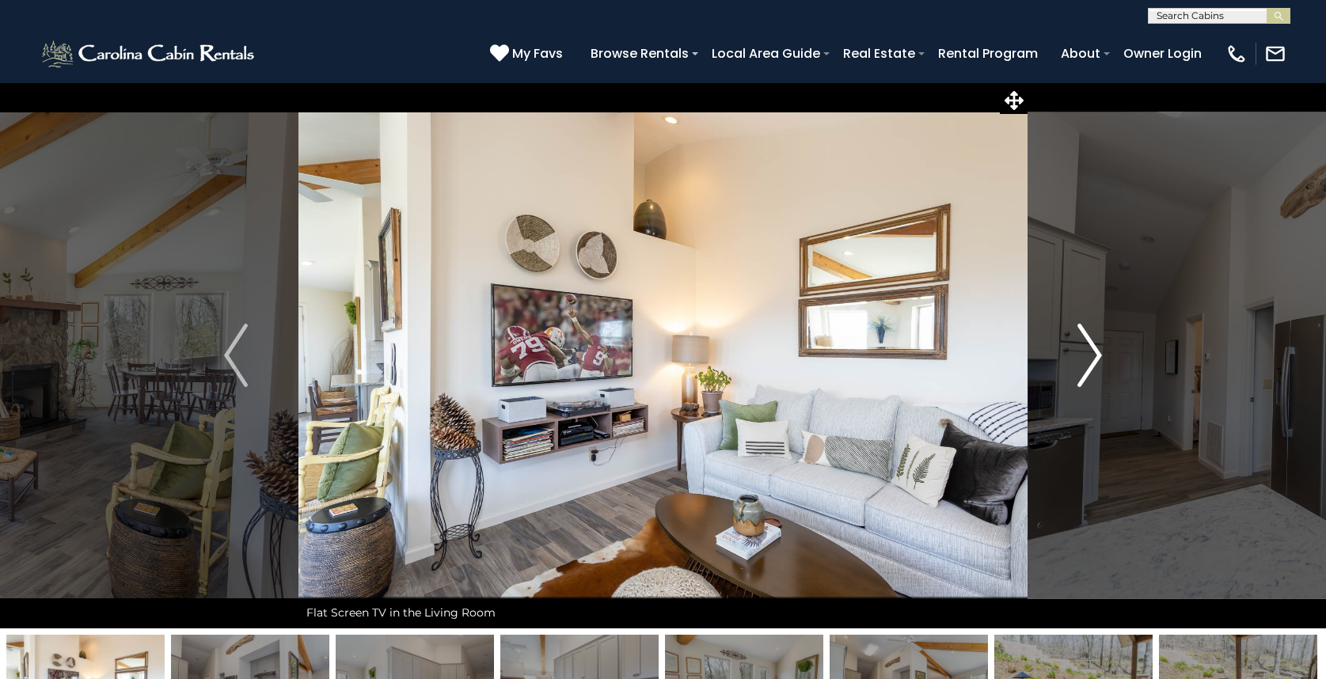
click at [1083, 341] on img "Next" at bounding box center [1090, 355] width 24 height 63
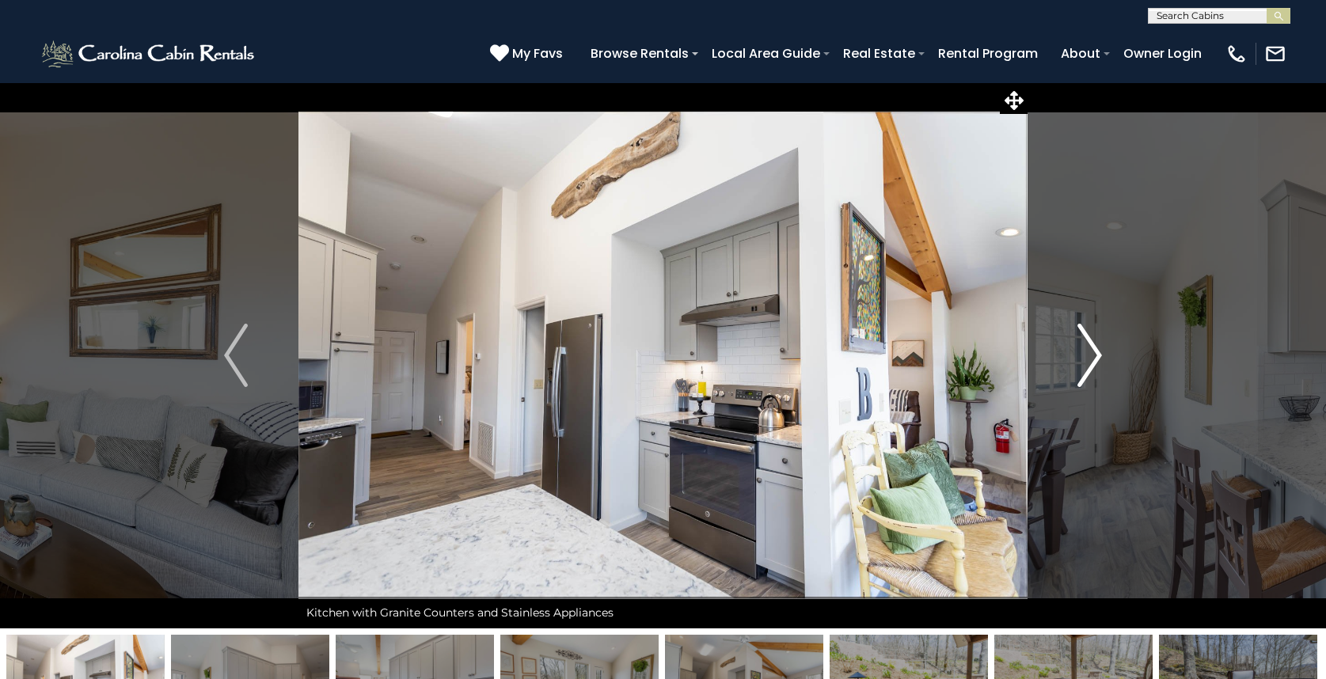
click at [1083, 341] on img "Next" at bounding box center [1090, 355] width 24 height 63
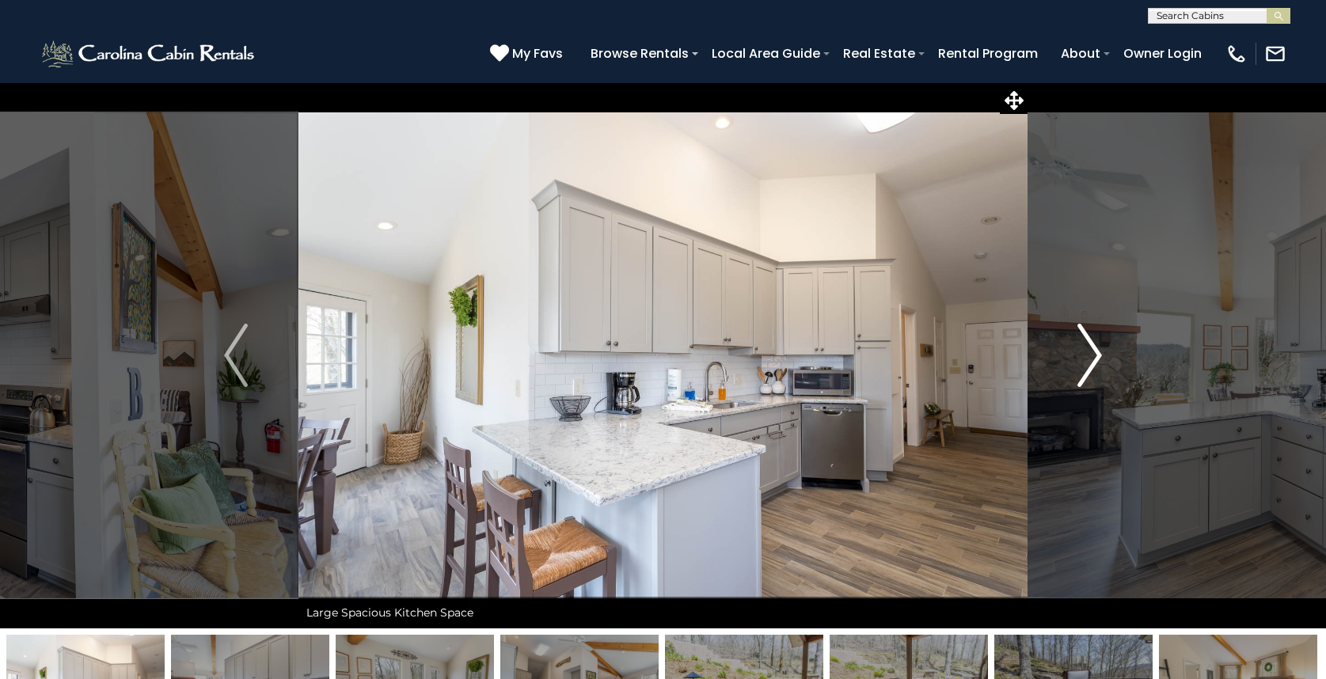
click at [1083, 341] on img "Next" at bounding box center [1090, 355] width 24 height 63
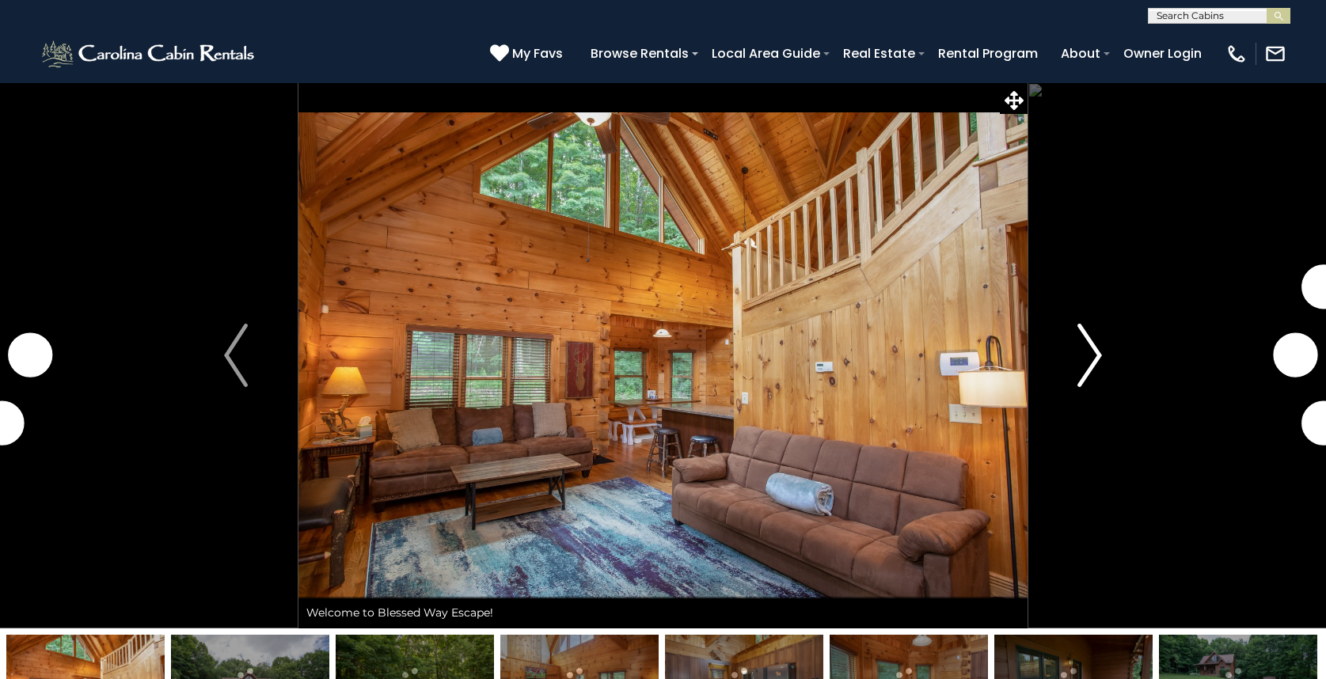
click at [1071, 348] on button "Next" at bounding box center [1089, 355] width 124 height 546
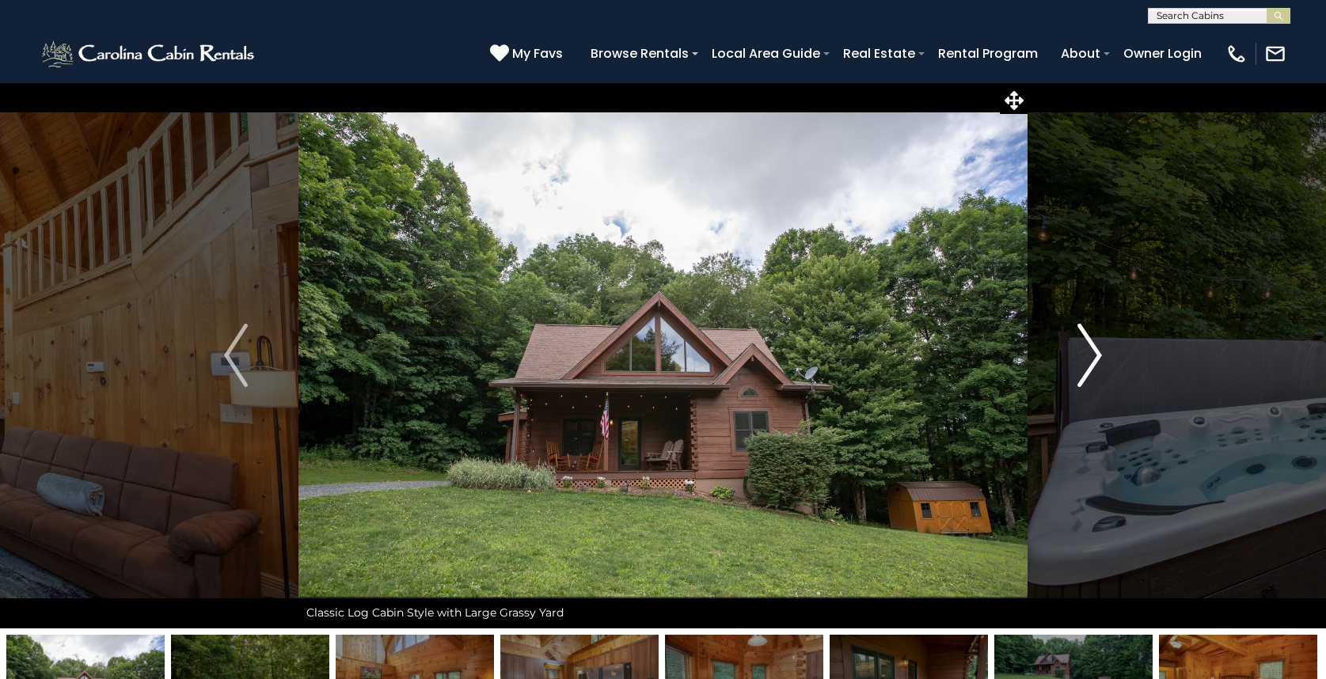
click at [1095, 331] on img "Next" at bounding box center [1090, 355] width 24 height 63
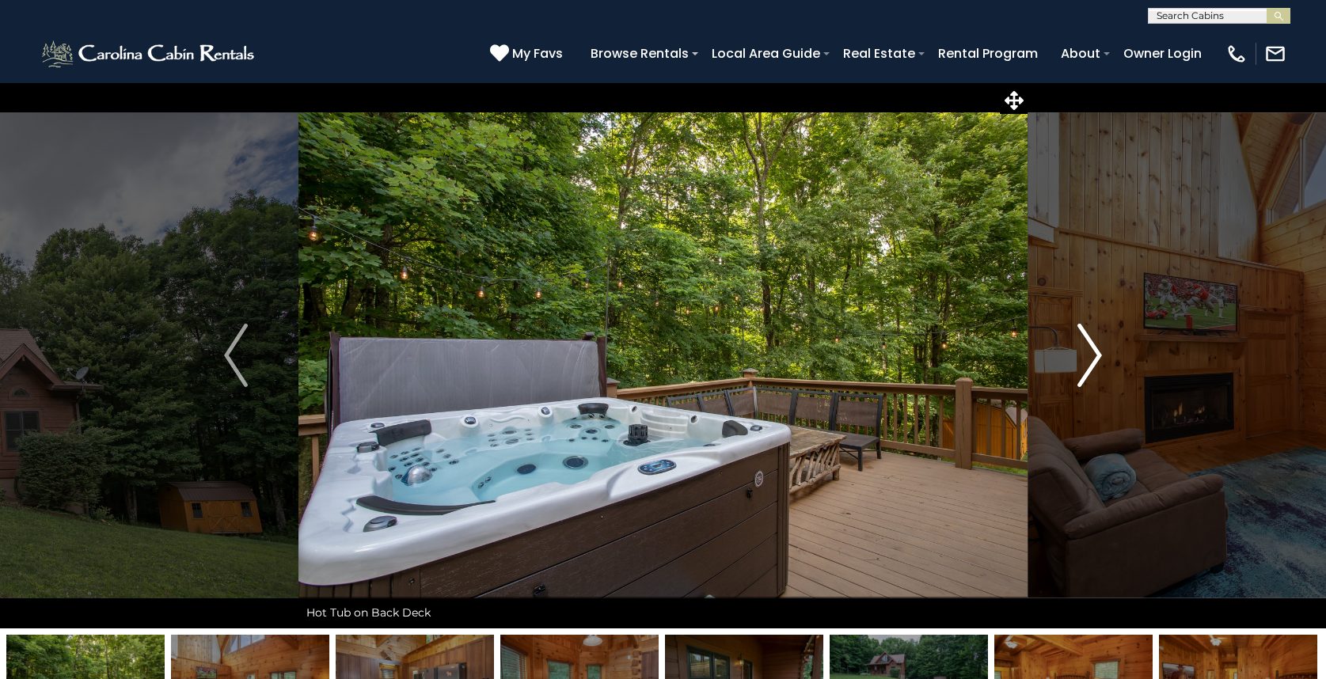
click at [1095, 329] on img "Next" at bounding box center [1090, 355] width 24 height 63
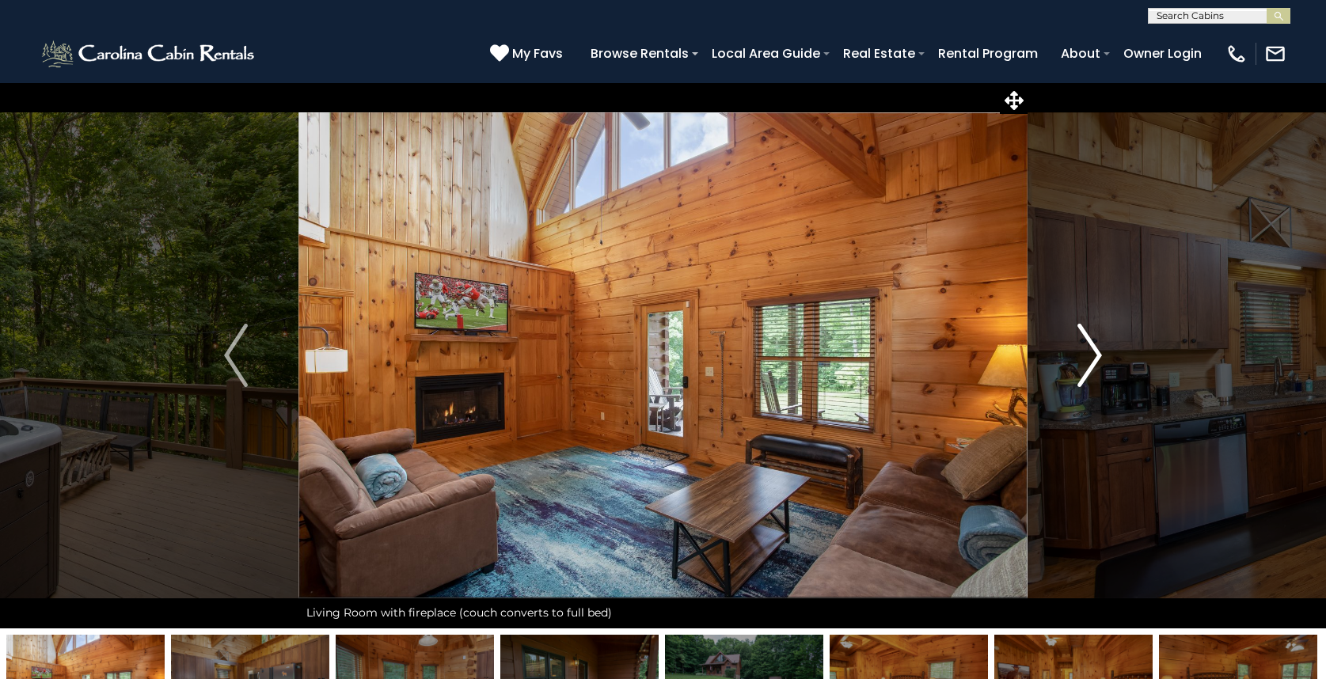
click at [1095, 329] on img "Next" at bounding box center [1090, 355] width 24 height 63
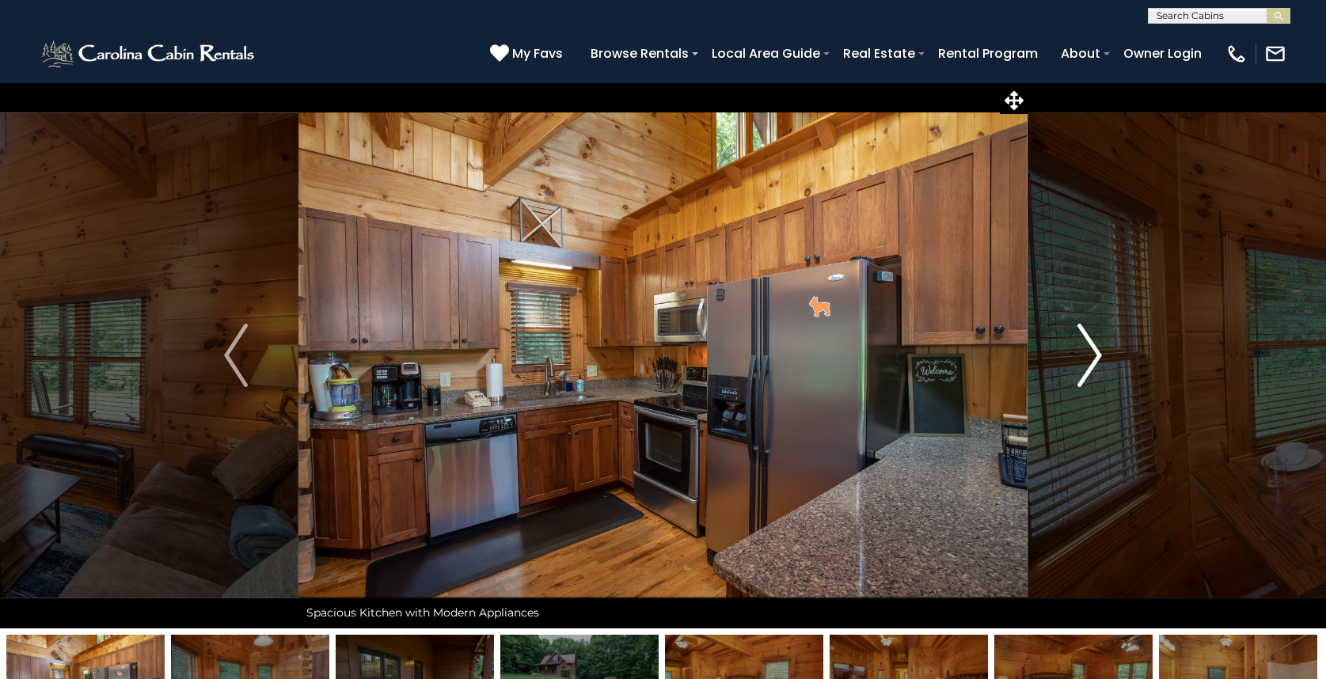
click at [1095, 329] on img "Next" at bounding box center [1090, 355] width 24 height 63
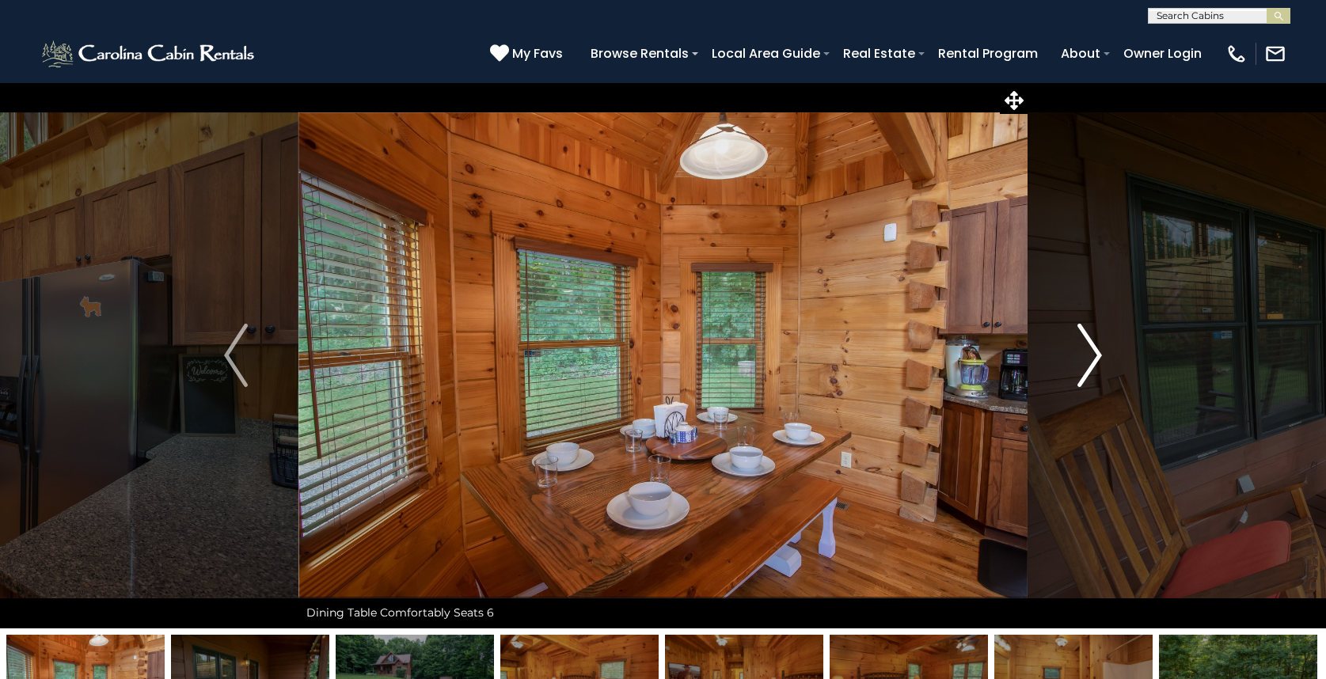
click at [1095, 329] on img "Next" at bounding box center [1090, 355] width 24 height 63
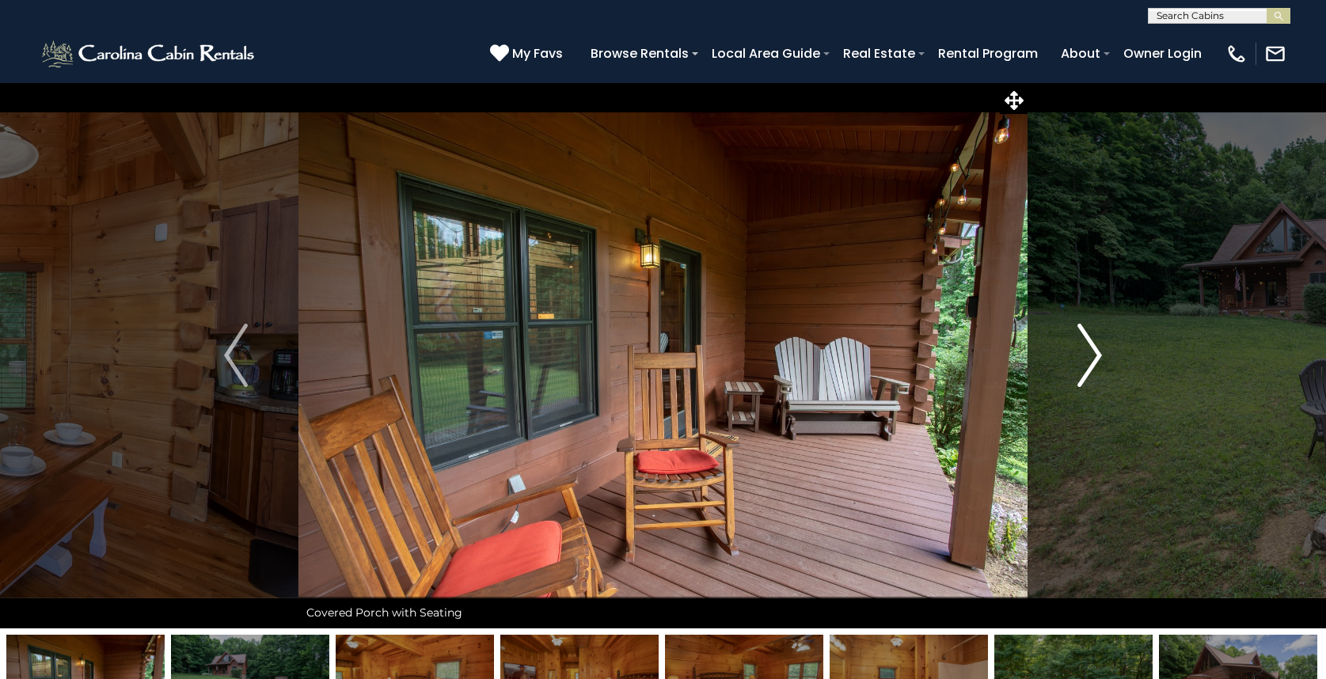
click at [1095, 329] on img "Next" at bounding box center [1090, 355] width 24 height 63
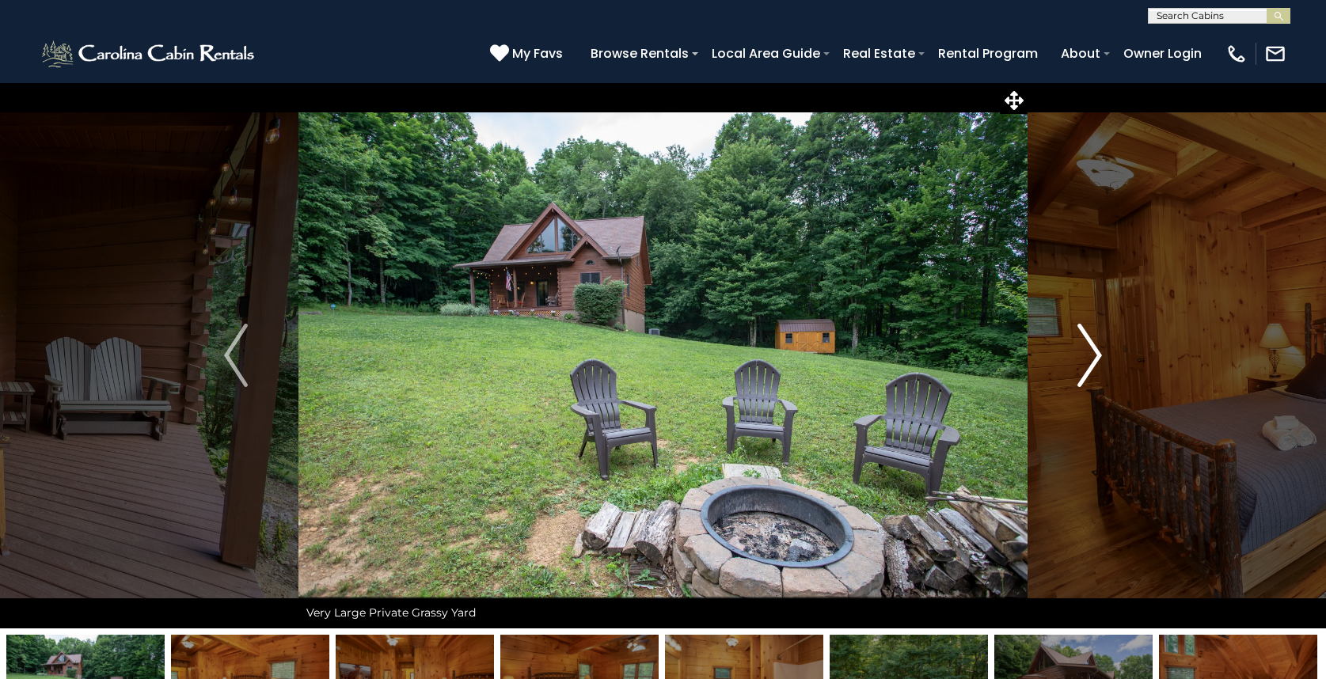
click at [1095, 329] on img "Next" at bounding box center [1090, 355] width 24 height 63
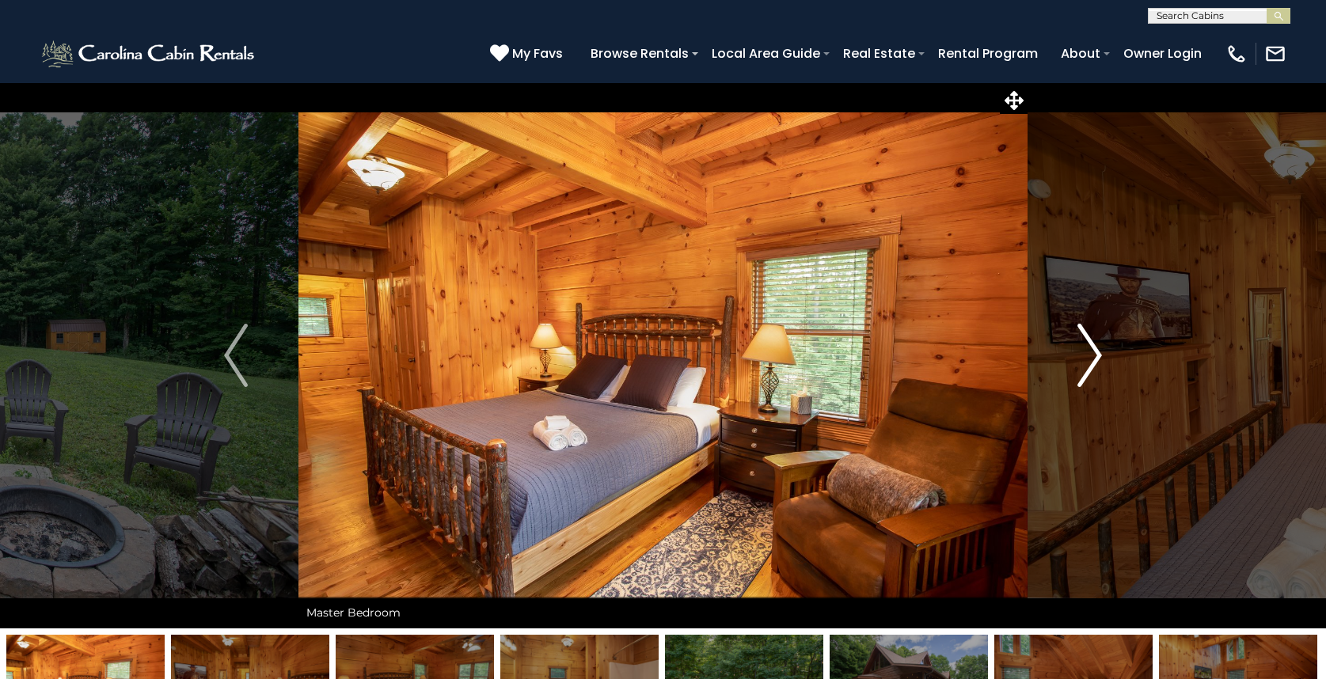
click at [1087, 352] on img "Next" at bounding box center [1090, 355] width 24 height 63
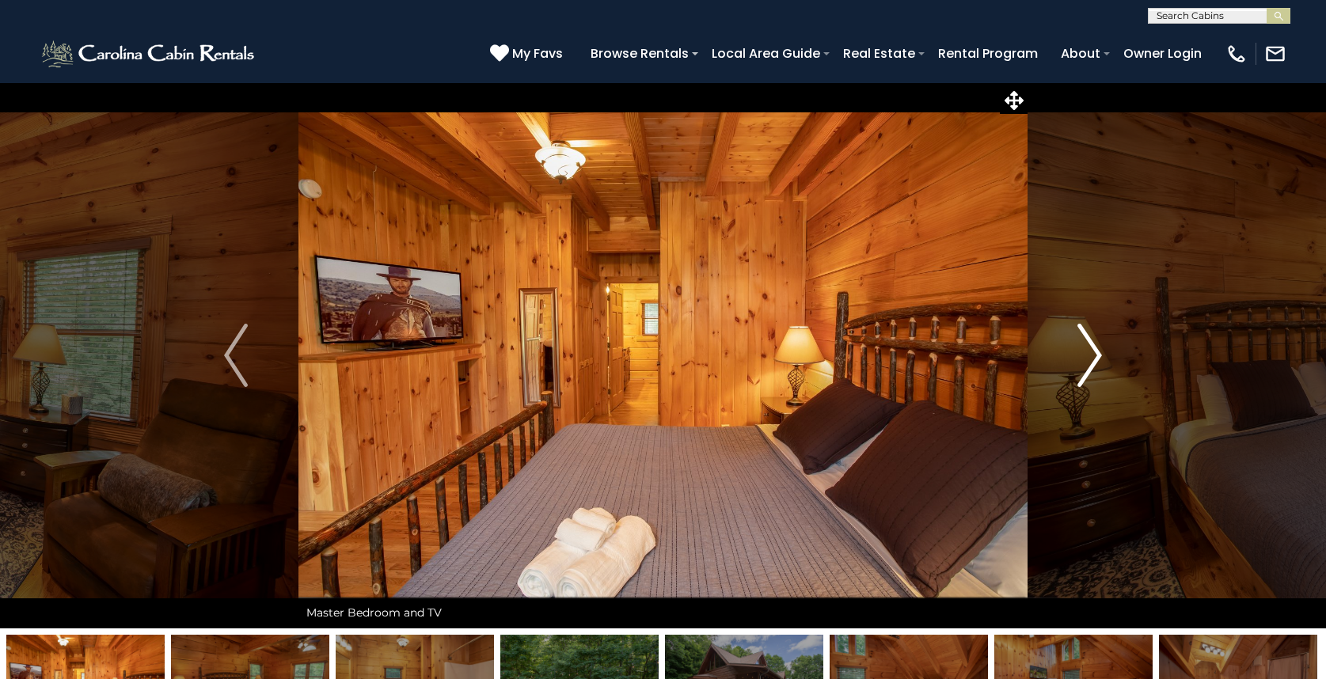
click at [1087, 352] on img "Next" at bounding box center [1090, 355] width 24 height 63
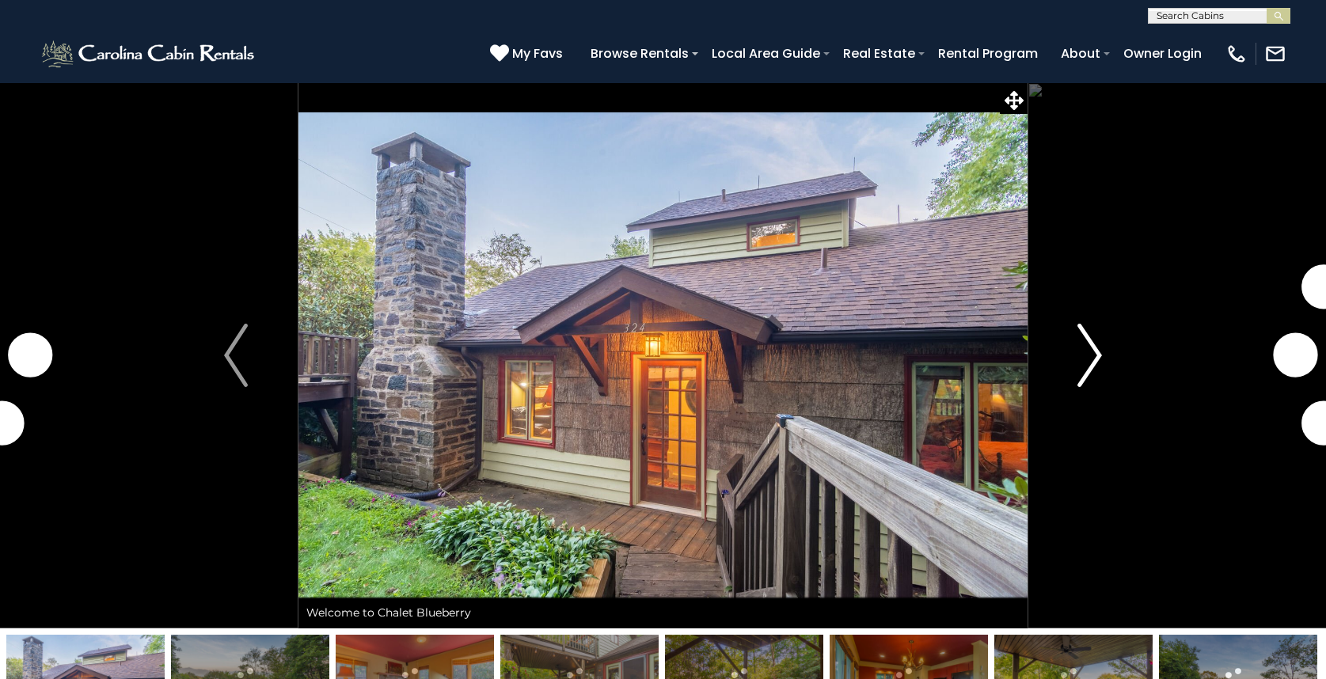
click at [1098, 344] on img "Next" at bounding box center [1090, 355] width 24 height 63
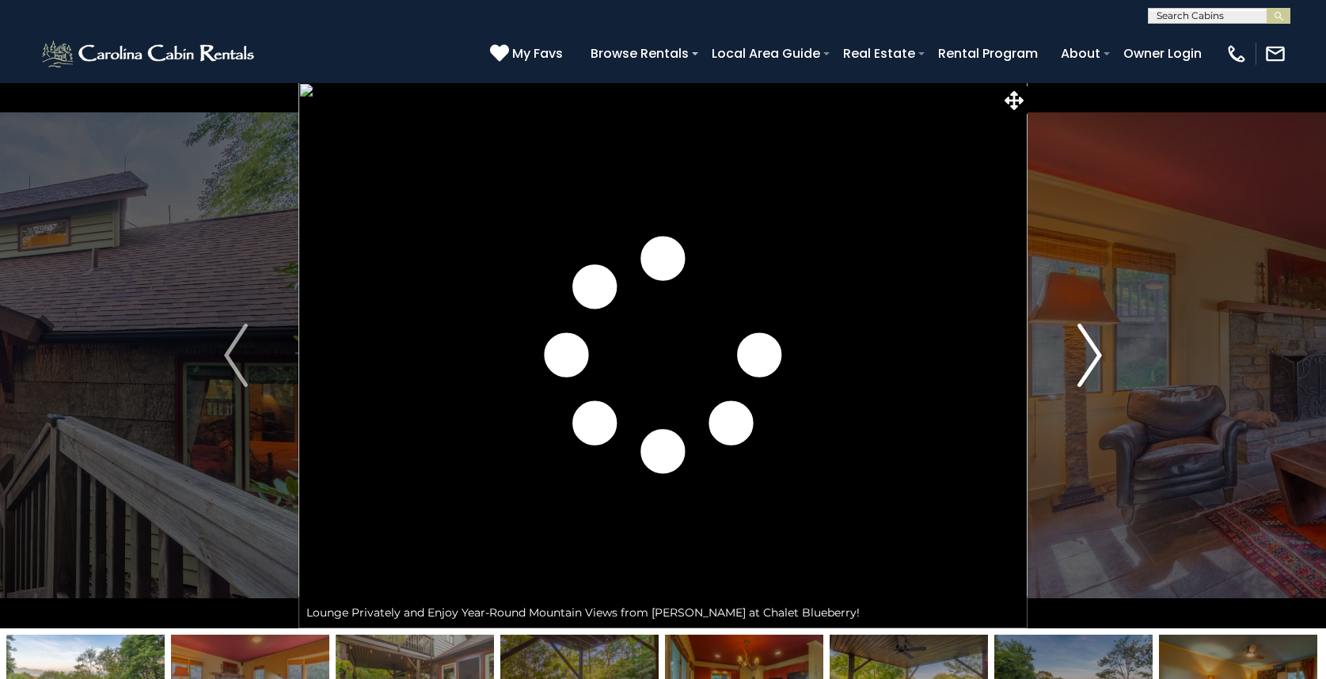
click at [1098, 344] on img "Next" at bounding box center [1090, 355] width 24 height 63
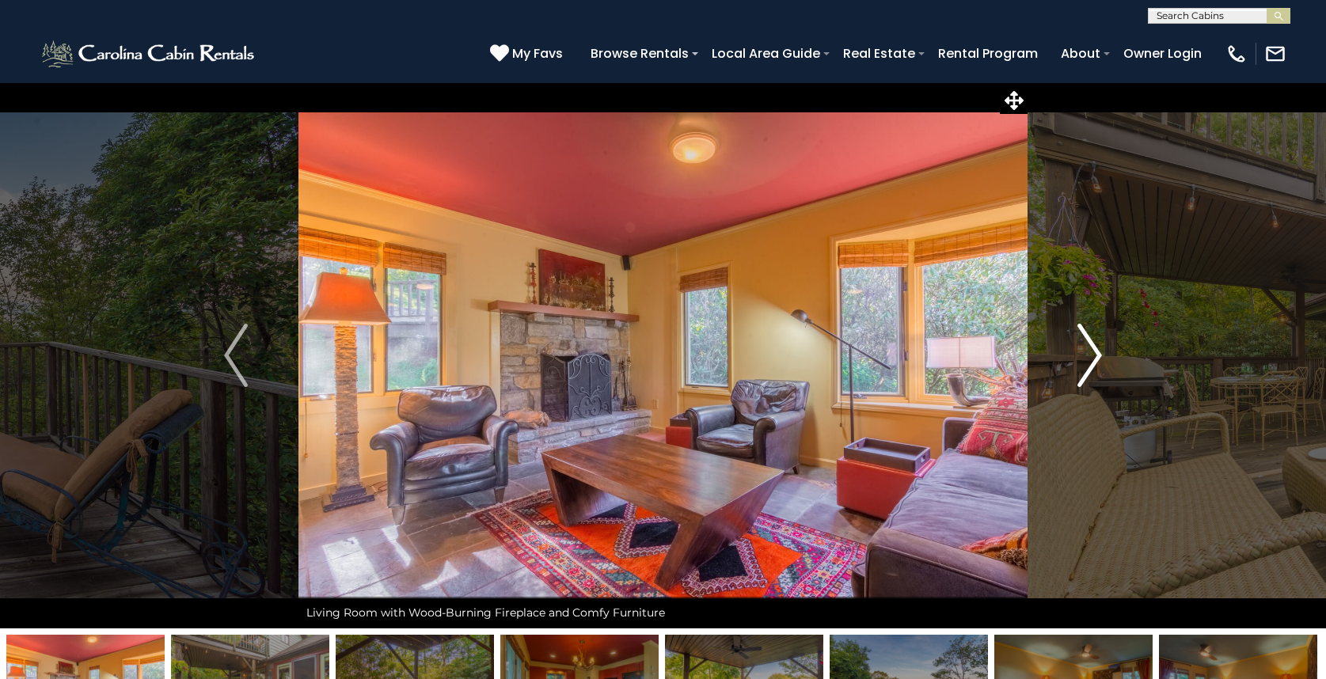
click at [1098, 344] on img "Next" at bounding box center [1090, 355] width 24 height 63
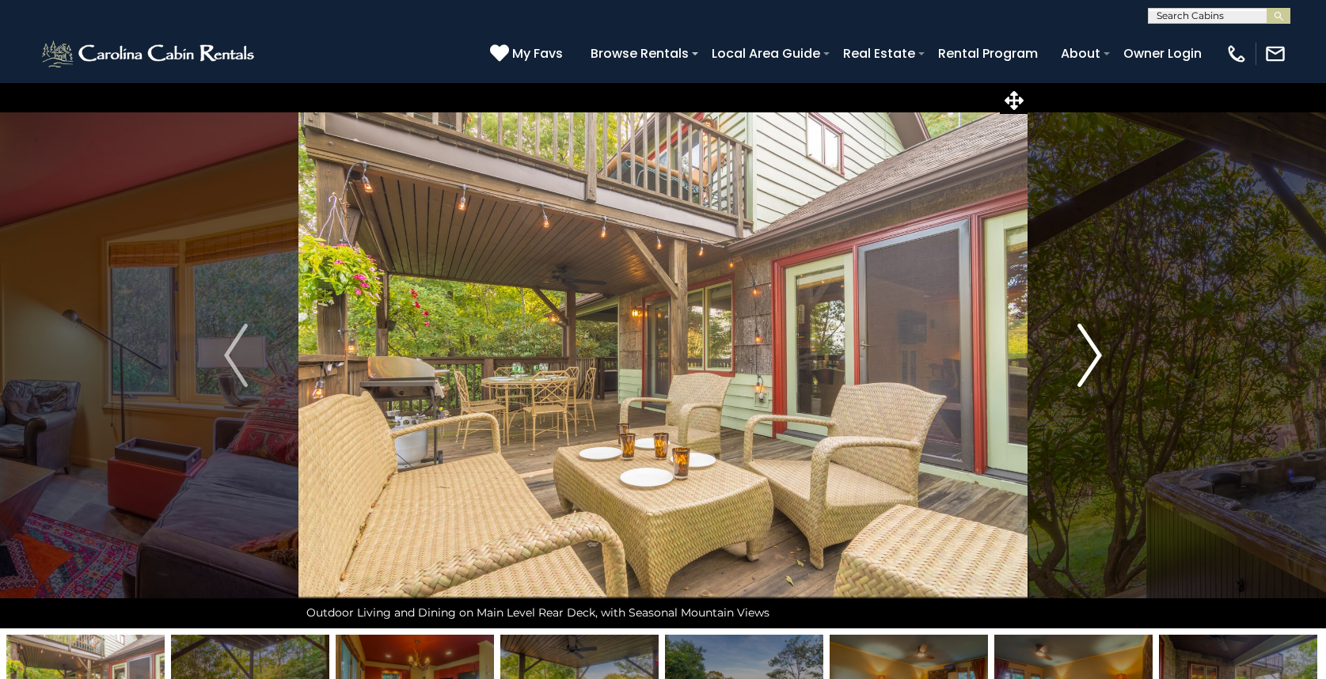
click at [1096, 342] on img "Next" at bounding box center [1090, 355] width 24 height 63
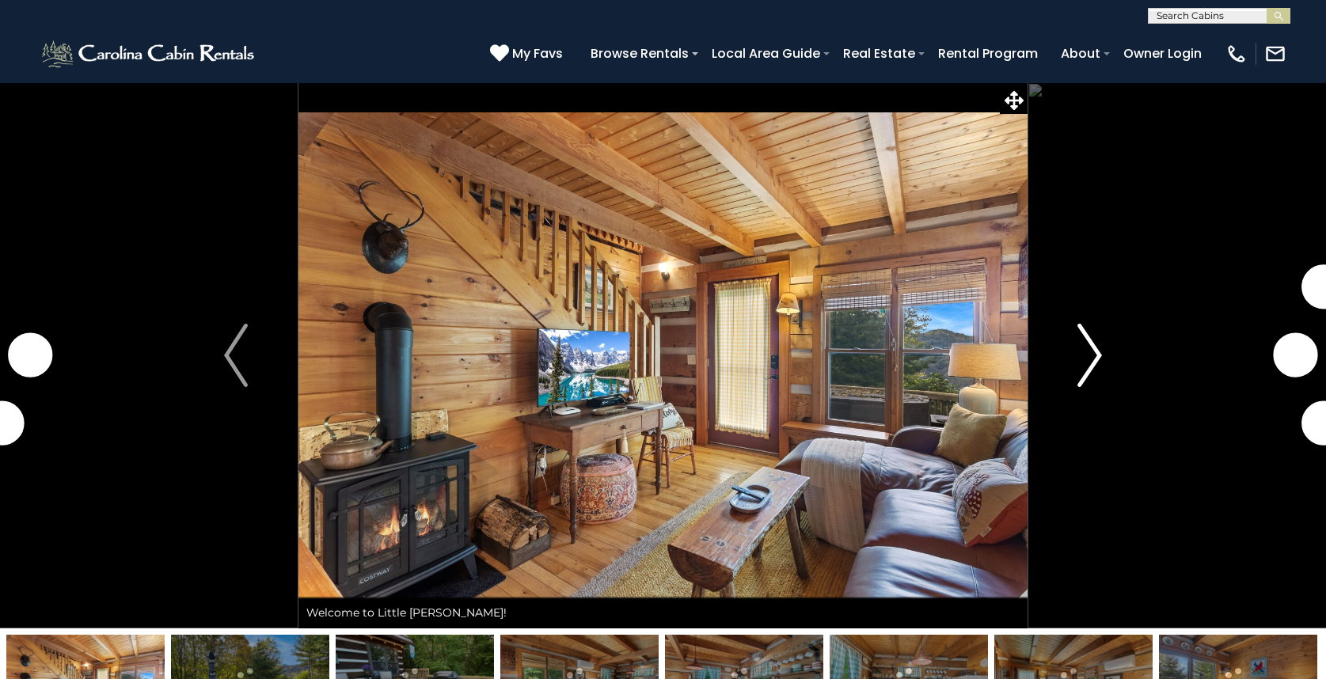
click at [1097, 342] on img "Next" at bounding box center [1090, 355] width 24 height 63
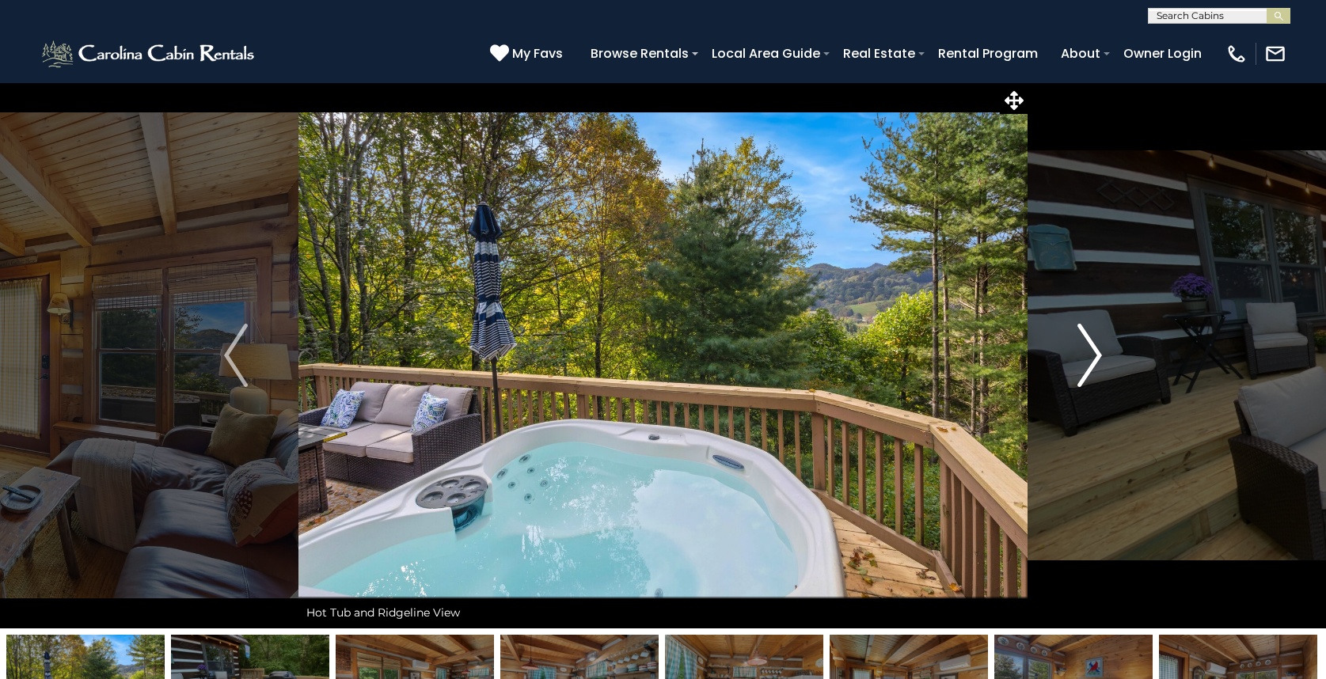
click at [1094, 328] on img "Next" at bounding box center [1090, 355] width 24 height 63
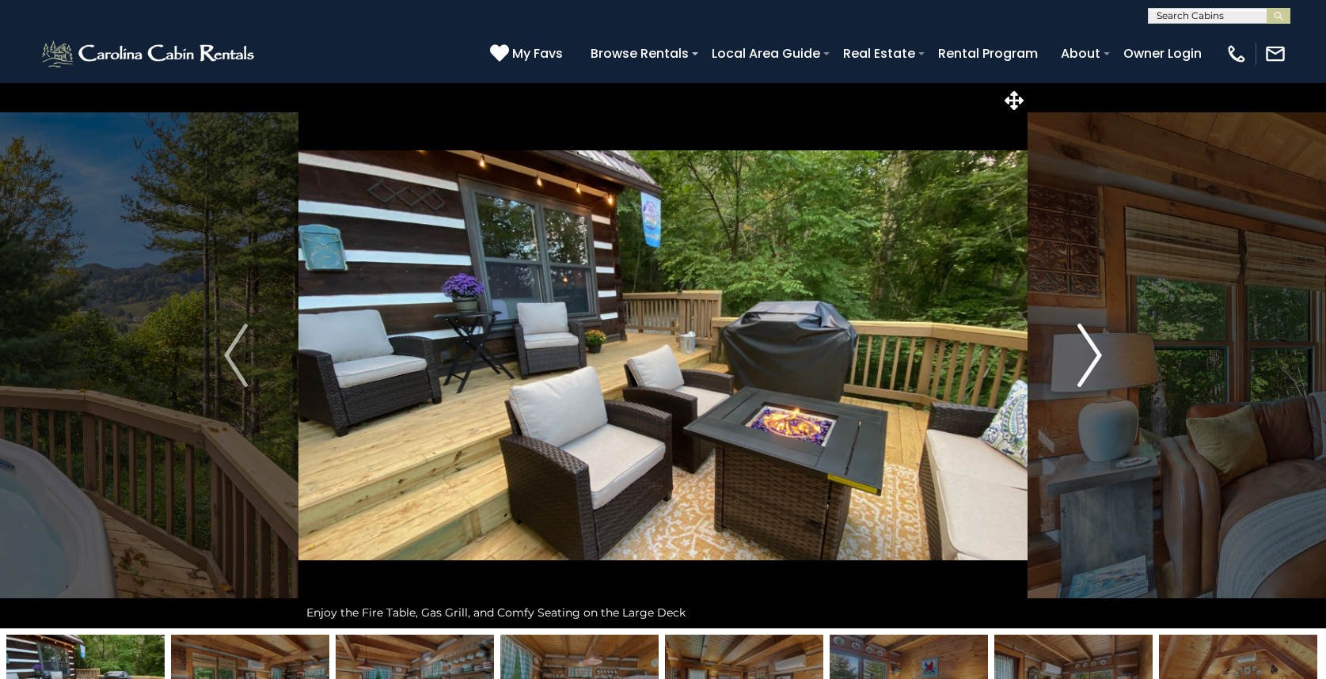
click at [1094, 324] on img "Next" at bounding box center [1090, 355] width 24 height 63
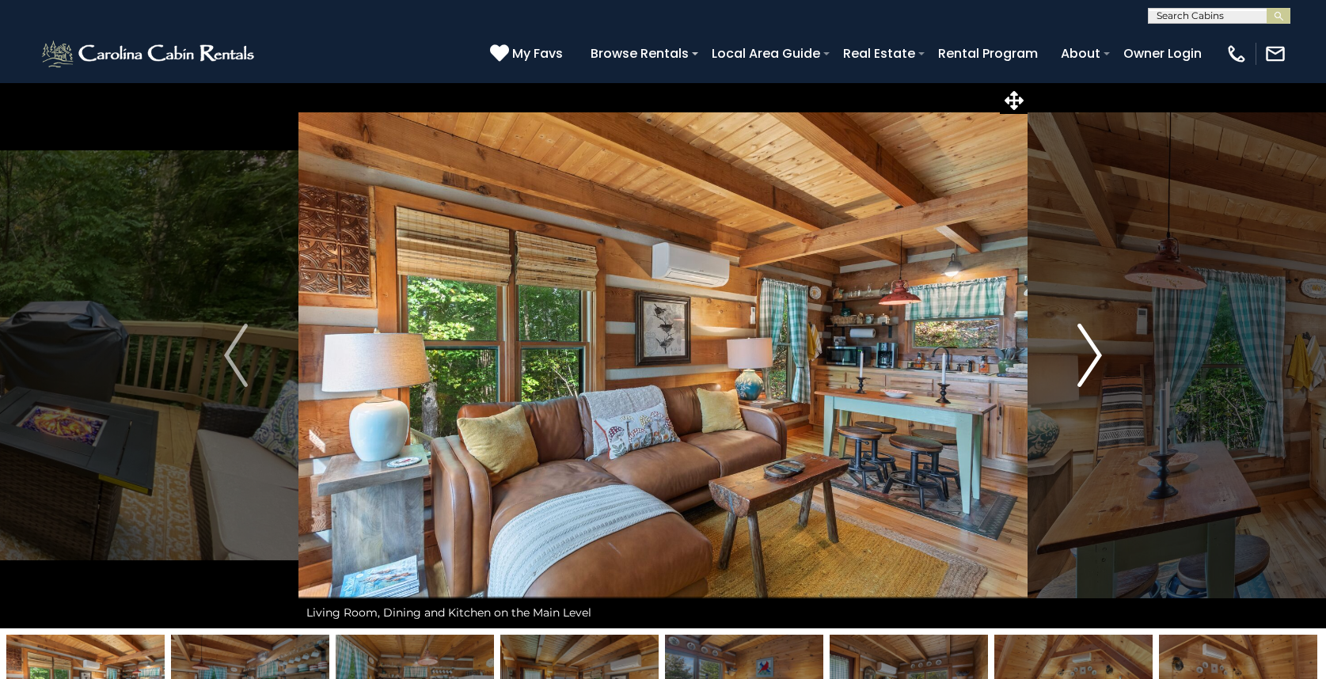
click at [1095, 322] on button "Next" at bounding box center [1089, 355] width 124 height 546
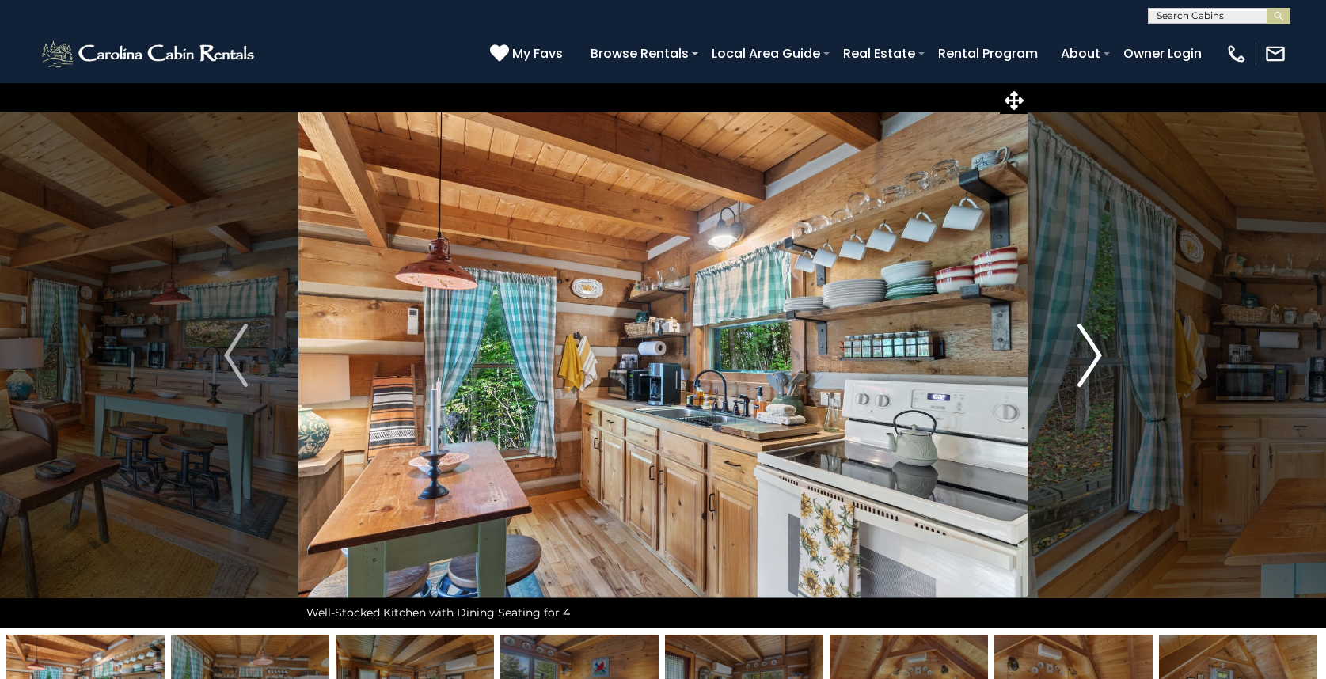
click at [1097, 327] on img "Next" at bounding box center [1090, 355] width 24 height 63
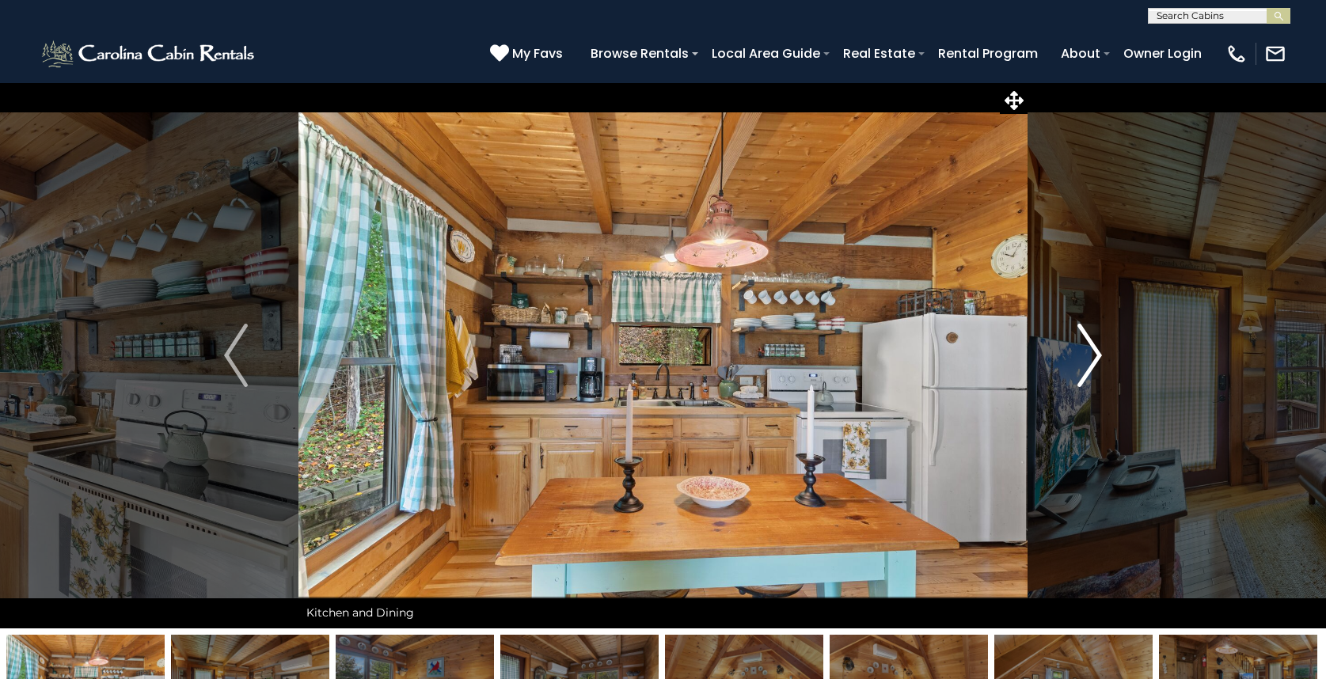
click at [1093, 331] on img "Next" at bounding box center [1090, 355] width 24 height 63
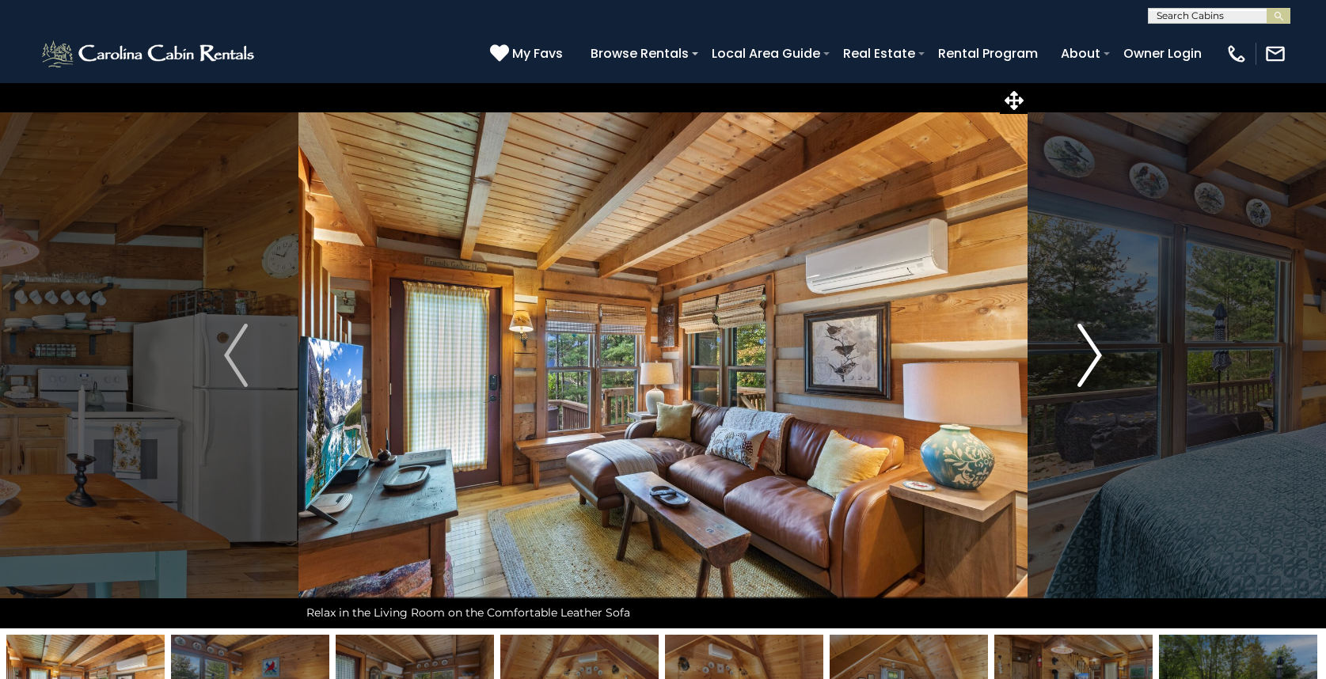
click at [1093, 328] on img "Next" at bounding box center [1090, 355] width 24 height 63
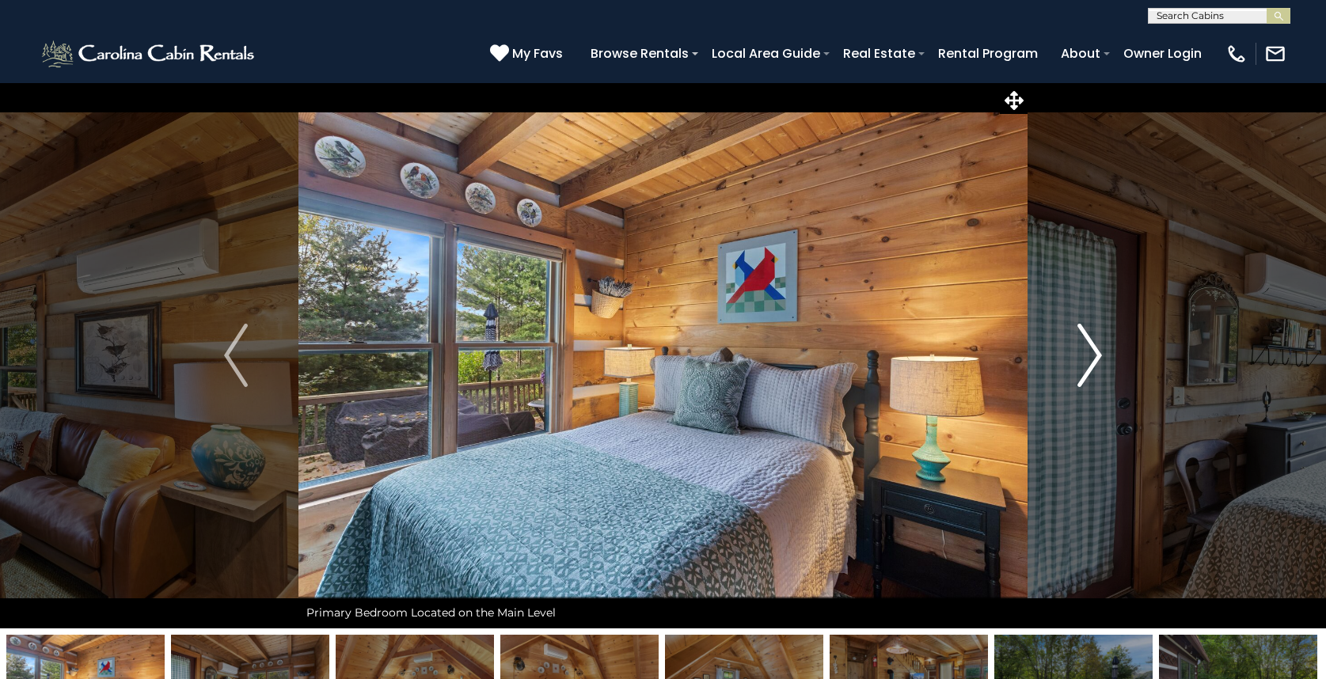
click at [1093, 328] on img "Next" at bounding box center [1090, 355] width 24 height 63
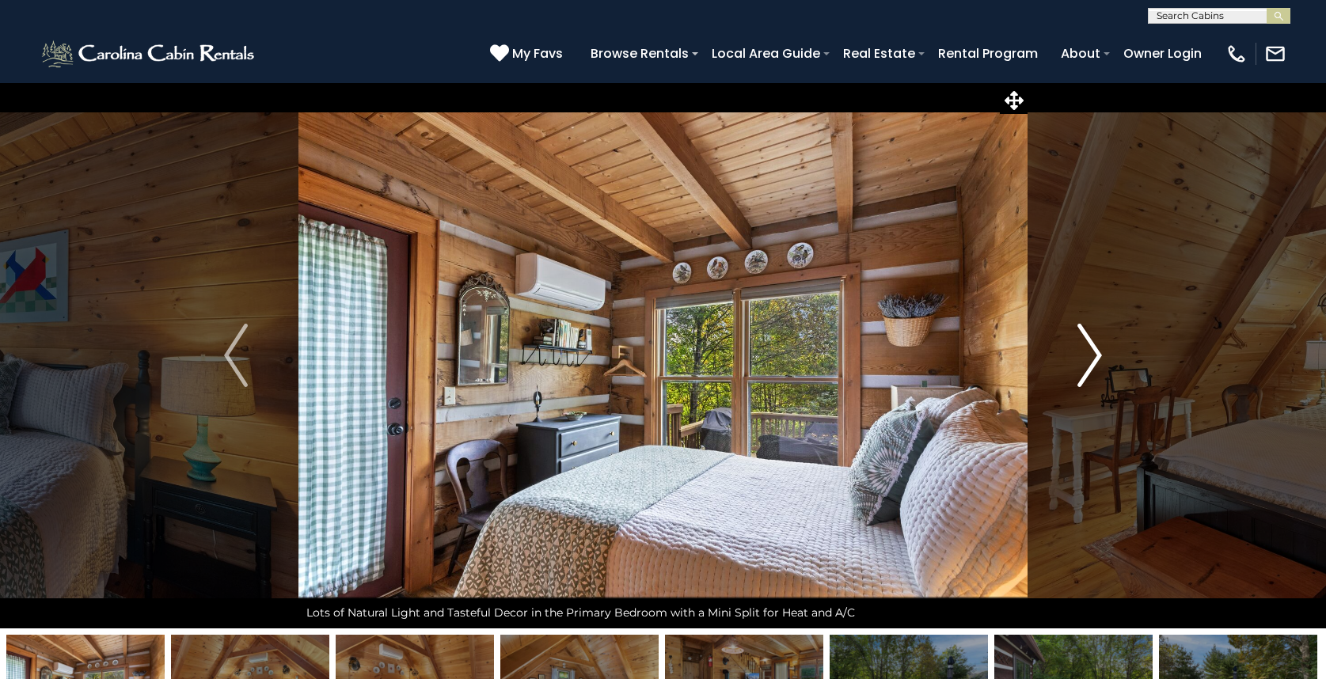
click at [1093, 328] on img "Next" at bounding box center [1090, 355] width 24 height 63
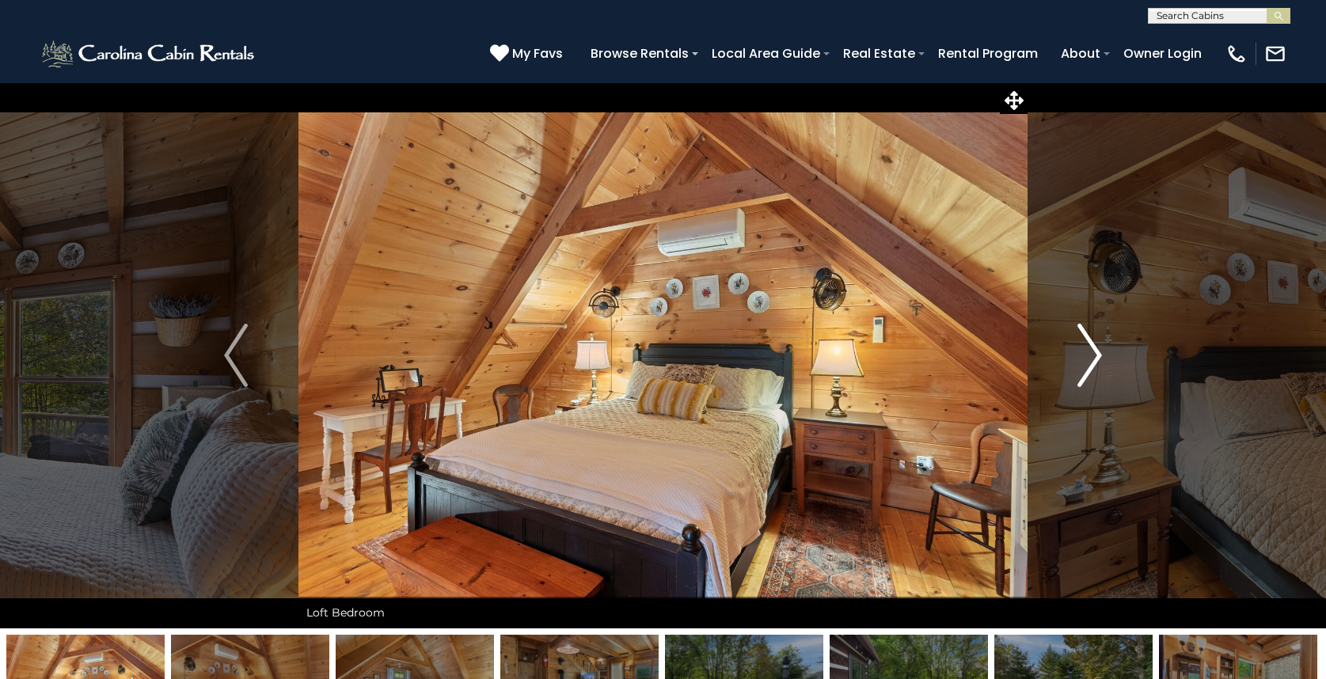
click at [1093, 328] on img "Next" at bounding box center [1090, 355] width 24 height 63
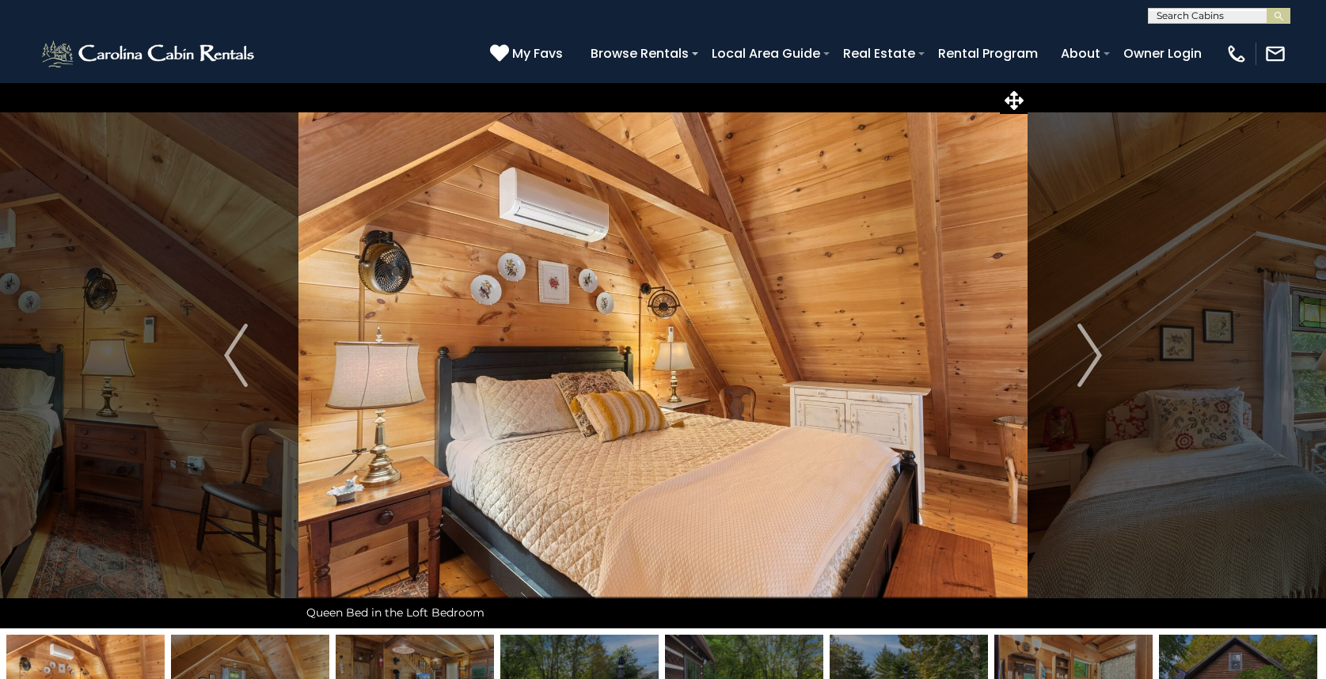
drag, startPoint x: 61, startPoint y: 33, endPoint x: 226, endPoint y: 28, distance: 164.7
click at [62, 33] on div "(828) 295-6000 My Favs Browse Rentals Local Area Guide Activities & Attractions…" at bounding box center [663, 53] width 1326 height 59
